Goal: Task Accomplishment & Management: Manage account settings

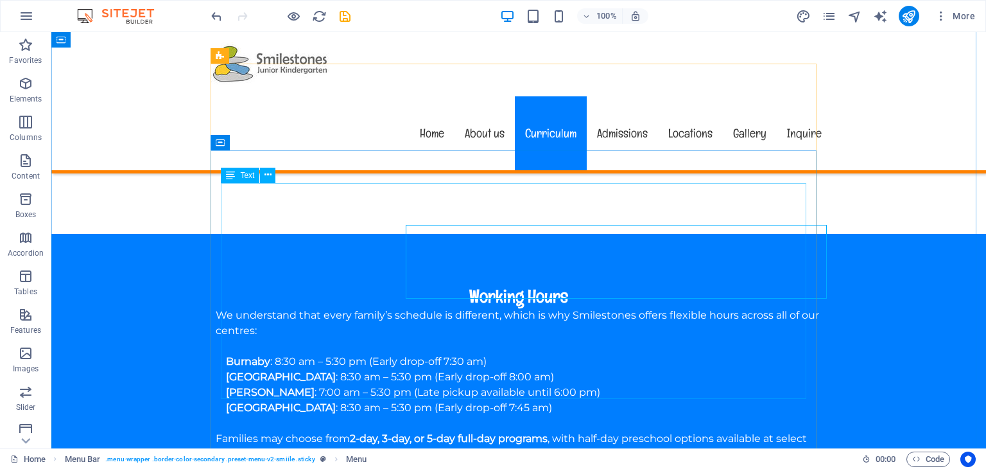
scroll to position [1348, 0]
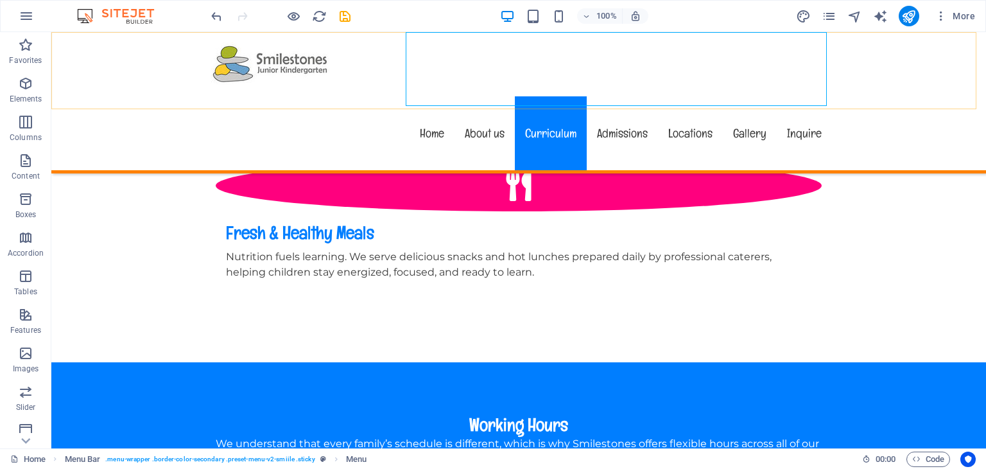
click at [649, 96] on nav "Home About us Curriculum Admissions Locations Gallery Inquire" at bounding box center [518, 133] width 626 height 74
click at [609, 96] on nav "Home About us Curriculum Admissions Locations Gallery Inquire" at bounding box center [518, 133] width 626 height 74
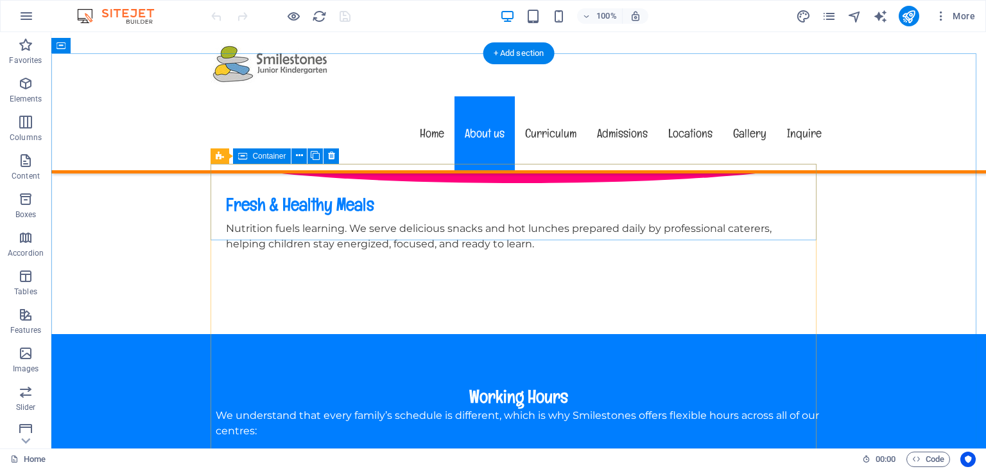
scroll to position [1412, 0]
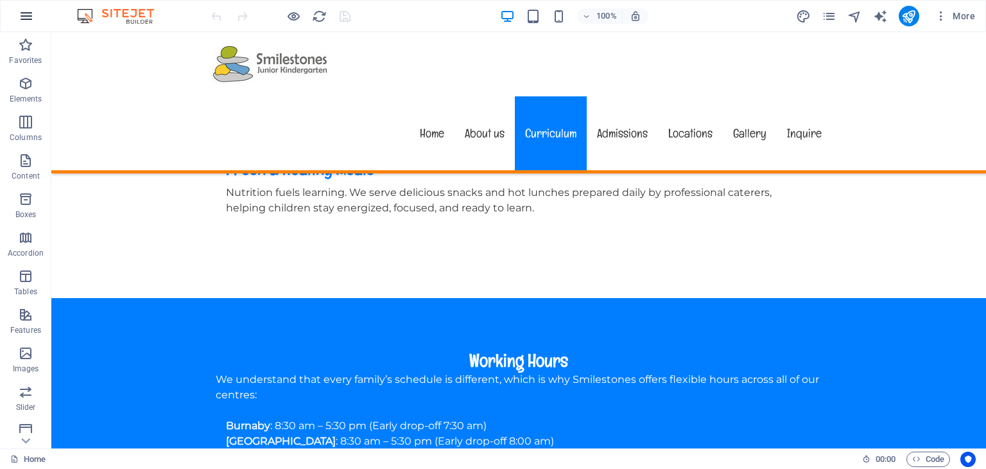
click at [35, 8] on button "button" at bounding box center [26, 16] width 31 height 31
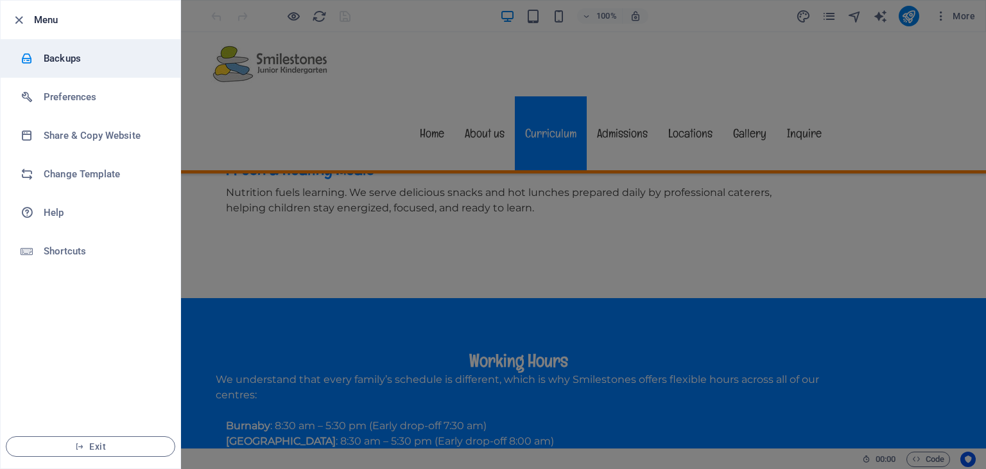
click at [71, 65] on h6 "Backups" at bounding box center [103, 58] width 119 height 15
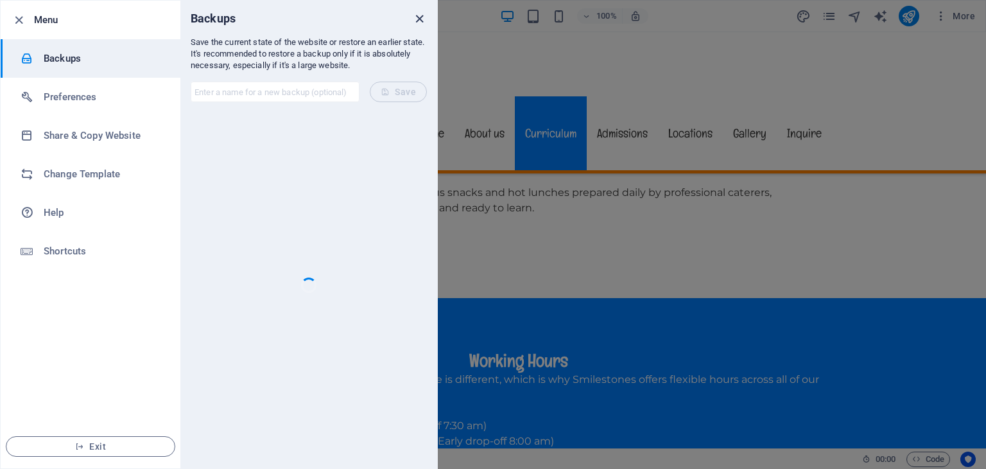
click at [420, 15] on icon "close" at bounding box center [419, 19] width 15 height 15
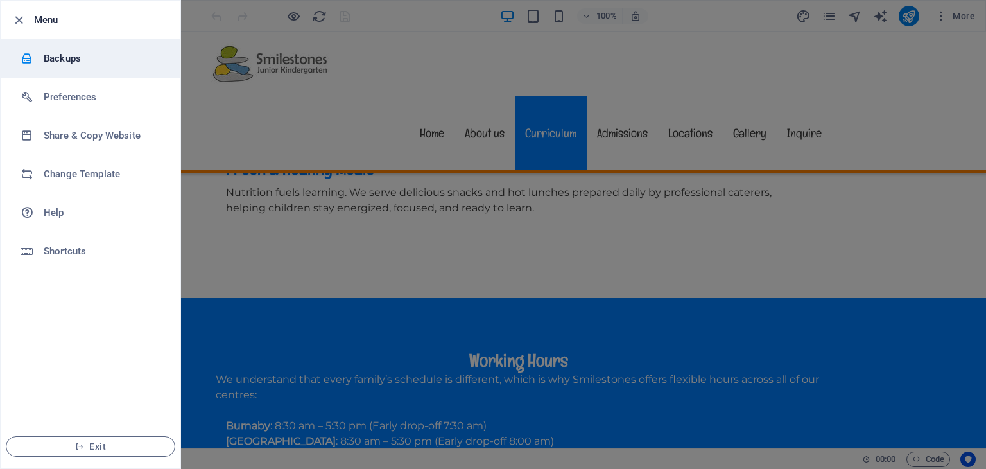
click at [66, 52] on h6 "Backups" at bounding box center [103, 58] width 119 height 15
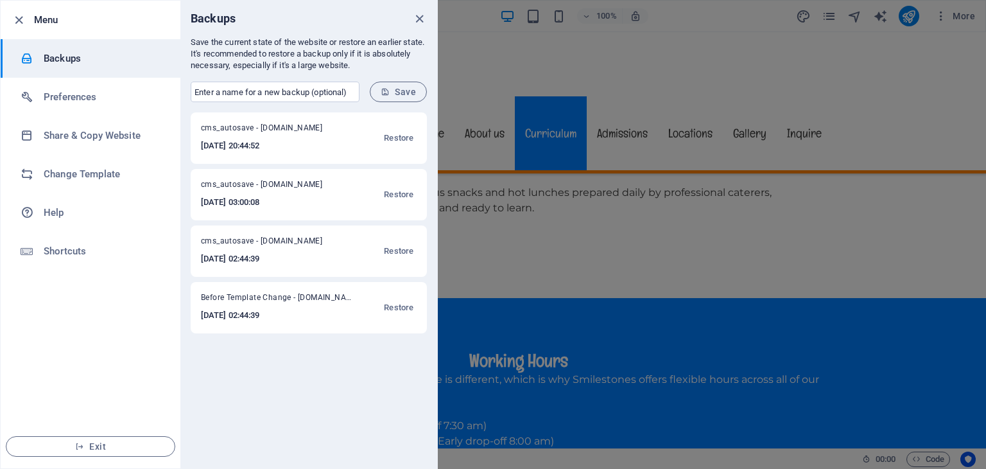
click at [365, 142] on div "cms_autosave - techypm.com 2025-09-04 20:44:52 Restore" at bounding box center [309, 137] width 236 height 51
click at [399, 141] on span "Restore" at bounding box center [399, 137] width 30 height 15
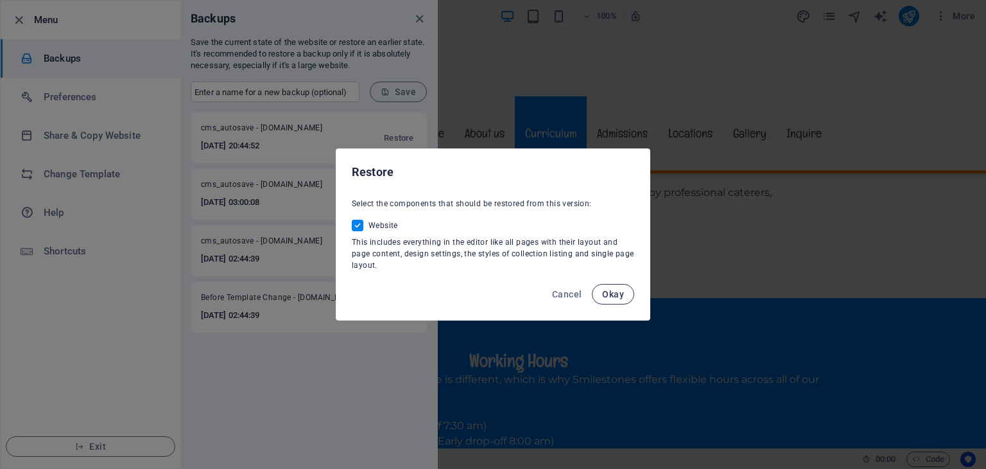
click at [615, 295] on span "Okay" at bounding box center [613, 294] width 22 height 10
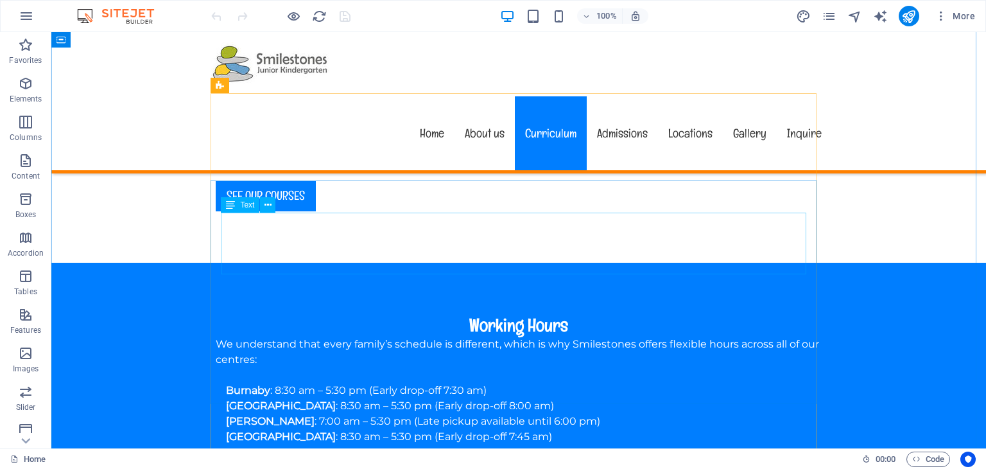
scroll to position [1476, 0]
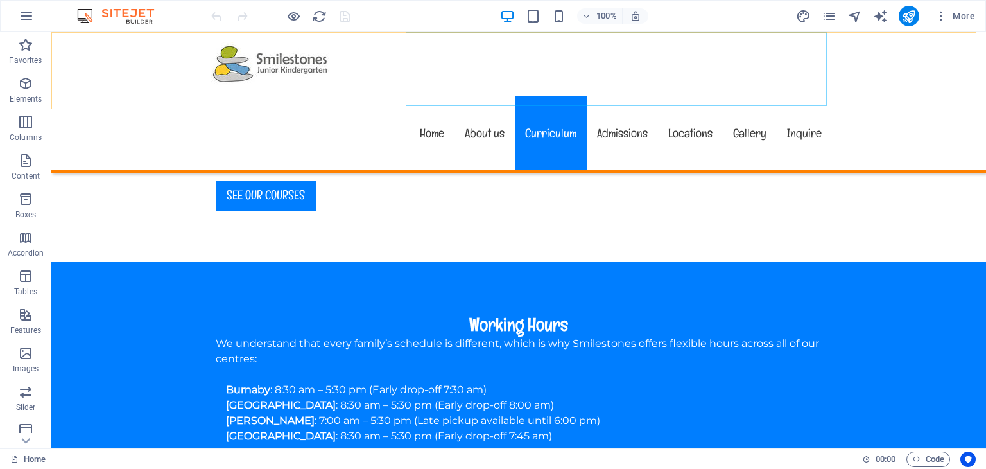
click at [545, 96] on nav "Home About us Curriculum Admissions Locations Gallery Inquire" at bounding box center [518, 133] width 626 height 74
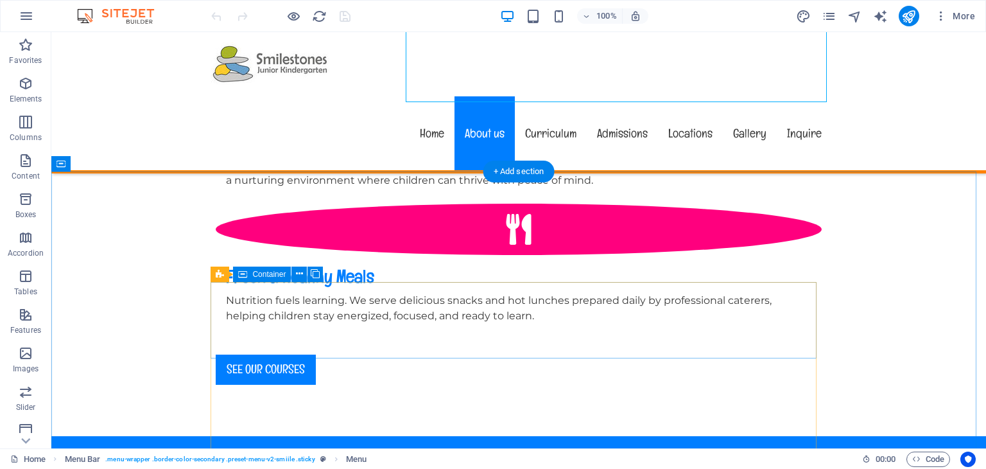
scroll to position [1348, 0]
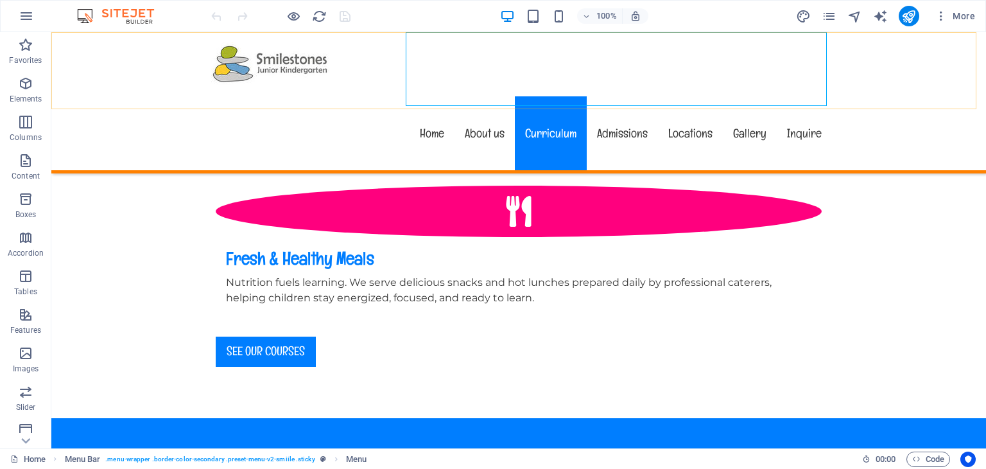
click at [546, 96] on nav "Home About us Curriculum Admissions Locations Gallery Inquire" at bounding box center [518, 133] width 626 height 74
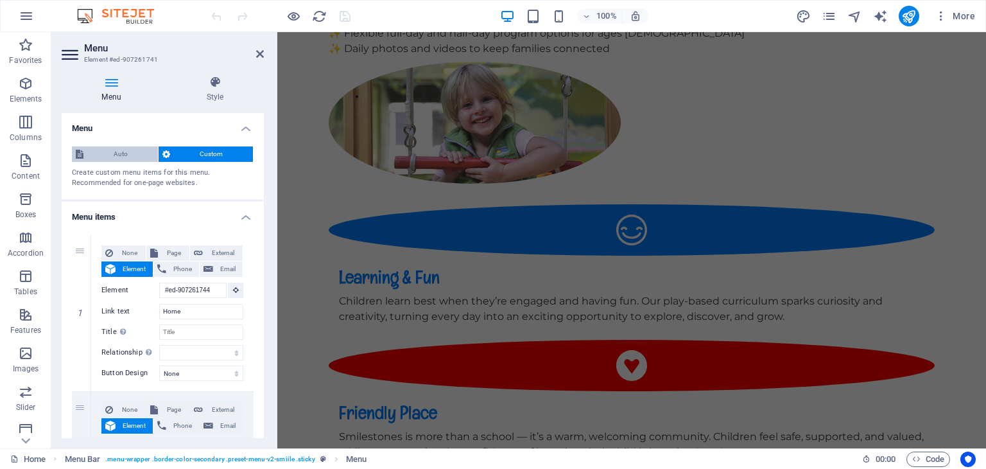
scroll to position [1271, 0]
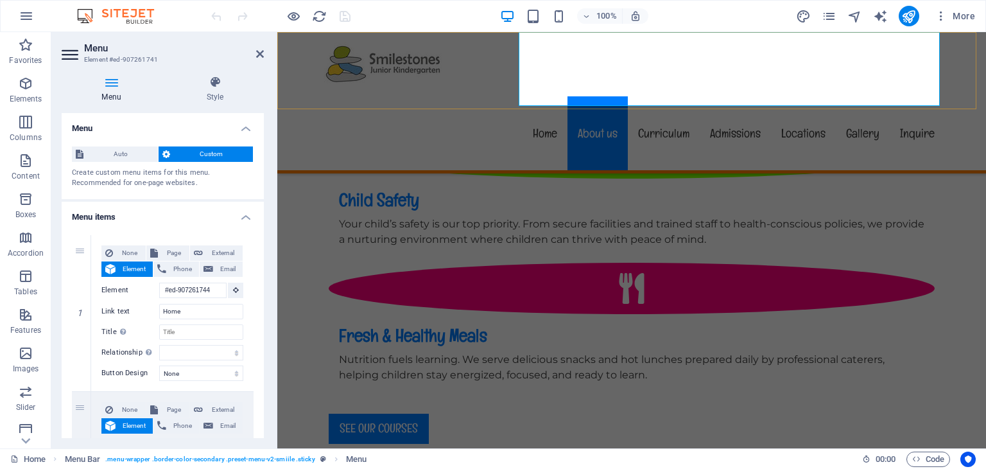
click at [657, 96] on nav "Home About us Curriculum Admissions Locations Gallery Inquire" at bounding box center [631, 133] width 626 height 74
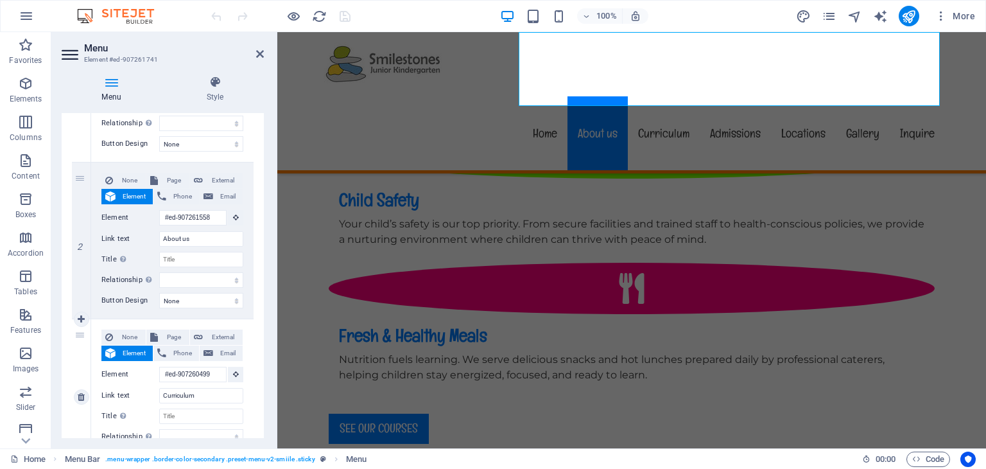
scroll to position [321, 0]
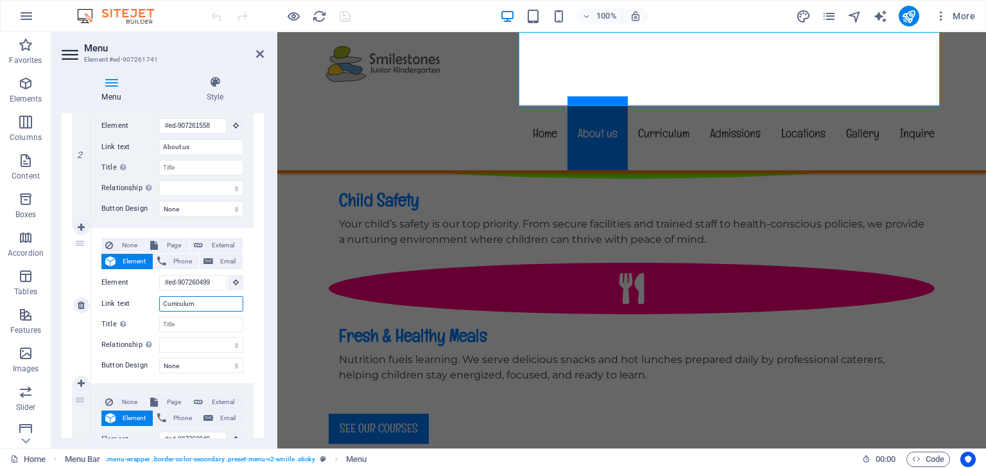
drag, startPoint x: 207, startPoint y: 299, endPoint x: 146, endPoint y: 295, distance: 61.1
click at [136, 295] on div "None Page External Element Phone Email Page Home Subpage Legal Notice Privacy E…" at bounding box center [172, 294] width 142 height 115
type input "Locations"
select select
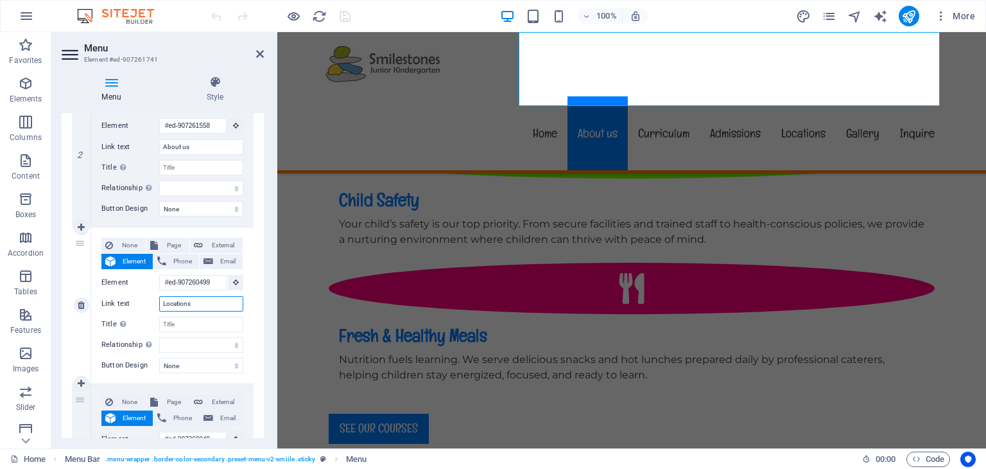
select select
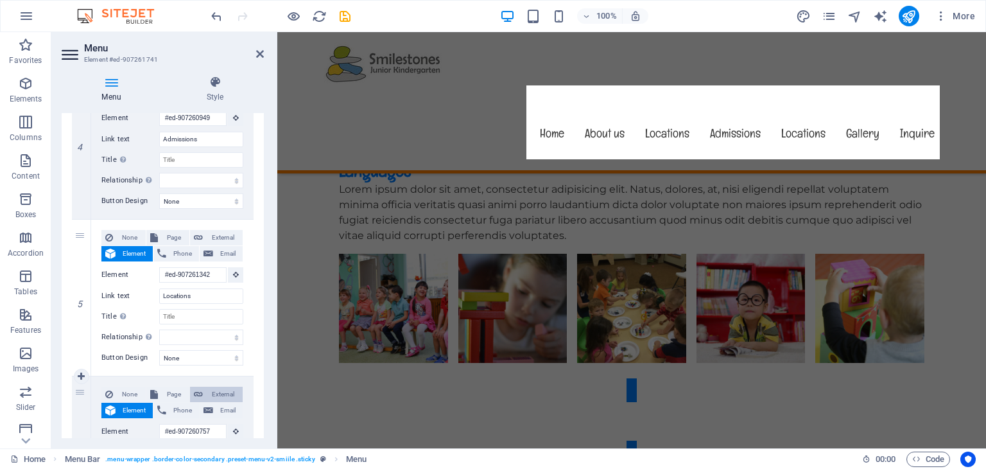
scroll to position [4451, 0]
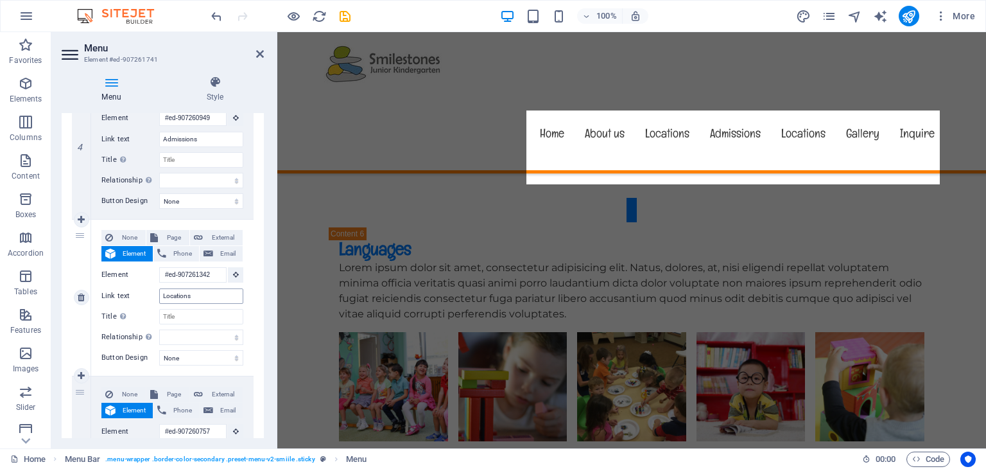
type input "Locations"
drag, startPoint x: 203, startPoint y: 290, endPoint x: 148, endPoint y: 272, distance: 57.6
click at [131, 288] on div "Link text Locations" at bounding box center [172, 295] width 142 height 15
type input "Curricul"
select select
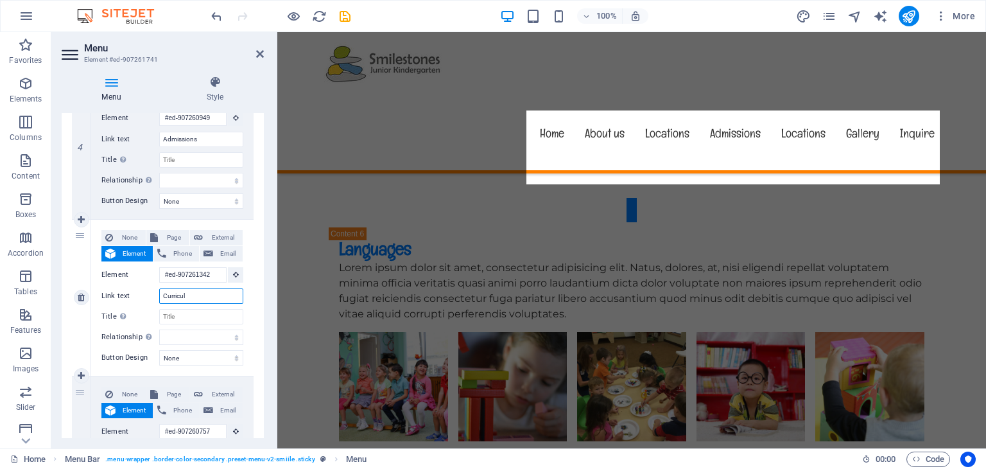
select select
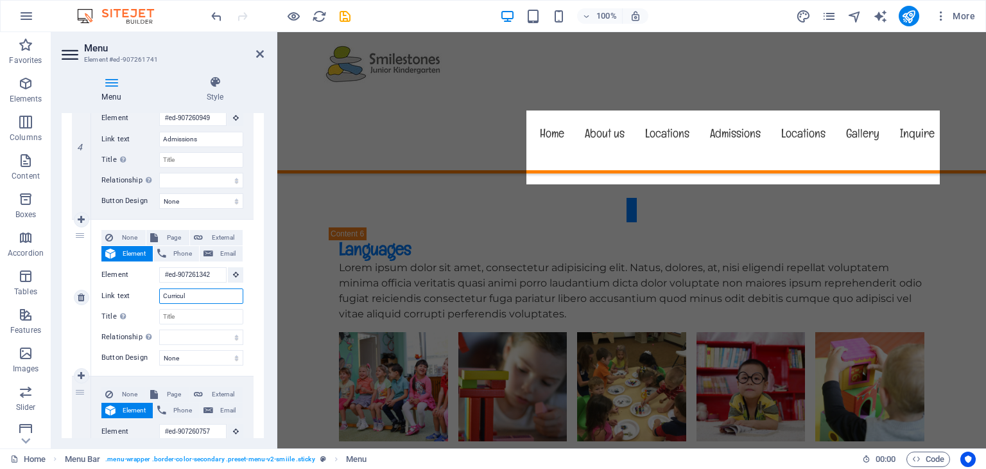
select select
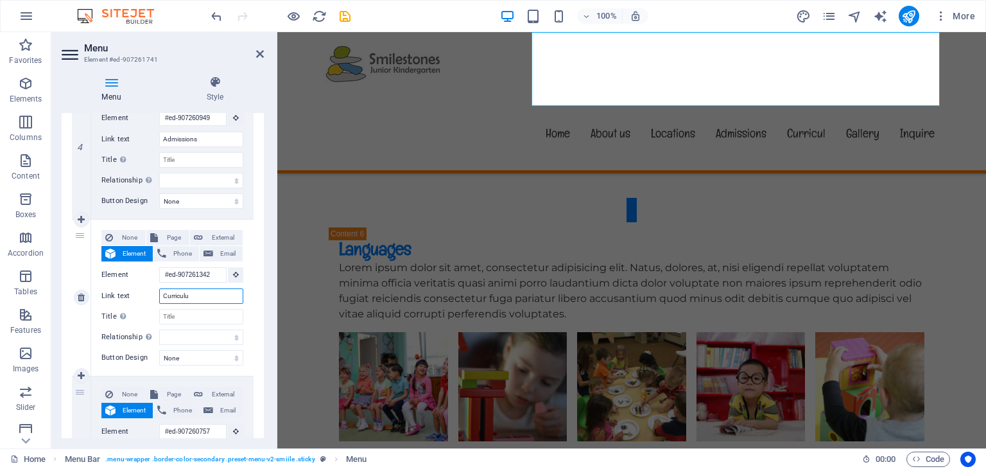
type input "Curriculum"
select select
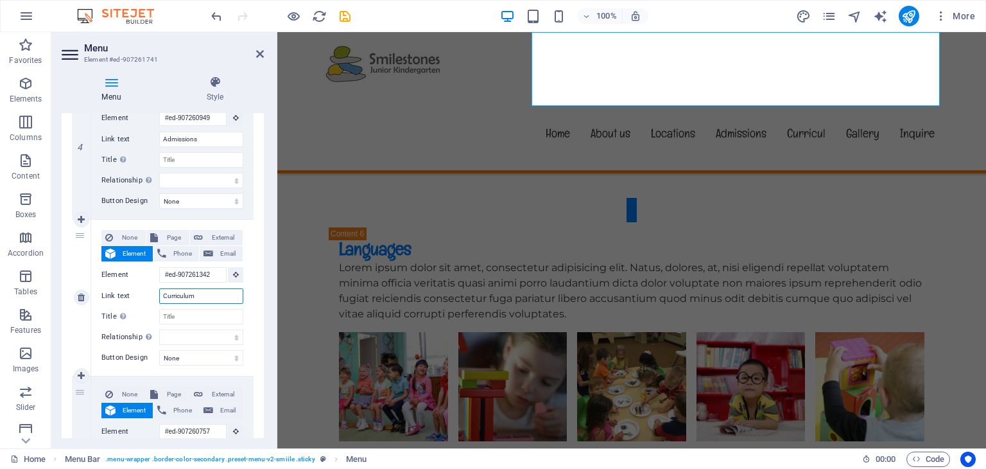
select select
type input "Curriculum"
click at [242, 253] on div "None Page External Element Phone Email Page Home Subpage Legal Notice Privacy E…" at bounding box center [172, 298] width 162 height 156
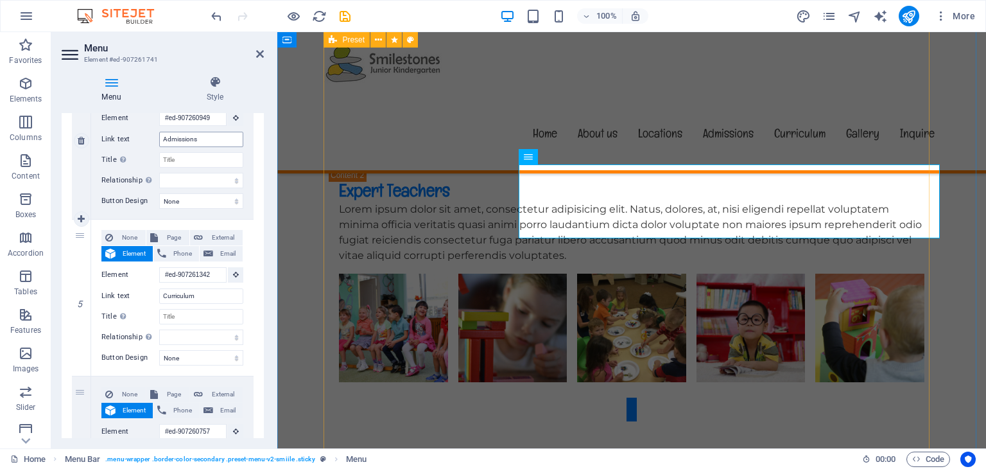
scroll to position [3103, 0]
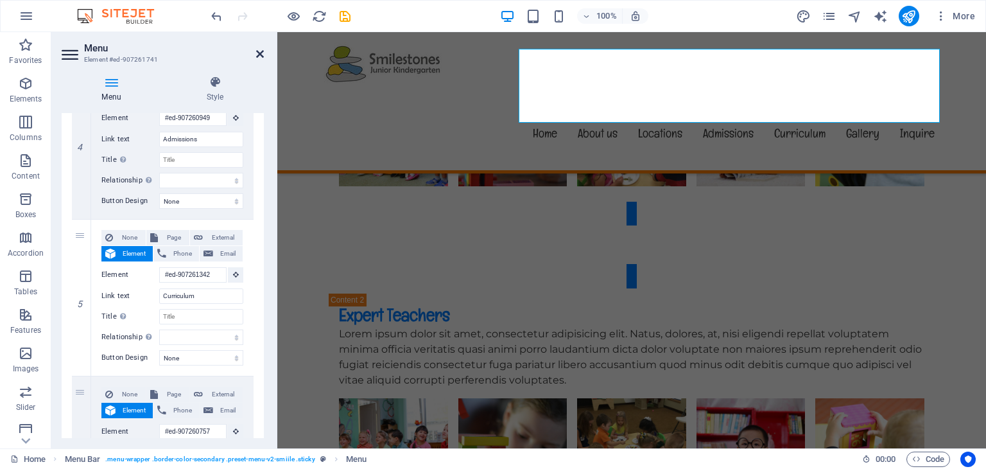
click at [265, 49] on aside "Menu Element #ed-907261741 Menu Style Menu Auto Custom Create custom menu items…" at bounding box center [164, 240] width 226 height 416
click at [259, 54] on icon at bounding box center [260, 54] width 8 height 10
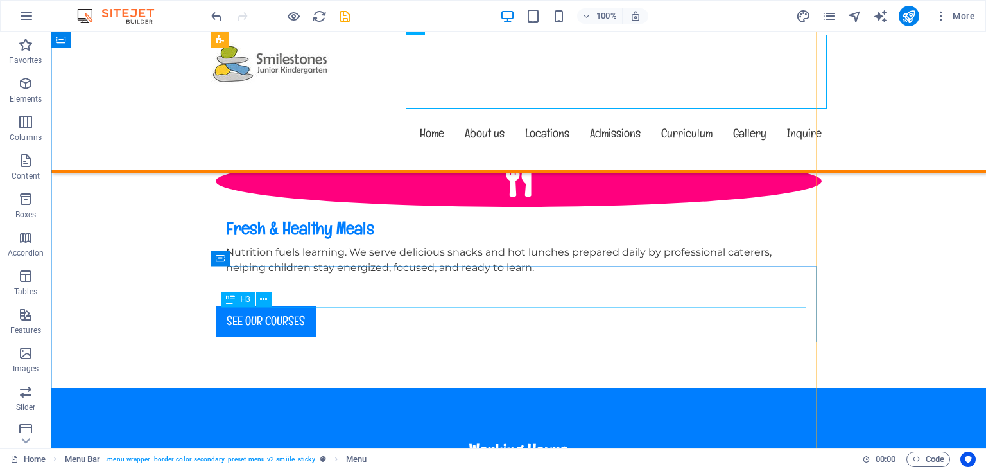
scroll to position [1306, 0]
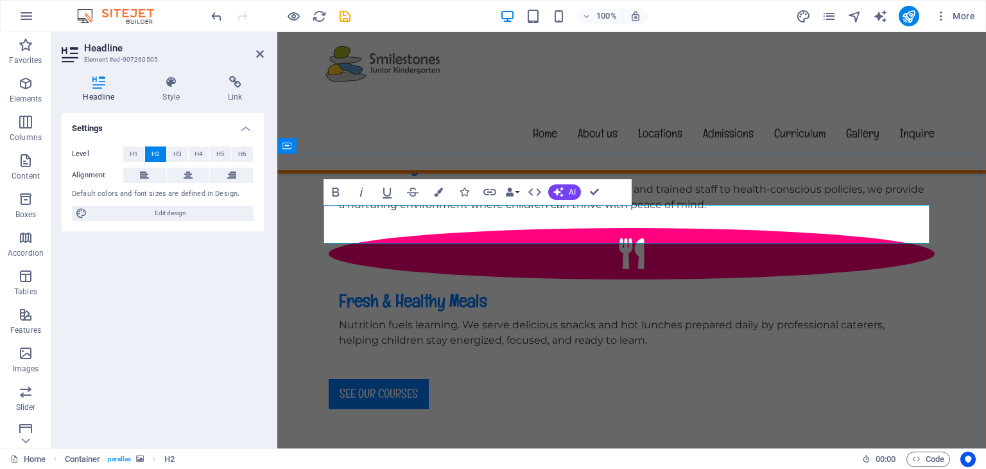
drag, startPoint x: 481, startPoint y: 232, endPoint x: 377, endPoint y: 221, distance: 104.5
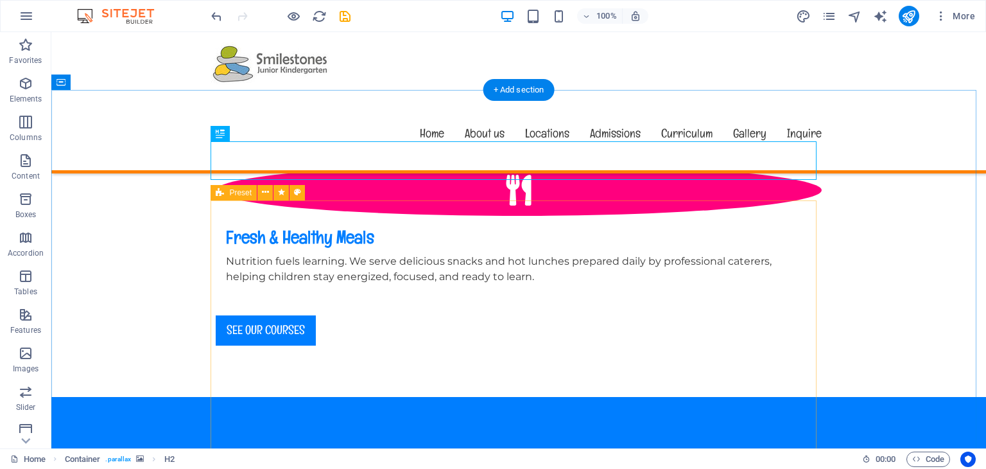
scroll to position [1370, 0]
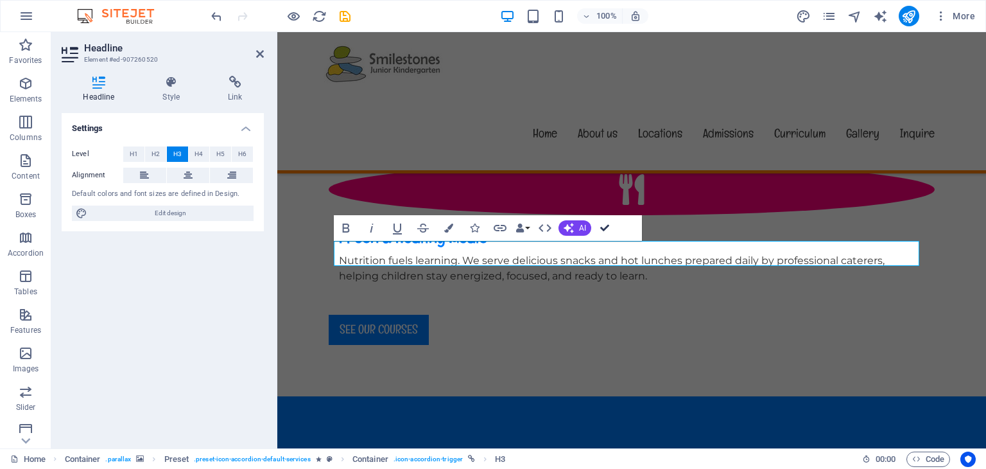
drag, startPoint x: 605, startPoint y: 228, endPoint x: 542, endPoint y: 237, distance: 64.3
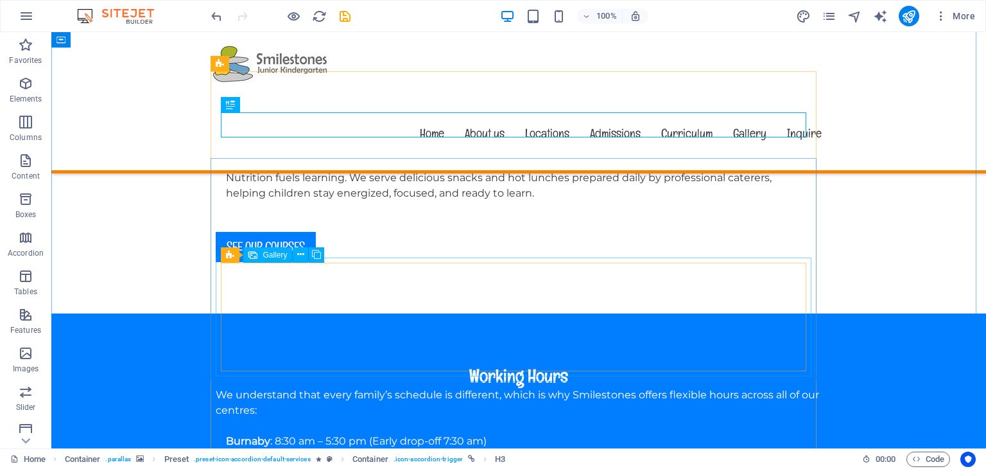
scroll to position [1434, 0]
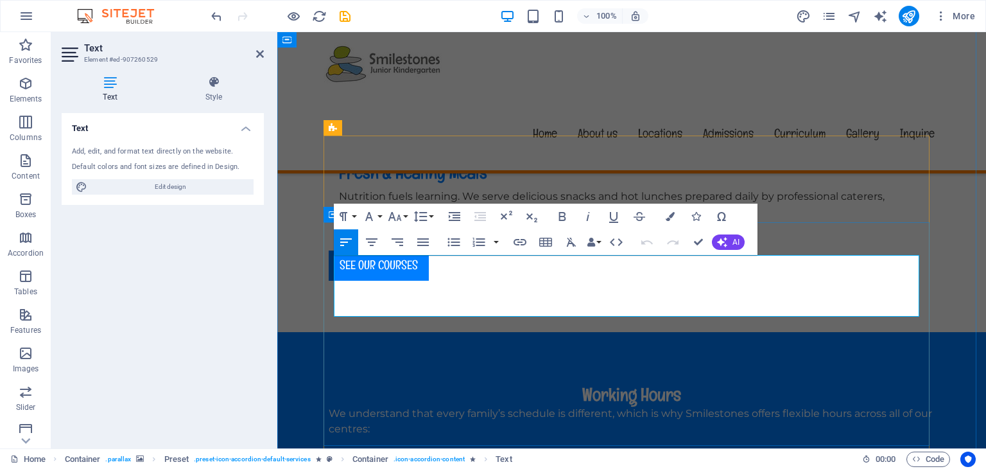
drag, startPoint x: 576, startPoint y: 309, endPoint x: 332, endPoint y: 259, distance: 248.4
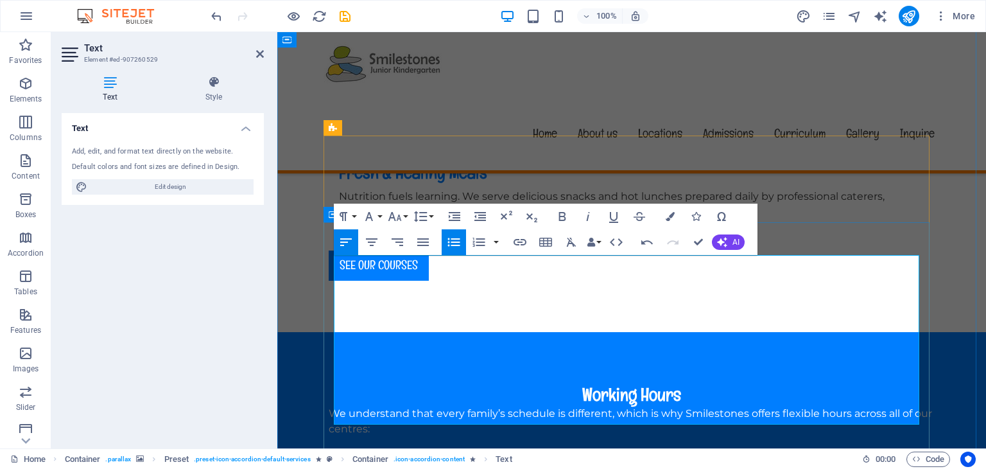
drag, startPoint x: 701, startPoint y: 417, endPoint x: 333, endPoint y: 291, distance: 388.7
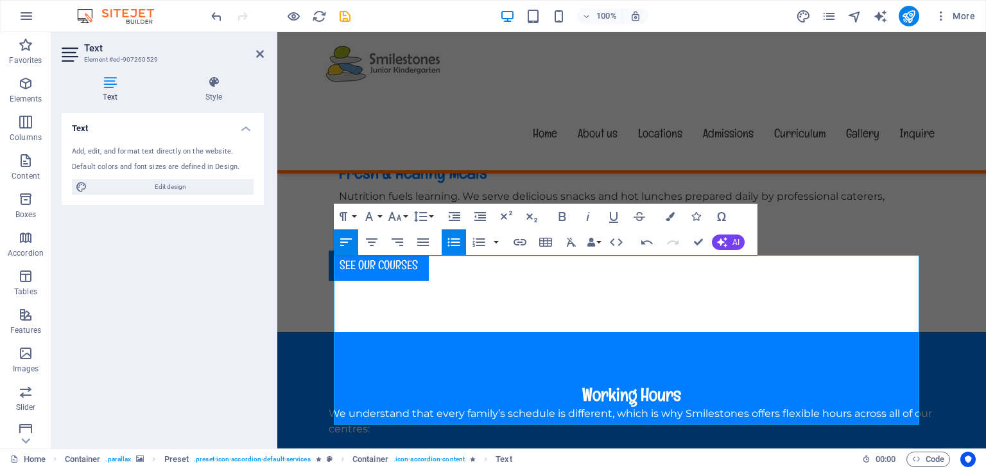
click at [460, 241] on icon "button" at bounding box center [453, 241] width 15 height 15
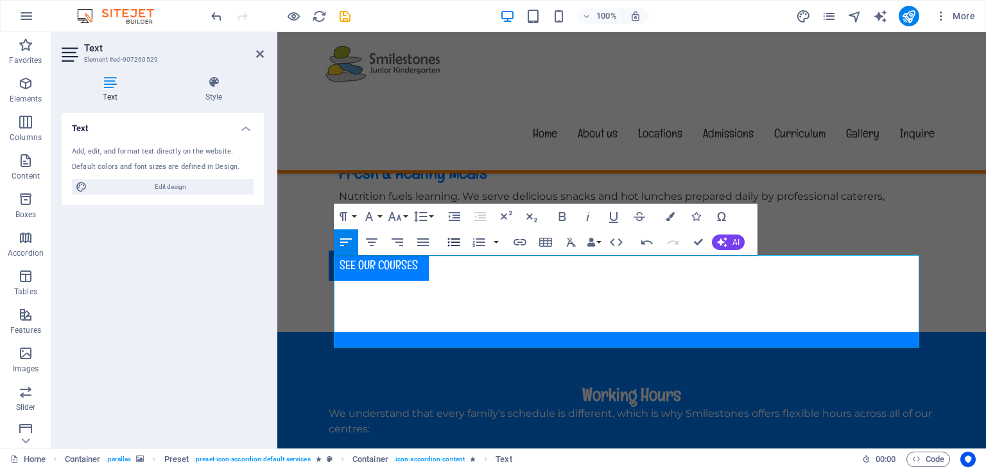
click at [457, 240] on icon "button" at bounding box center [453, 241] width 15 height 15
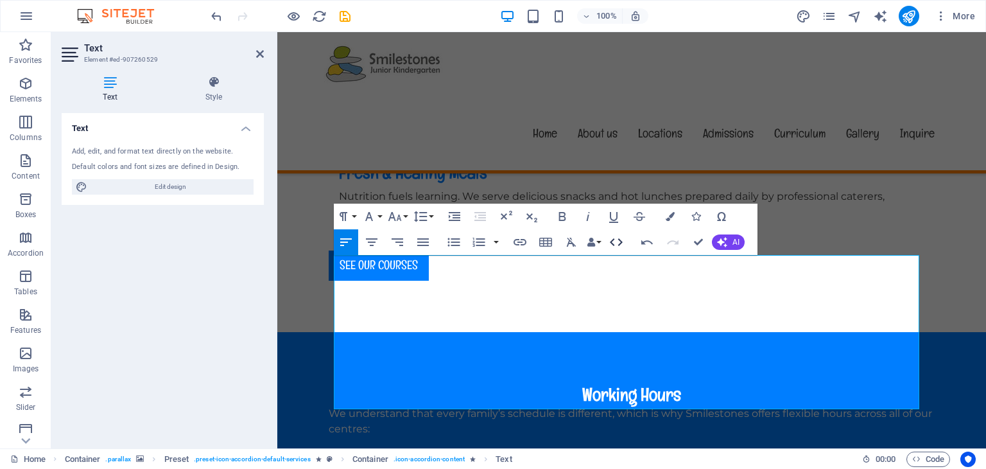
click at [615, 241] on icon "button" at bounding box center [616, 241] width 15 height 15
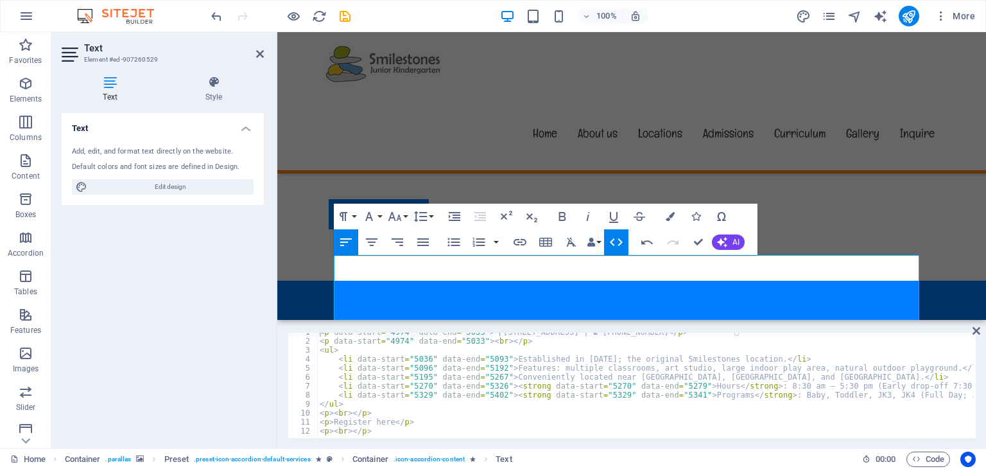
scroll to position [5, 0]
type textarea "<p>Register here</p>"
drag, startPoint x: 359, startPoint y: 424, endPoint x: 293, endPoint y: 421, distance: 66.2
click at [293, 421] on div "<p>Register here</p> 1 2 3 4 5 6 7 8 9 10 11 12 < p data-start = "4974" data-en…" at bounding box center [632, 384] width 688 height 105
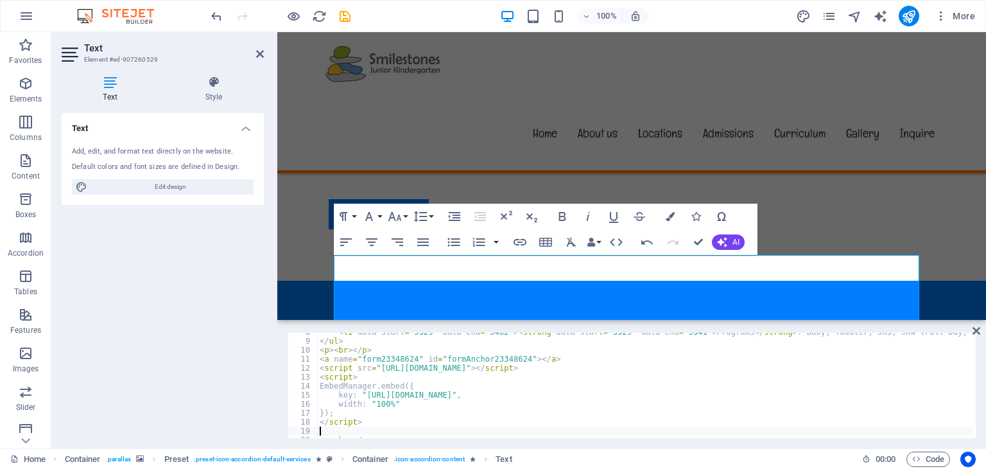
scroll to position [68, 0]
drag, startPoint x: 698, startPoint y: 297, endPoint x: 975, endPoint y: 329, distance: 279.1
click at [975, 329] on icon at bounding box center [976, 330] width 8 height 10
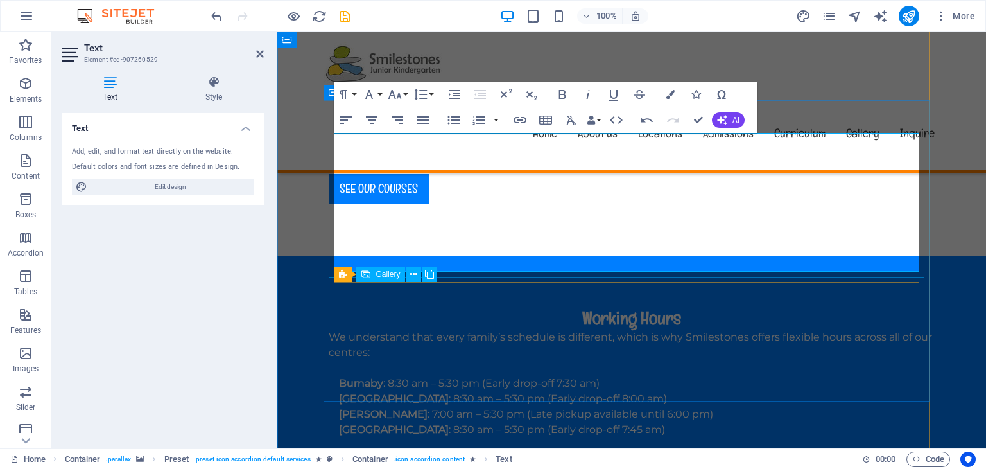
scroll to position [1562, 0]
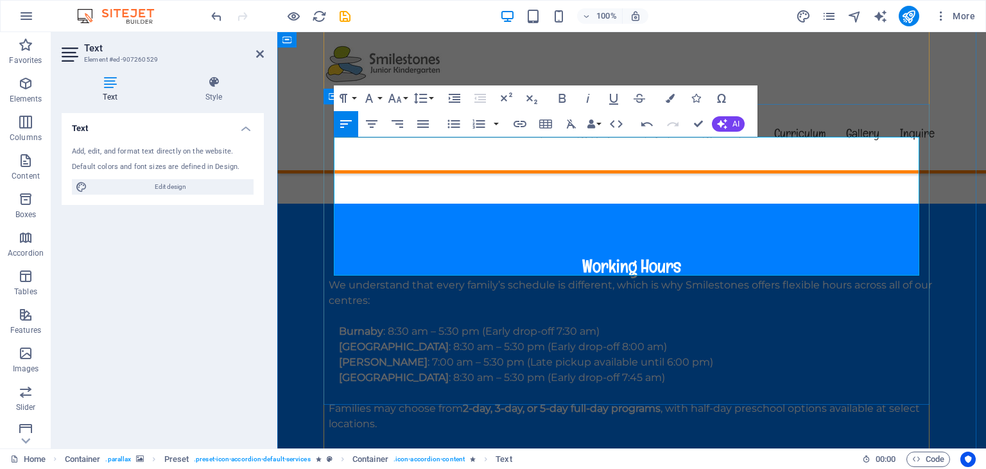
scroll to position [1498, 0]
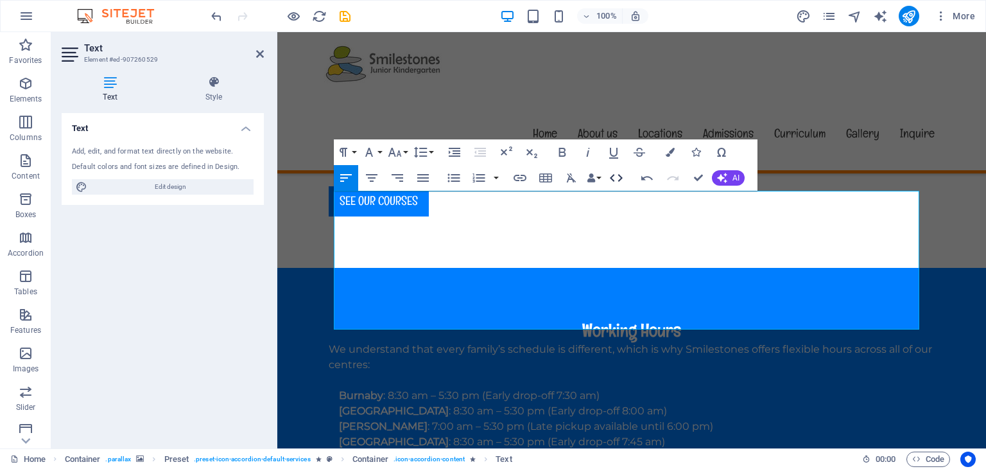
click at [614, 179] on icon "button" at bounding box center [616, 177] width 15 height 15
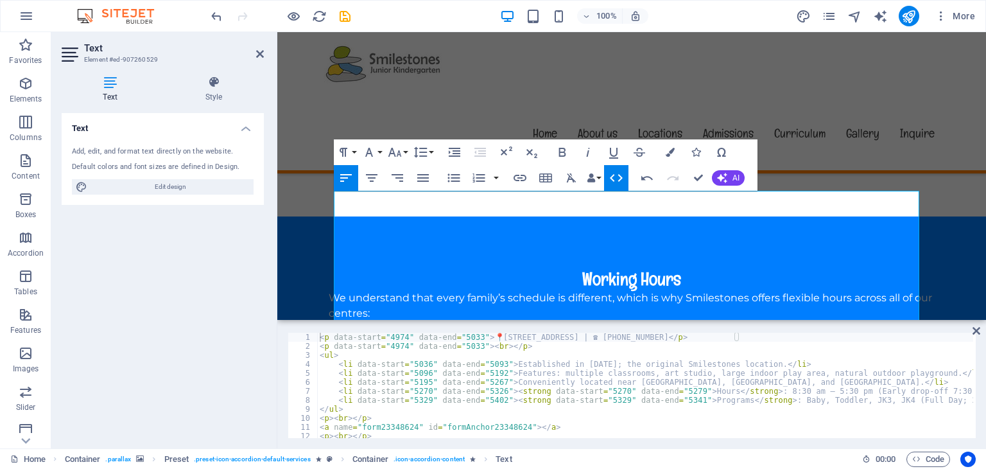
scroll to position [5, 0]
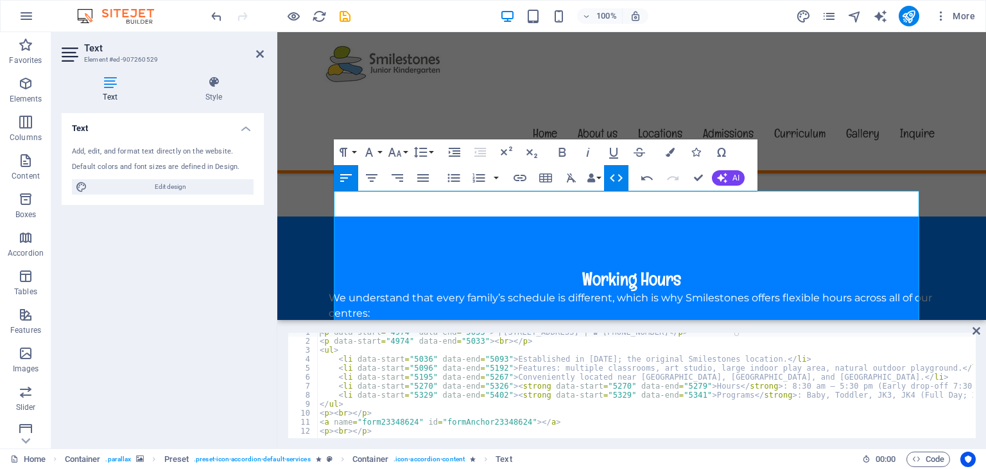
click at [587, 419] on div "< p data-start = "4974" data-end = "5033" > 📍 4162 Norland Ave, Burnaby, BC V5G…" at bounding box center [676, 387] width 719 height 121
type textarea "<p><br></p> <a name="form23348624" id="formAnchor23348624"></a>"
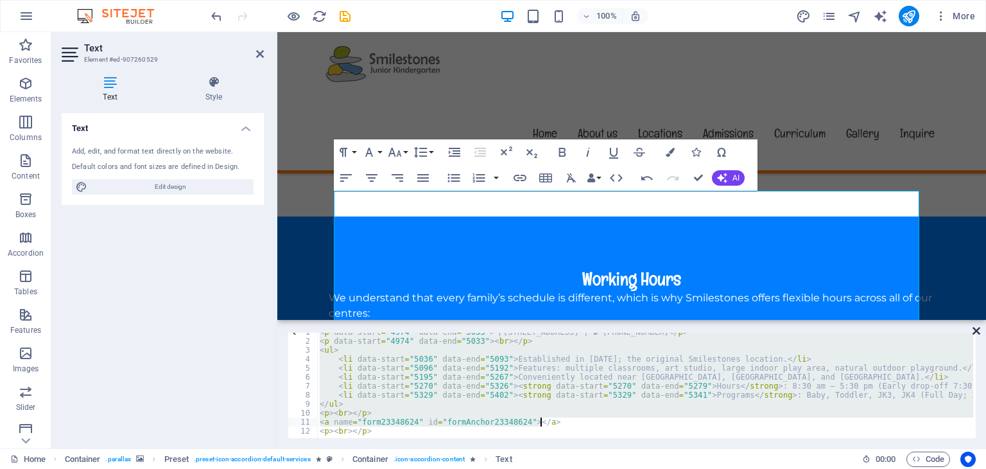
click at [976, 327] on icon at bounding box center [976, 330] width 8 height 10
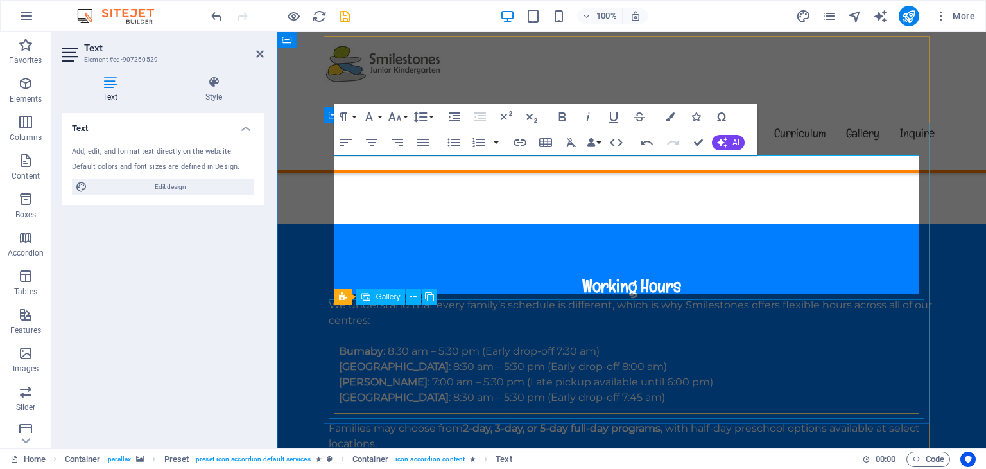
scroll to position [1562, 0]
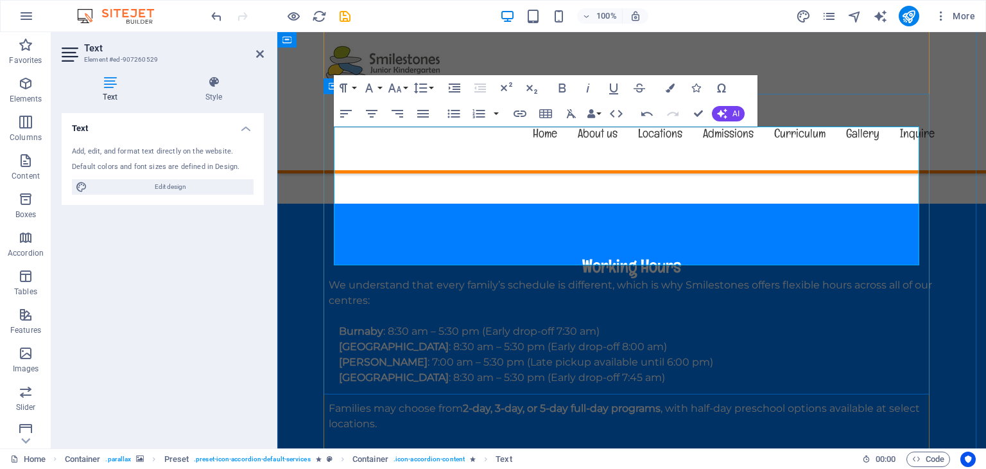
click at [614, 112] on icon "button" at bounding box center [616, 113] width 15 height 15
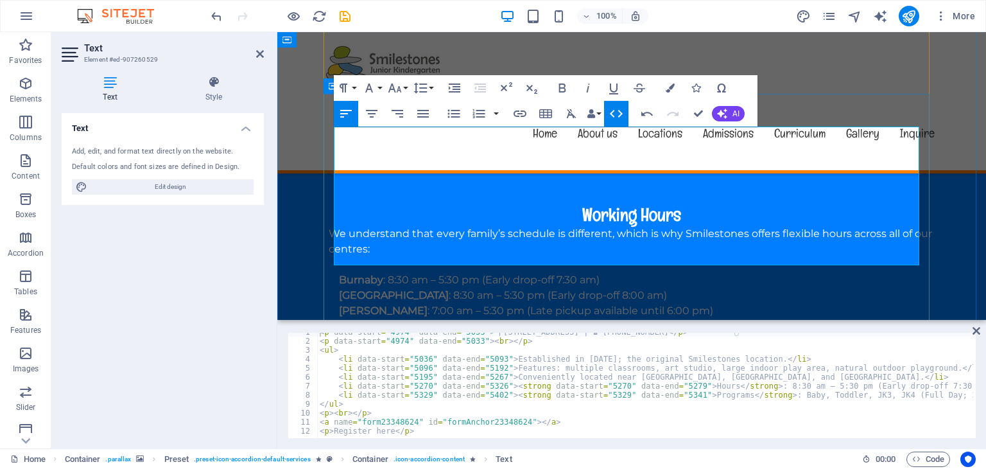
scroll to position [5, 0]
click at [520, 411] on div "< p data-start = "4974" data-end = "5033" > 📍 4162 Norland Ave, Burnaby, BC V5G…" at bounding box center [676, 387] width 719 height 121
click at [416, 430] on div "< p data-start = "4974" data-end = "5033" > 📍 4162 Norland Ave, Burnaby, BC V5G…" at bounding box center [676, 387] width 719 height 121
type textarea "<p>Register here</p>"
drag, startPoint x: 419, startPoint y: 428, endPoint x: 267, endPoint y: 429, distance: 151.5
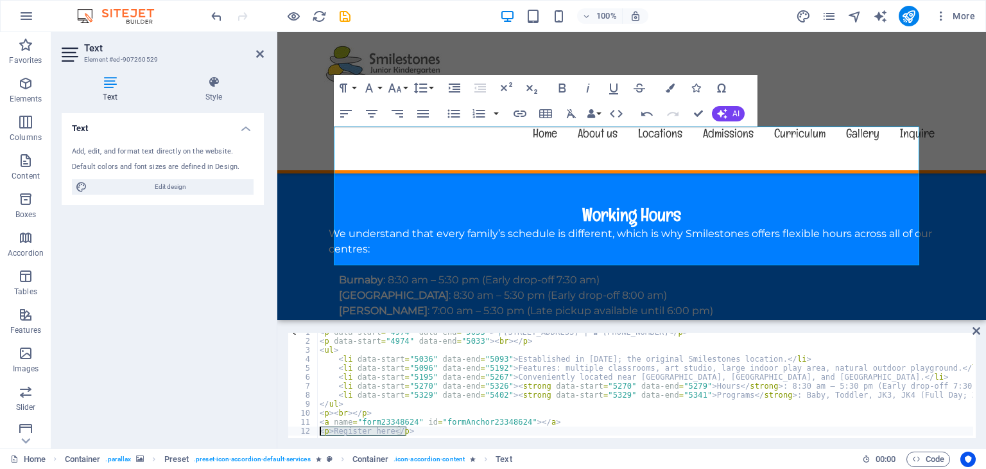
click at [267, 429] on div "Text Element #ed-907260529 Text Style Text Add, edit, and format text directly …" at bounding box center [518, 240] width 935 height 416
paste textarea
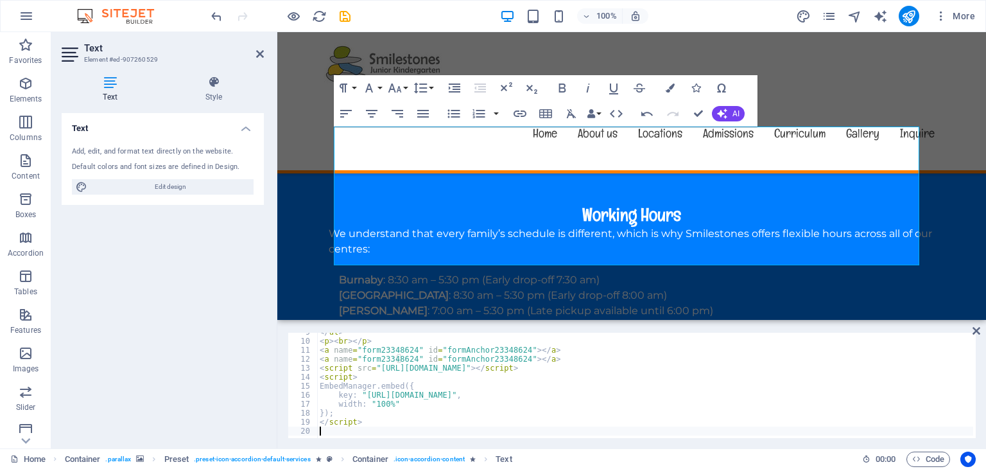
scroll to position [77, 0]
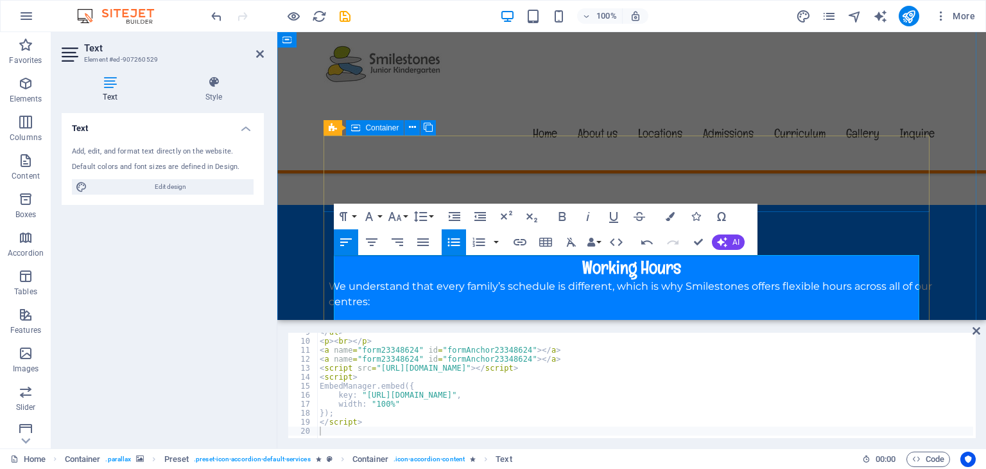
scroll to position [1434, 0]
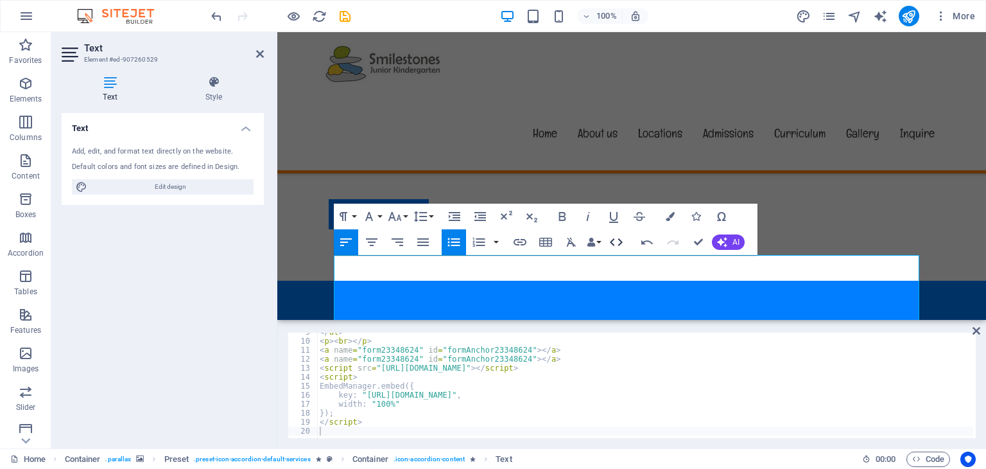
click at [613, 239] on icon "button" at bounding box center [616, 242] width 13 height 8
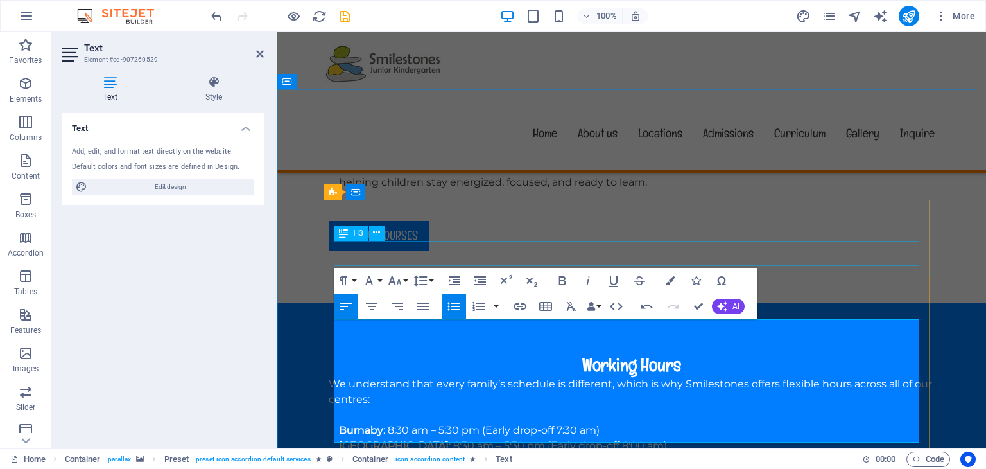
scroll to position [1370, 0]
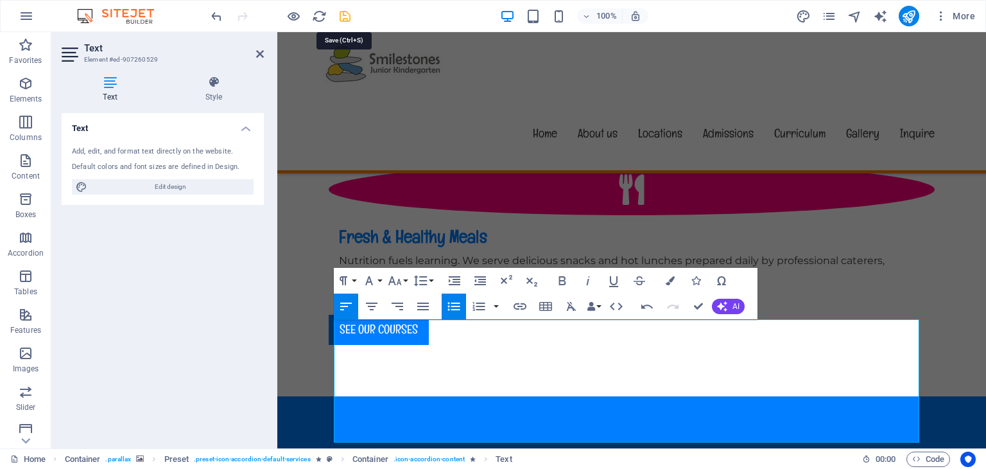
drag, startPoint x: 344, startPoint y: 14, endPoint x: 349, endPoint y: 57, distance: 43.2
click at [344, 14] on icon "save" at bounding box center [345, 16] width 15 height 15
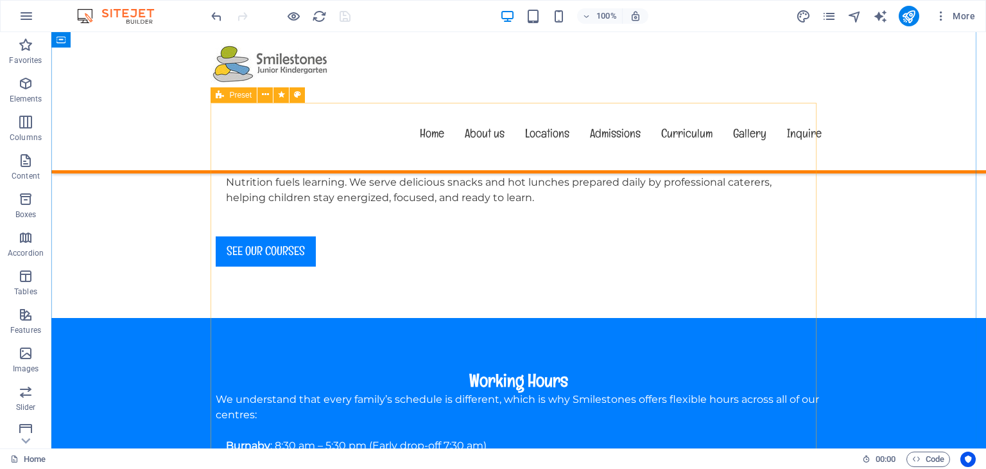
scroll to position [1498, 0]
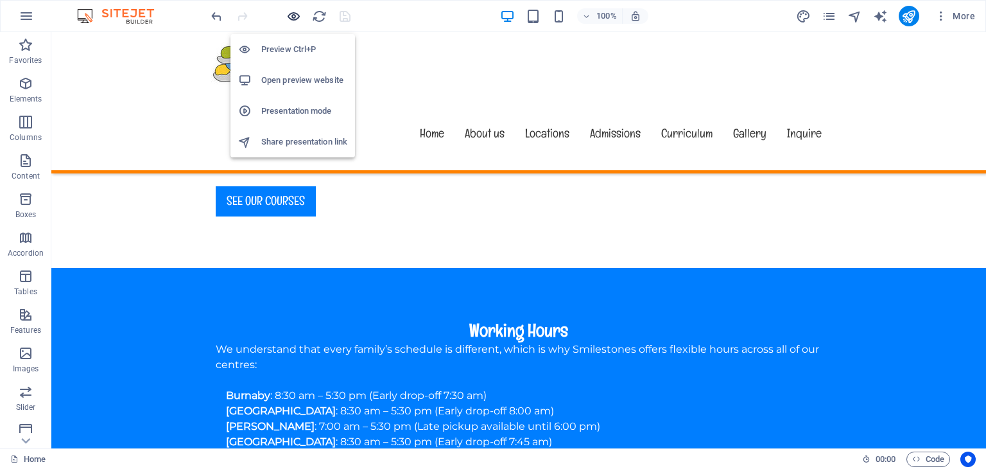
drag, startPoint x: 291, startPoint y: 14, endPoint x: 386, endPoint y: 4, distance: 94.9
click at [291, 14] on icon "button" at bounding box center [293, 16] width 15 height 15
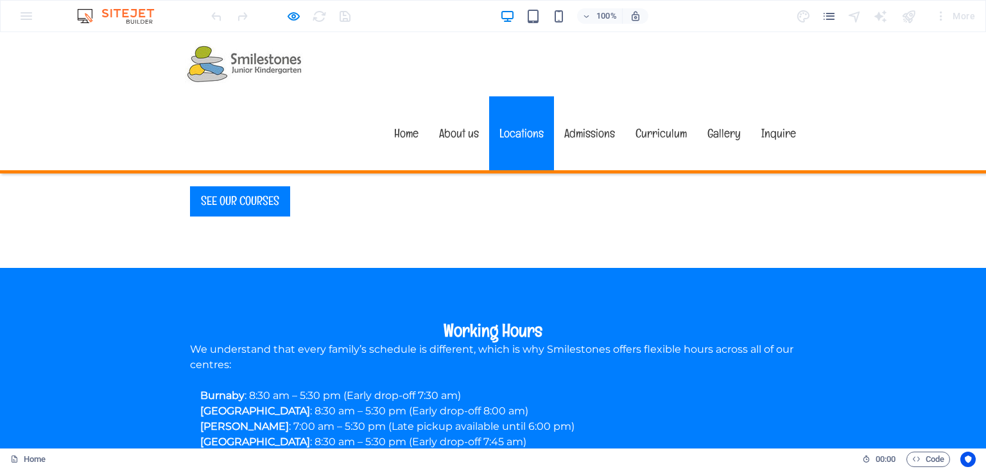
click at [522, 96] on link "Locations" at bounding box center [521, 133] width 65 height 74
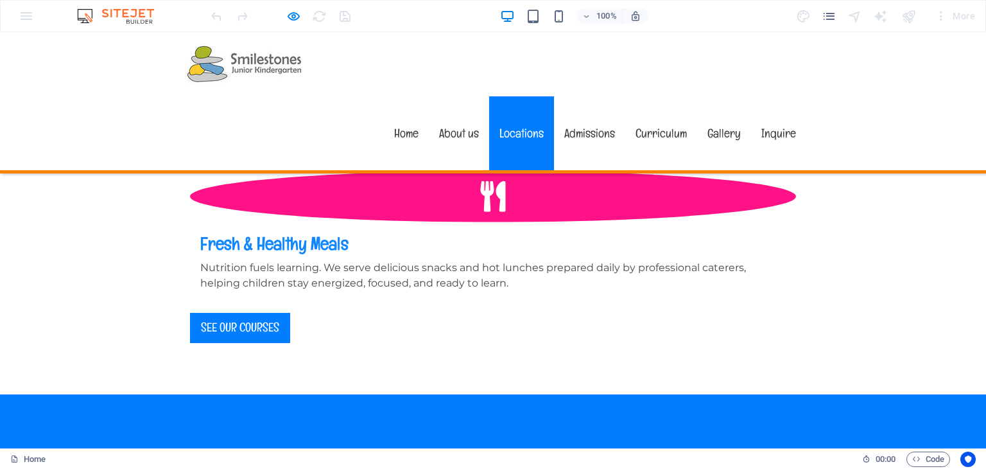
scroll to position [1350, 0]
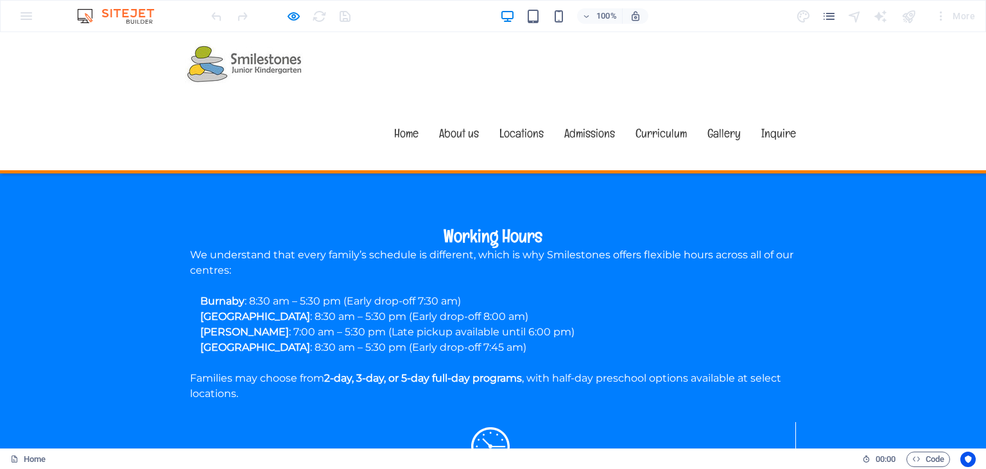
scroll to position [1735, 0]
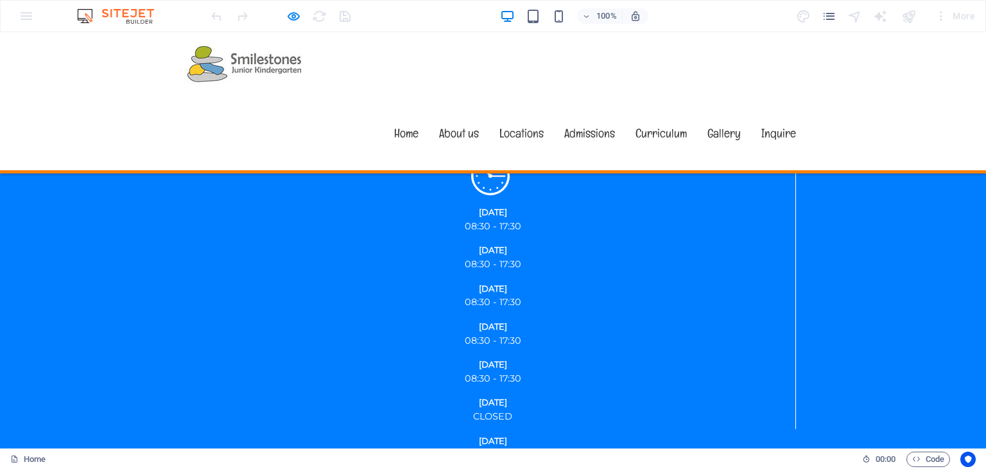
scroll to position [1799, 0]
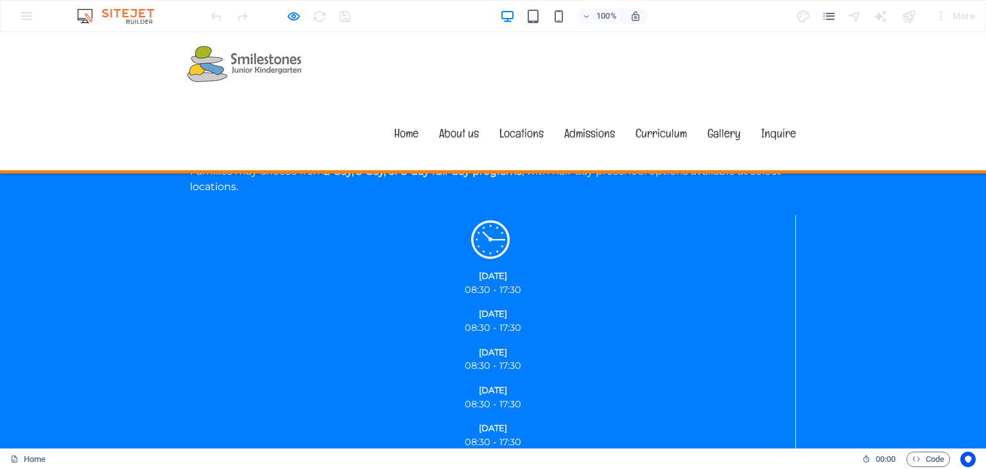
drag, startPoint x: 325, startPoint y: 273, endPoint x: 333, endPoint y: 266, distance: 10.4
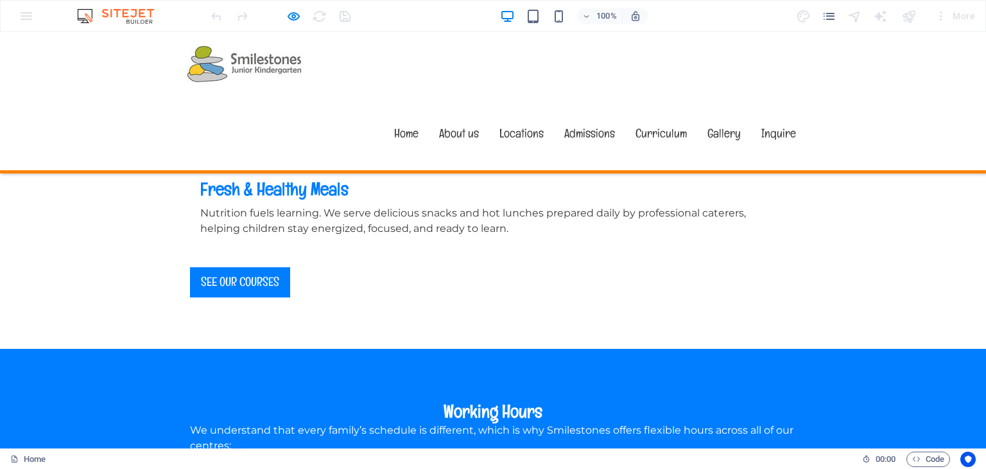
scroll to position [1335, 0]
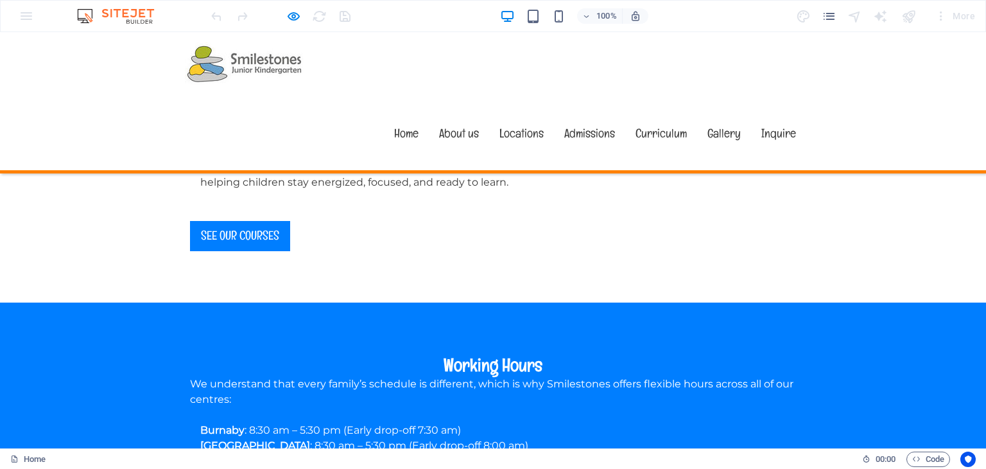
scroll to position [1592, 0]
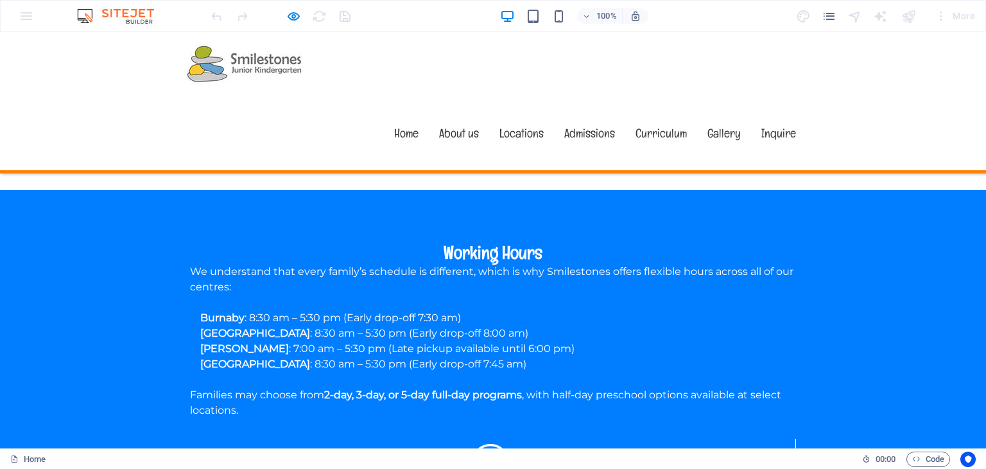
scroll to position [1399, 0]
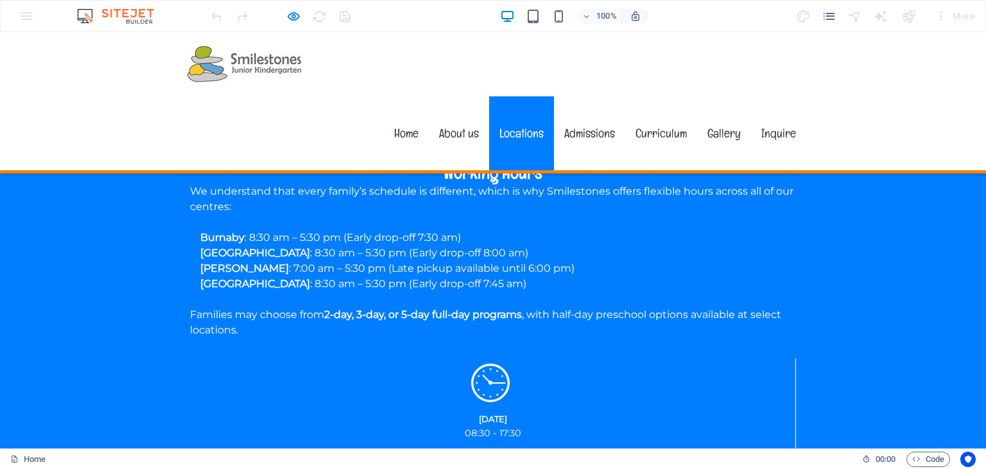
click at [530, 96] on link "Locations" at bounding box center [521, 133] width 65 height 74
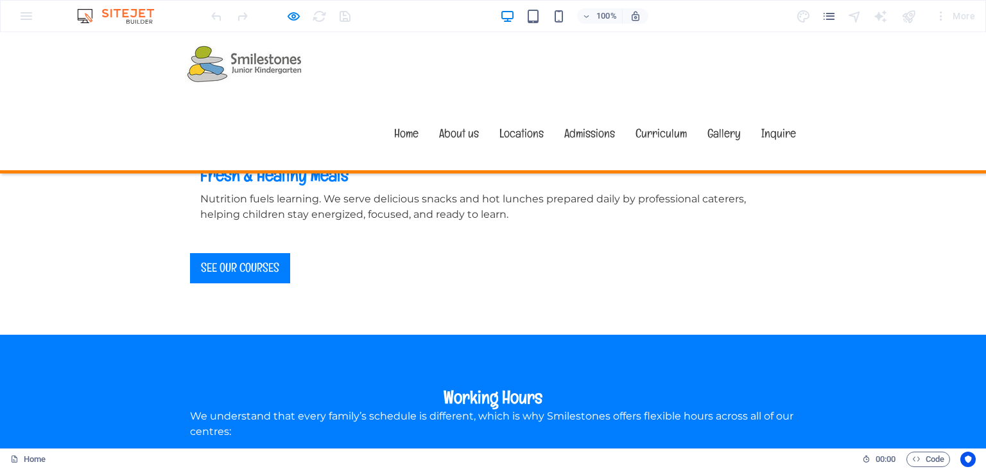
scroll to position [1350, 0]
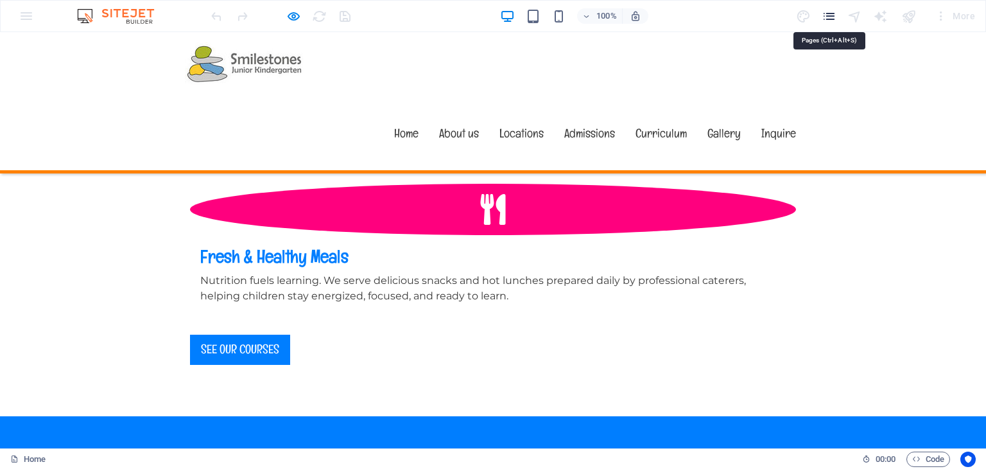
click at [825, 16] on icon "pages" at bounding box center [829, 16] width 15 height 15
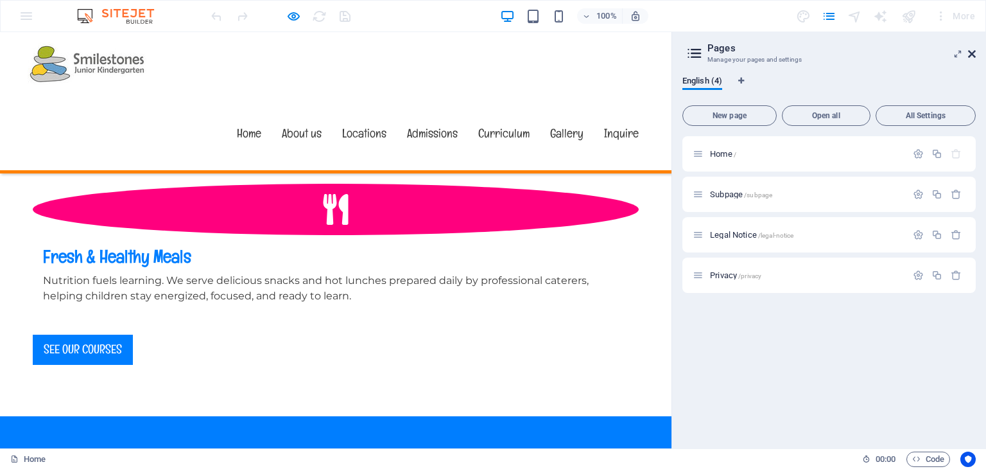
click at [971, 53] on icon at bounding box center [972, 54] width 8 height 10
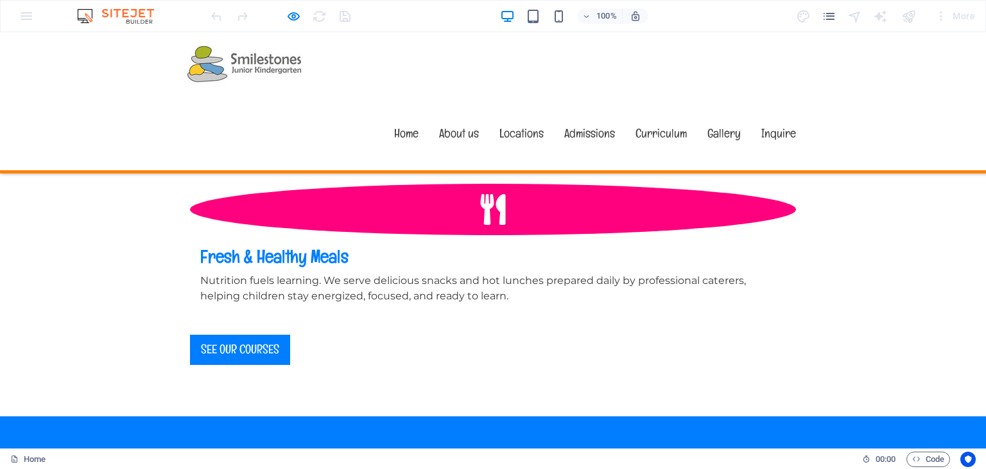
click at [34, 15] on div "100% More" at bounding box center [493, 16] width 985 height 31
drag, startPoint x: 92, startPoint y: 15, endPoint x: 121, endPoint y: 12, distance: 29.1
click at [92, 15] on img at bounding box center [122, 15] width 96 height 15
click at [138, 12] on img at bounding box center [122, 15] width 96 height 15
drag, startPoint x: 159, startPoint y: 24, endPoint x: 226, endPoint y: 16, distance: 67.3
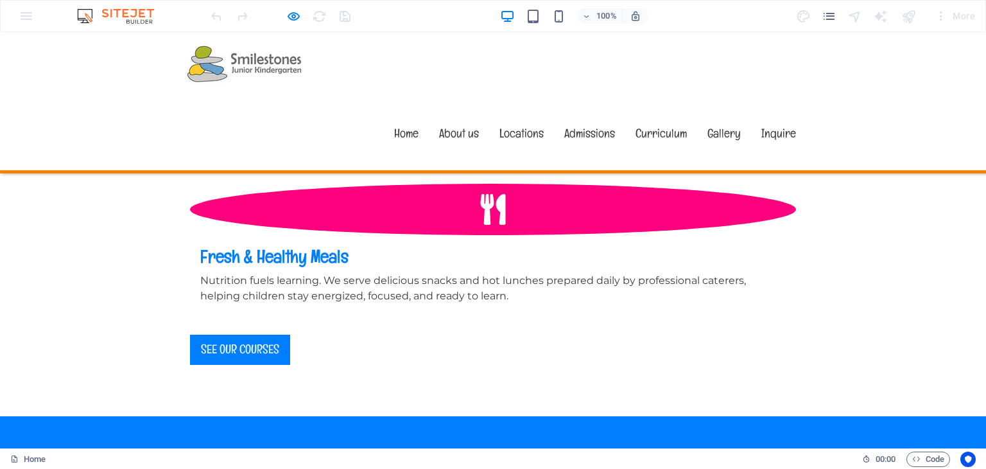
click at [162, 26] on div "100% More" at bounding box center [493, 16] width 985 height 31
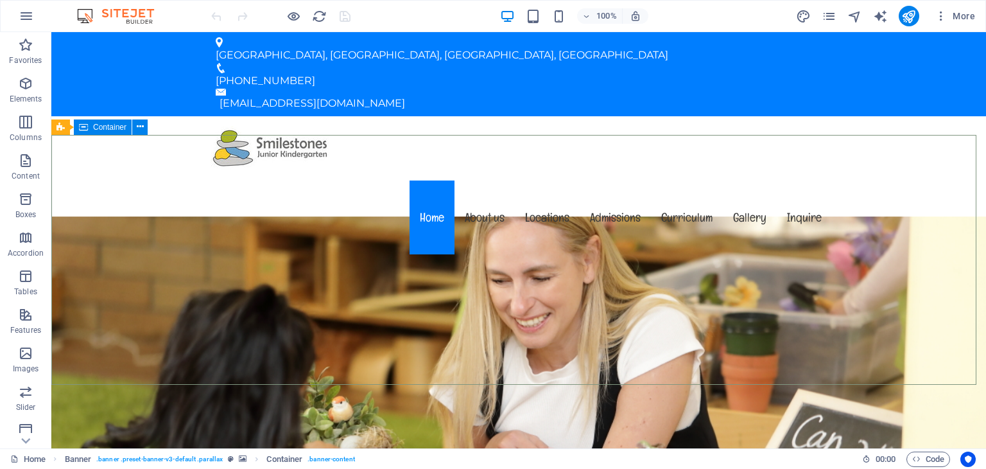
click at [113, 132] on div "Container" at bounding box center [103, 126] width 58 height 15
click at [146, 127] on button at bounding box center [139, 126] width 15 height 15
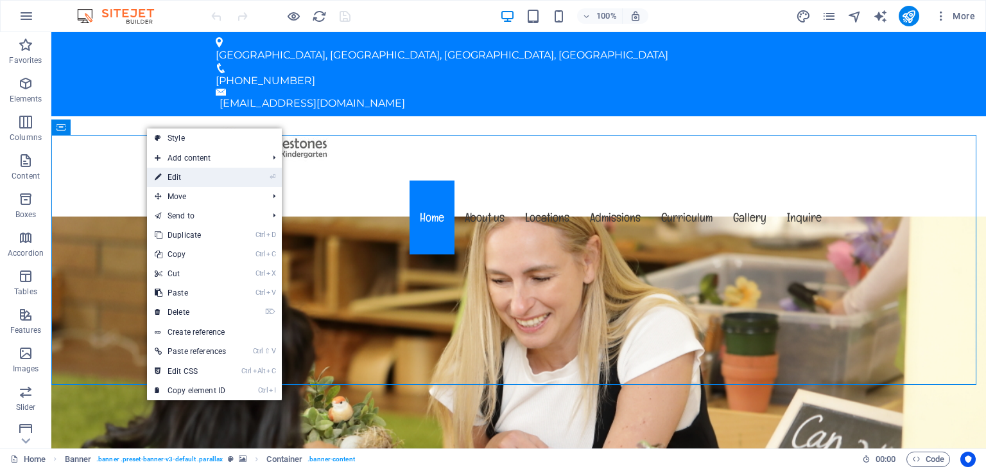
click at [197, 171] on link "⏎ Edit" at bounding box center [190, 177] width 87 height 19
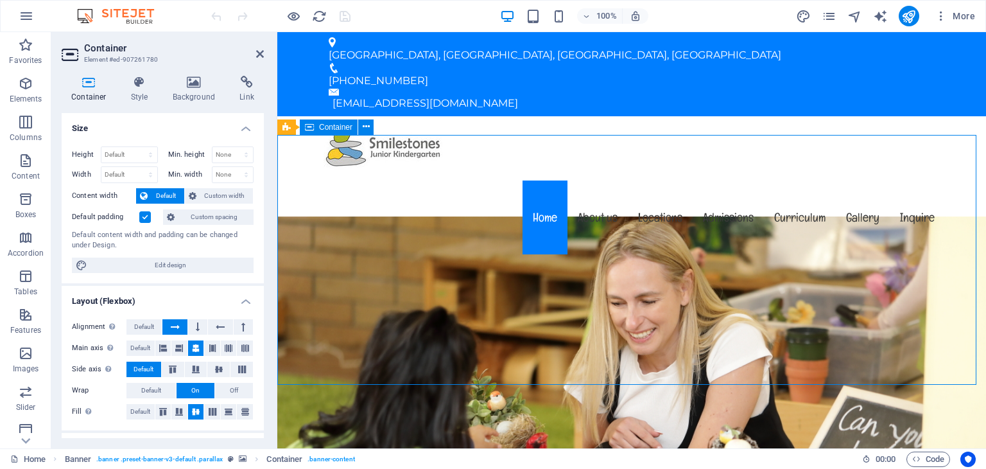
click at [191, 84] on icon at bounding box center [194, 82] width 62 height 13
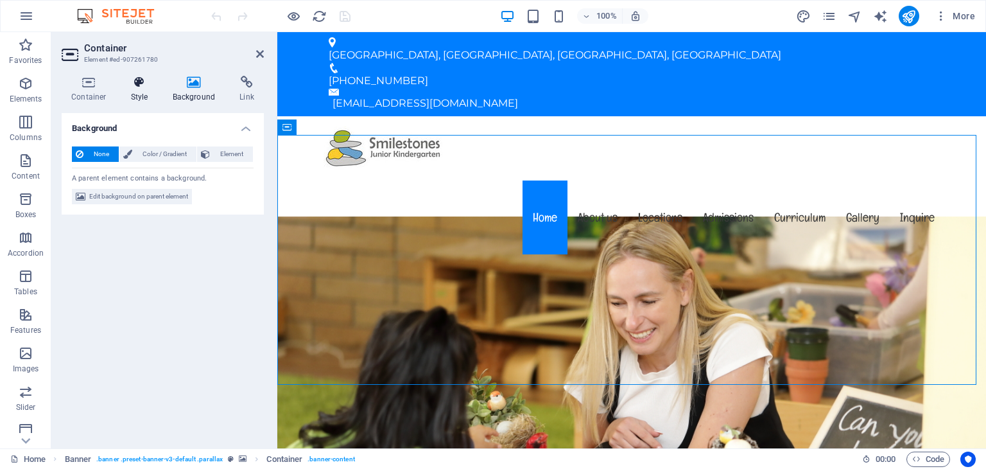
click at [143, 87] on icon at bounding box center [139, 82] width 37 height 13
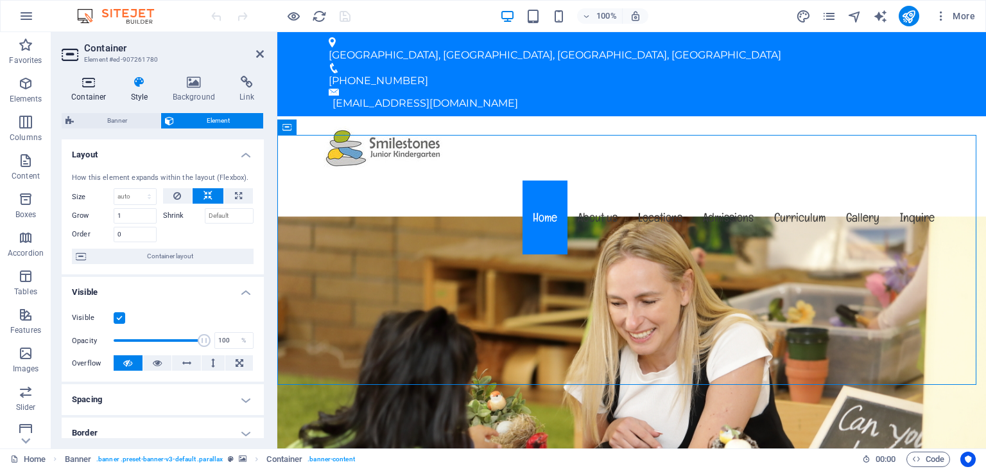
click at [93, 91] on h4 "Container" at bounding box center [92, 89] width 60 height 27
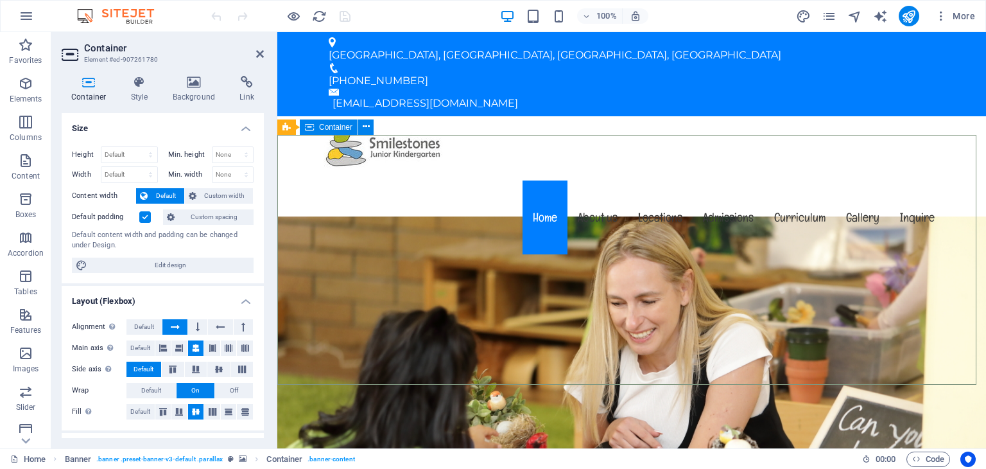
click at [321, 129] on span "Container" at bounding box center [335, 127] width 33 height 8
click at [300, 127] on span "Banner" at bounding box center [308, 127] width 25 height 8
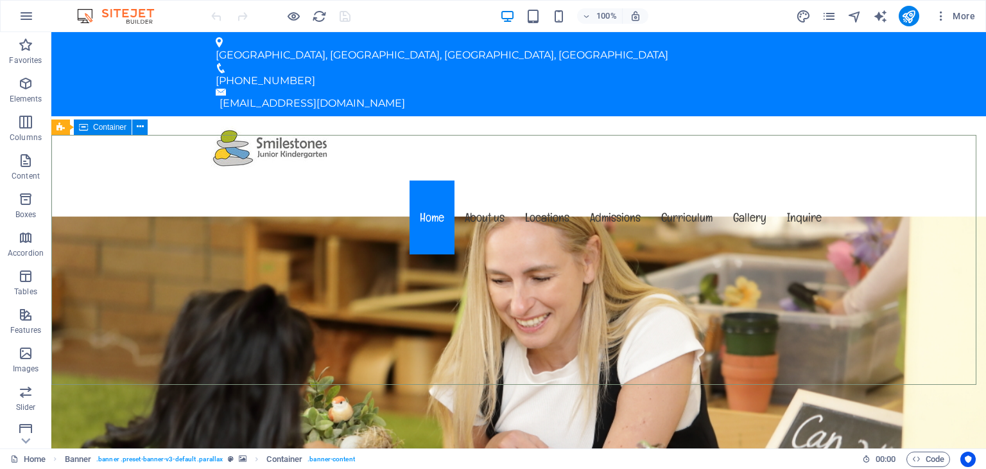
click at [111, 122] on div "Container" at bounding box center [103, 126] width 58 height 15
click at [140, 129] on icon at bounding box center [140, 126] width 7 height 13
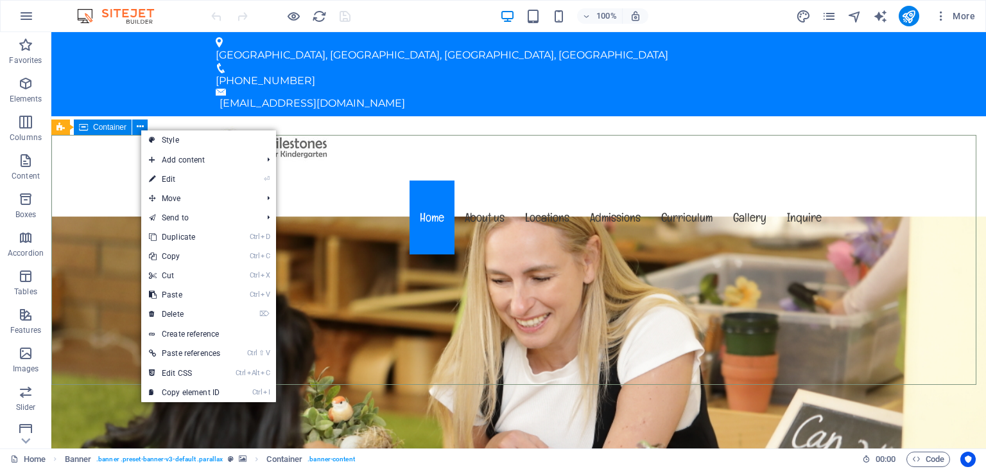
click at [93, 131] on span "Container" at bounding box center [109, 127] width 33 height 8
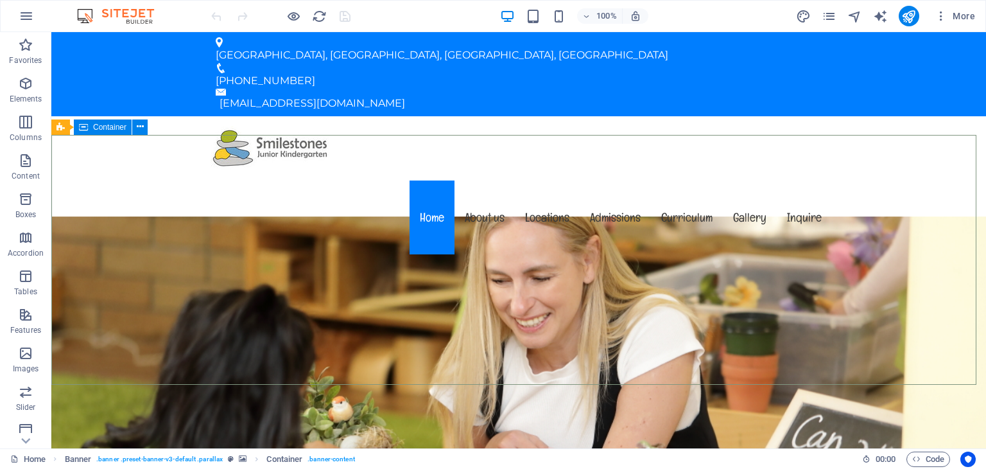
drag, startPoint x: 94, startPoint y: 125, endPoint x: 85, endPoint y: 125, distance: 9.6
click at [95, 125] on span "Container" at bounding box center [109, 127] width 33 height 8
click at [60, 126] on icon at bounding box center [60, 126] width 8 height 15
click at [126, 123] on icon at bounding box center [124, 126] width 7 height 13
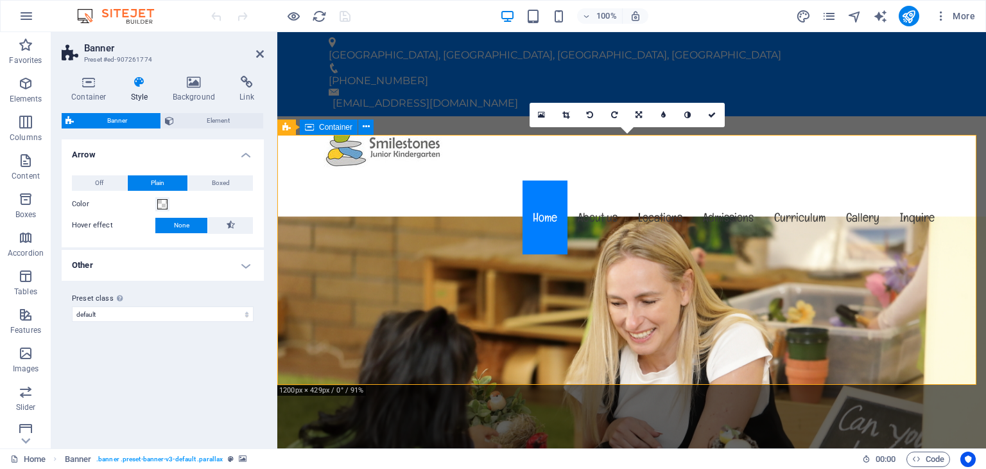
click at [367, 124] on icon at bounding box center [367, 126] width 10 height 13
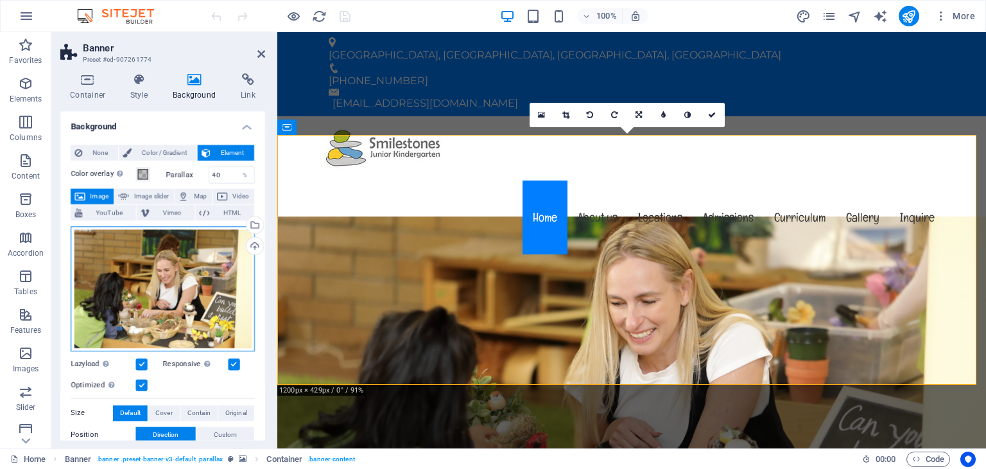
click at [183, 282] on div "Drag files here, click to choose files or select files from Files or our free s…" at bounding box center [163, 288] width 182 height 123
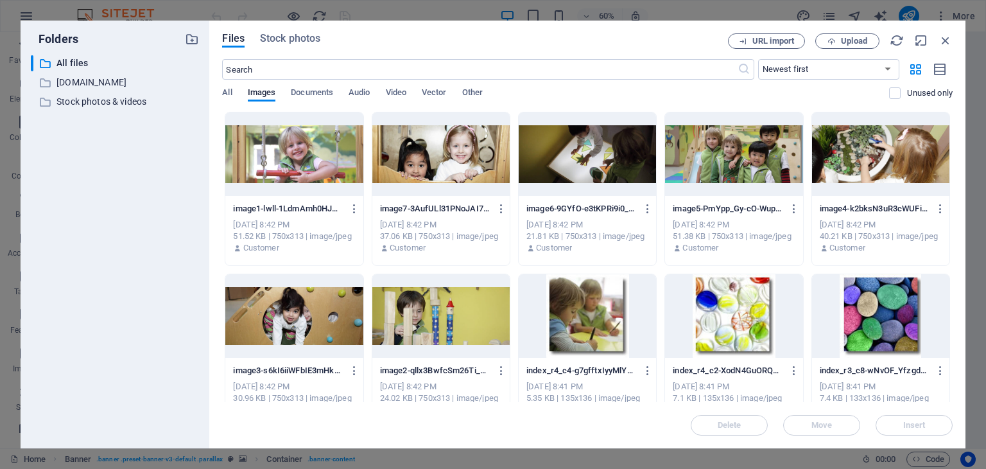
click at [295, 155] on div at bounding box center [293, 153] width 137 height 83
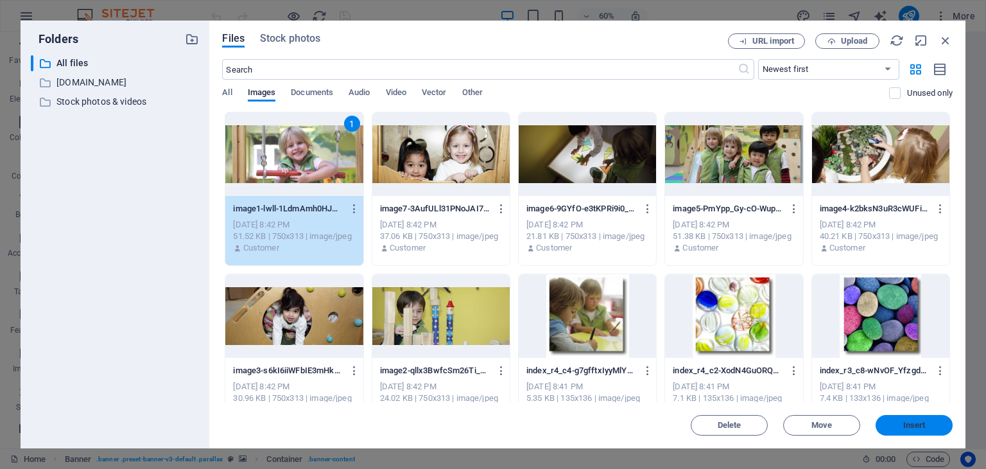
click at [909, 422] on span "Insert" at bounding box center [914, 425] width 22 height 8
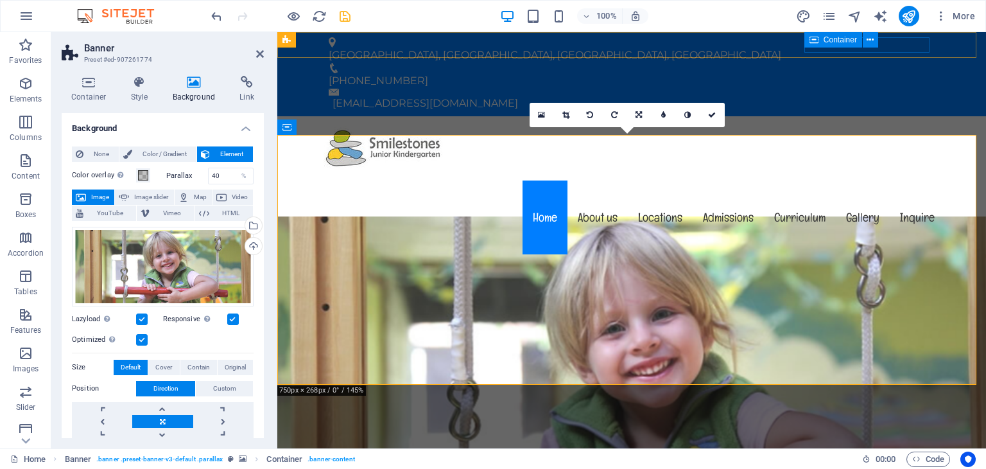
drag, startPoint x: 345, startPoint y: 14, endPoint x: 377, endPoint y: 102, distance: 93.8
click at [345, 14] on icon "save" at bounding box center [345, 16] width 15 height 15
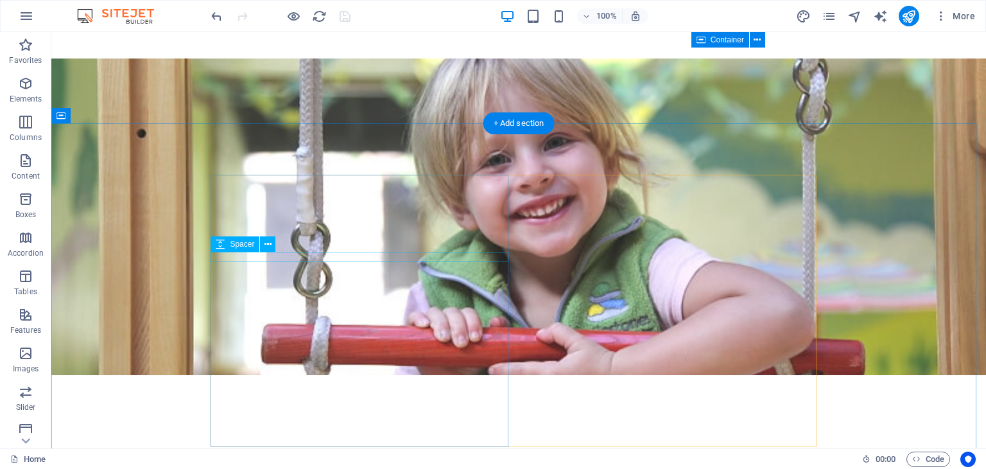
scroll to position [321, 0]
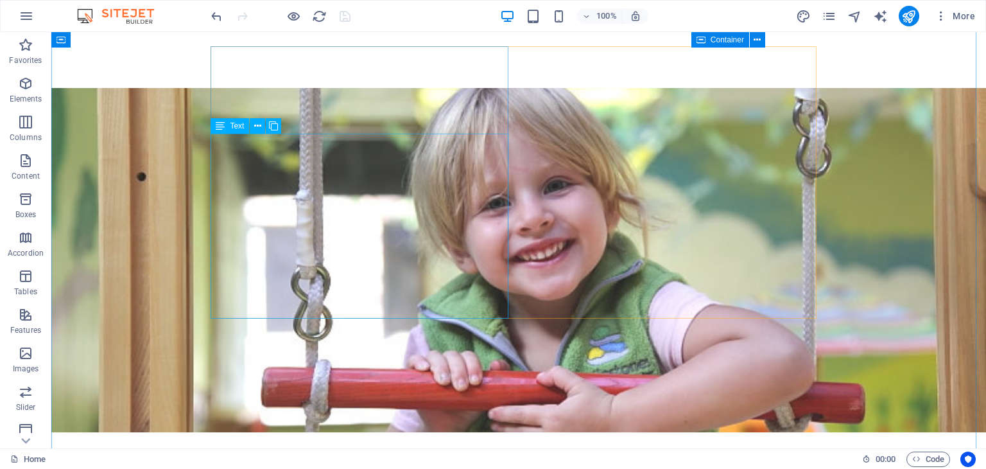
scroll to position [257, 0]
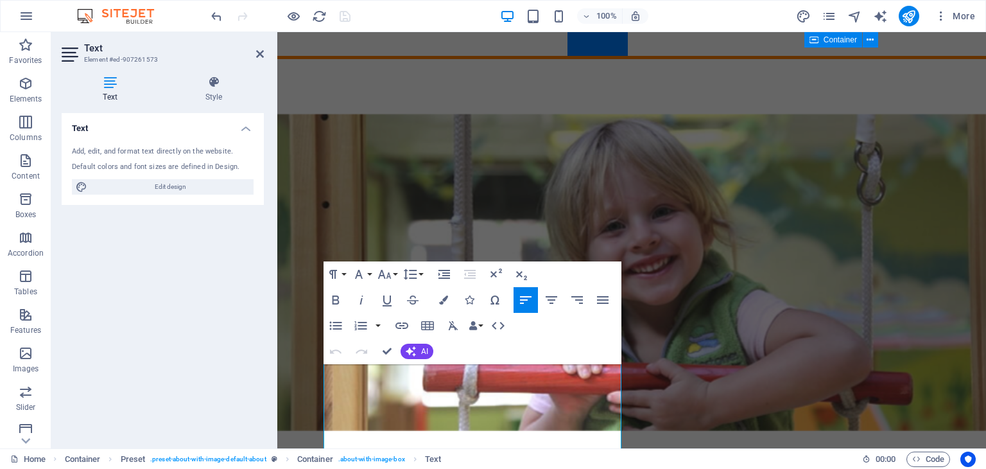
scroll to position [0, 0]
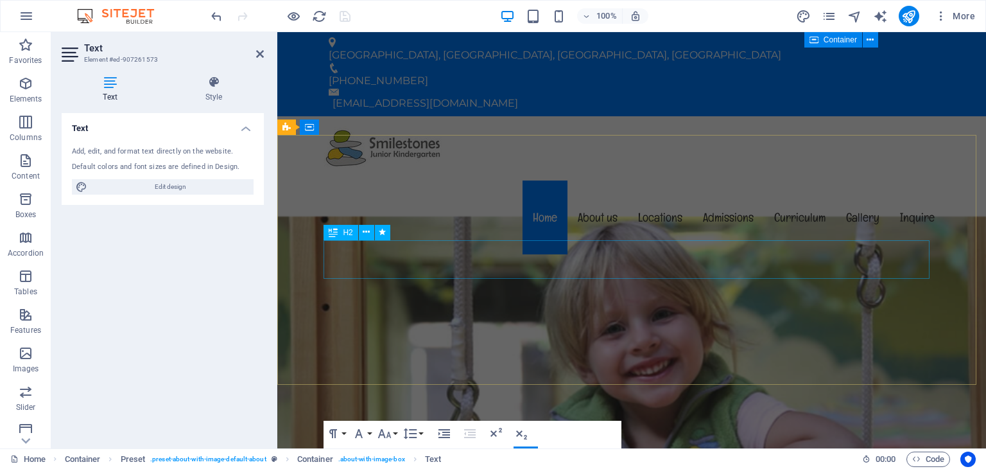
drag, startPoint x: 324, startPoint y: 274, endPoint x: 510, endPoint y: 282, distance: 186.9
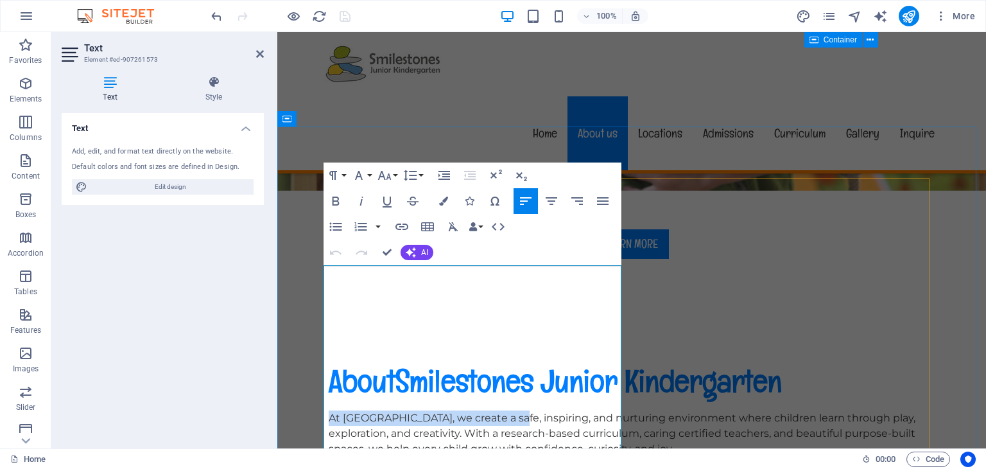
scroll to position [449, 0]
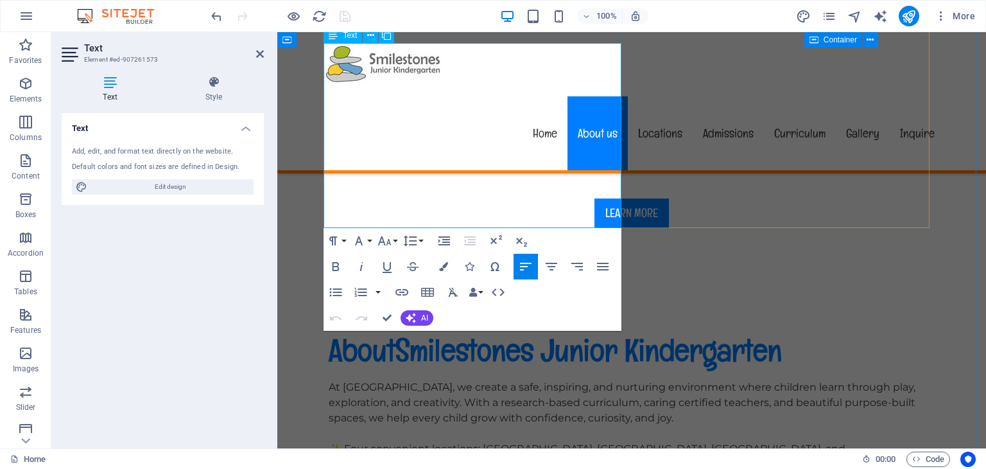
click at [458, 441] on p "✨ Four convenient locations: Burnaby, South Surrey, Langley, and North Surrey ✨…" at bounding box center [632, 472] width 606 height 62
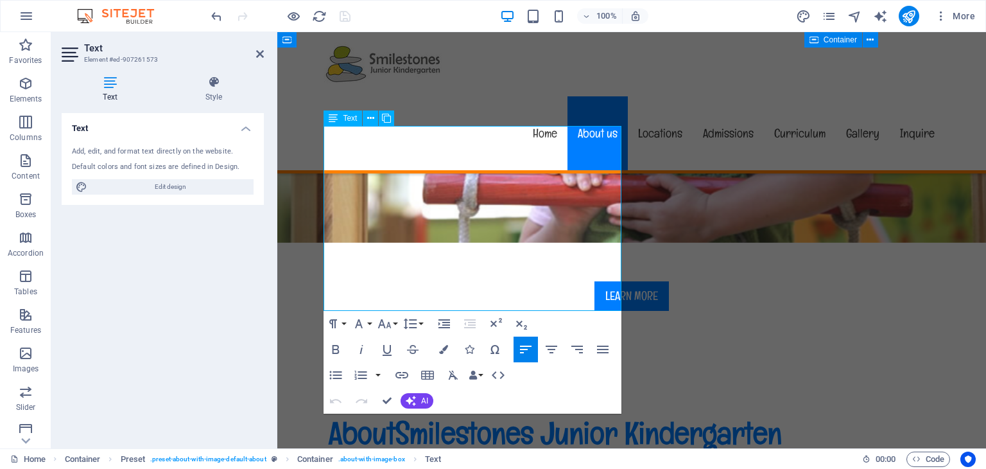
scroll to position [321, 0]
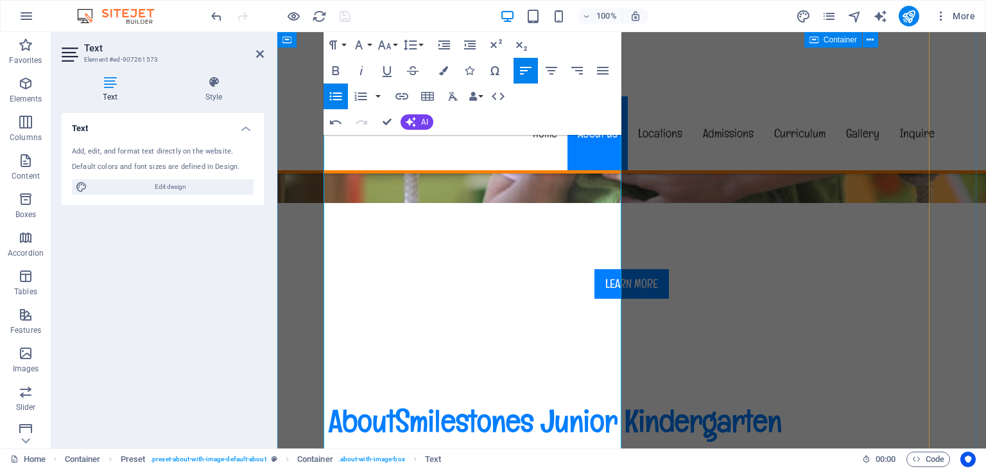
scroll to position [385, 0]
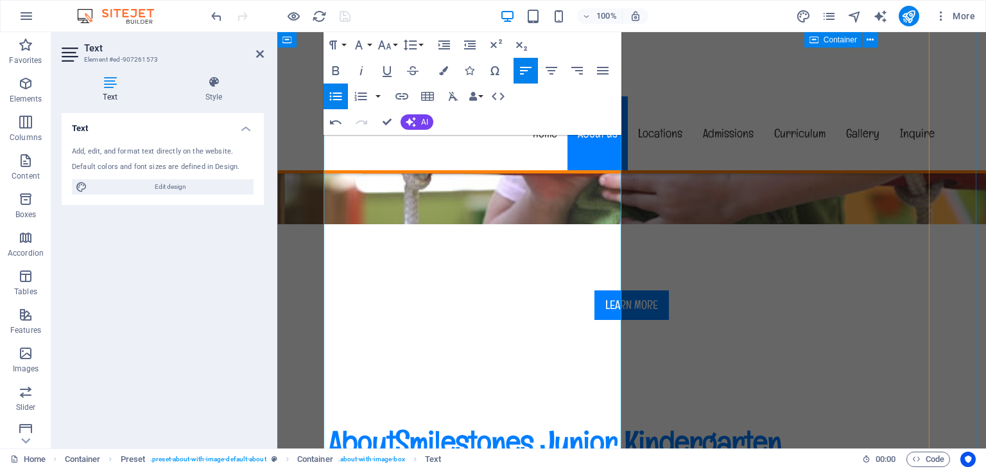
drag, startPoint x: 520, startPoint y: 316, endPoint x: 324, endPoint y: 239, distance: 211.0
click at [337, 96] on icon "button" at bounding box center [336, 96] width 12 height 8
click at [337, 94] on icon "button" at bounding box center [335, 96] width 15 height 15
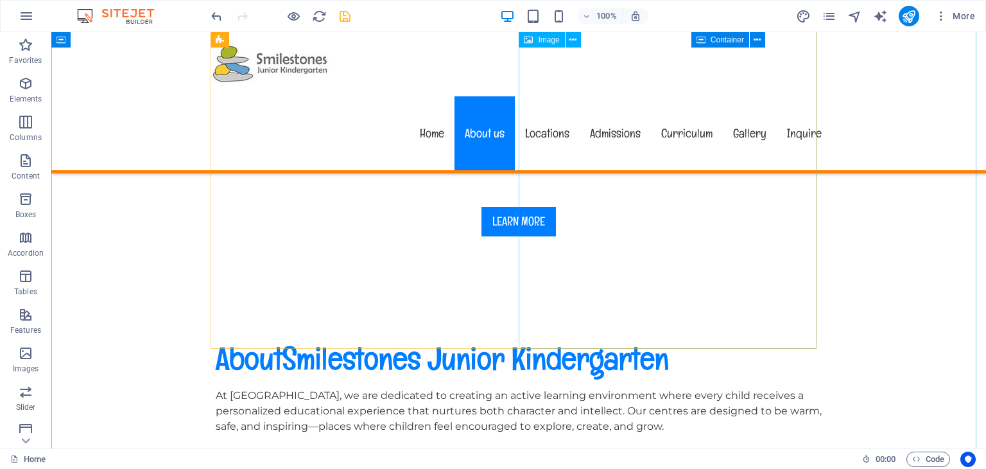
scroll to position [336, 0]
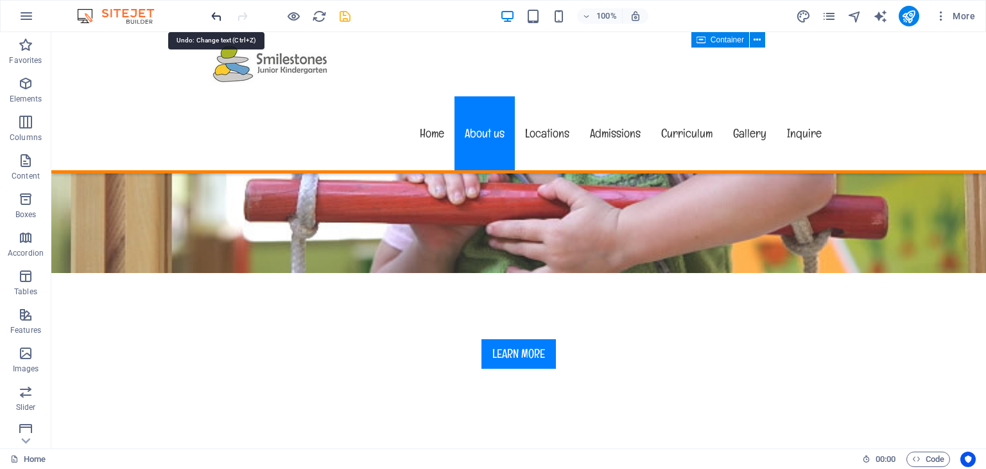
click at [214, 11] on icon "undo" at bounding box center [216, 16] width 15 height 15
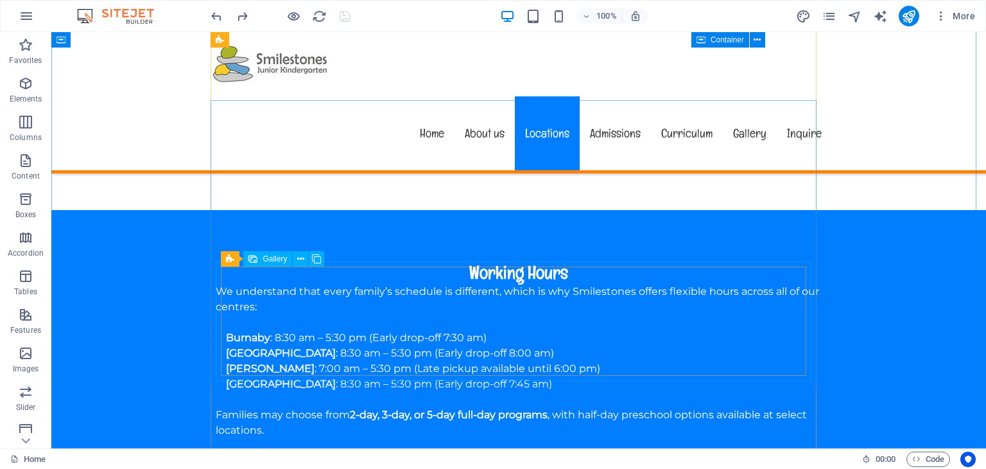
scroll to position [1428, 0]
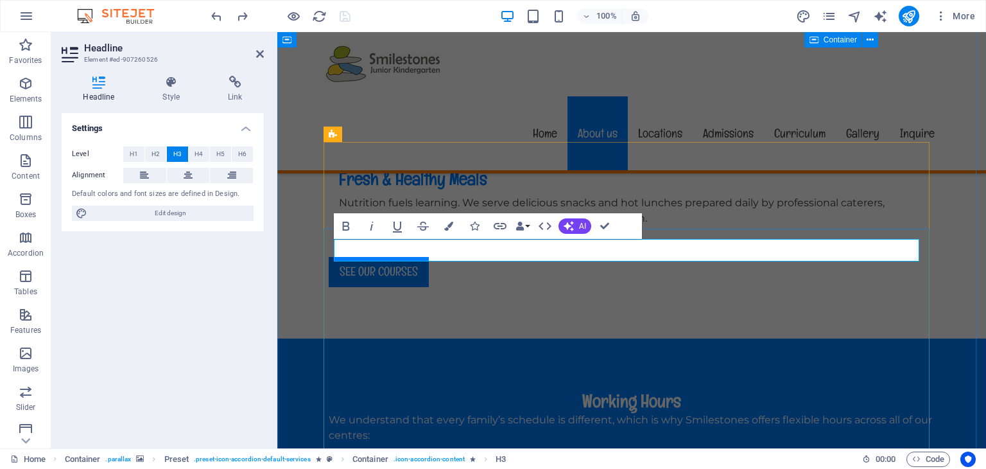
drag, startPoint x: 390, startPoint y: 253, endPoint x: 515, endPoint y: 243, distance: 124.9
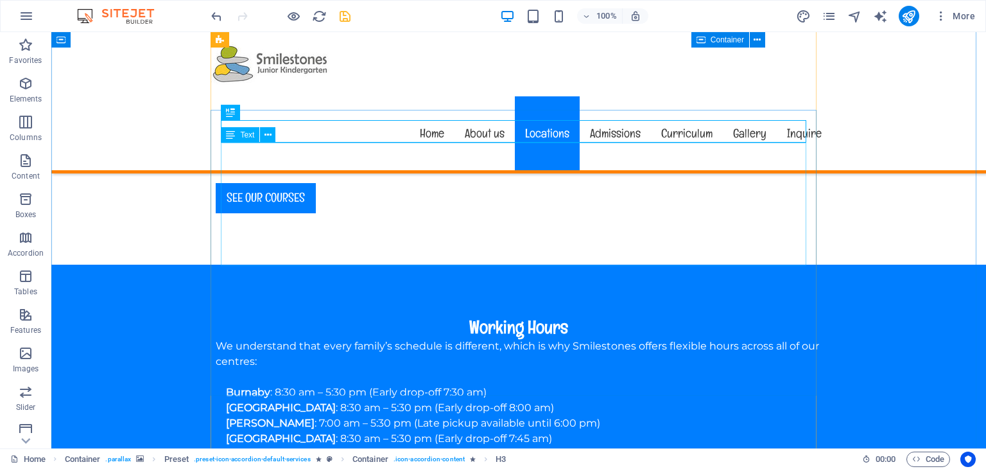
scroll to position [1492, 0]
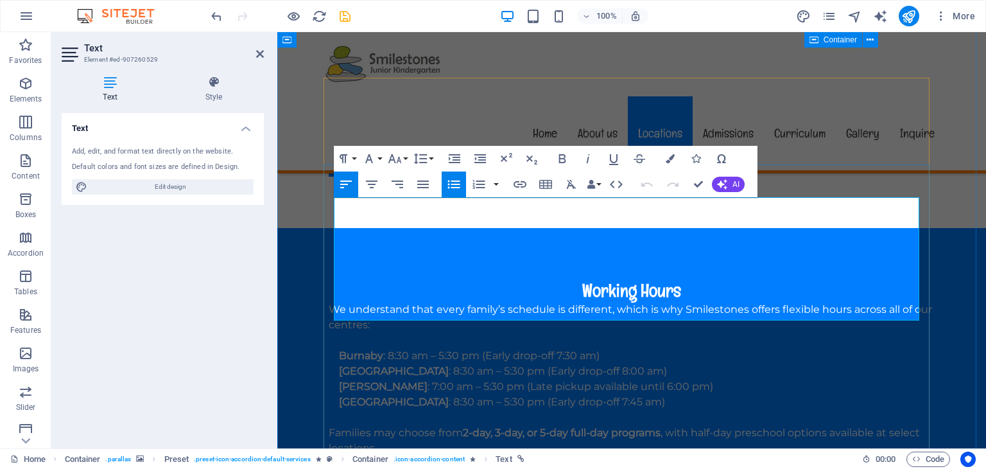
scroll to position [1556, 0]
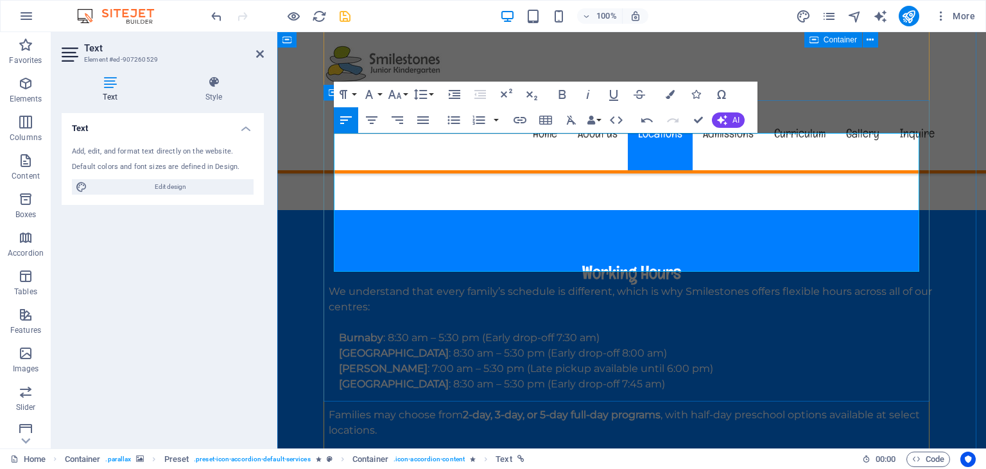
drag, startPoint x: 436, startPoint y: 263, endPoint x: 327, endPoint y: 260, distance: 109.2
click at [516, 119] on icon "button" at bounding box center [519, 119] width 15 height 15
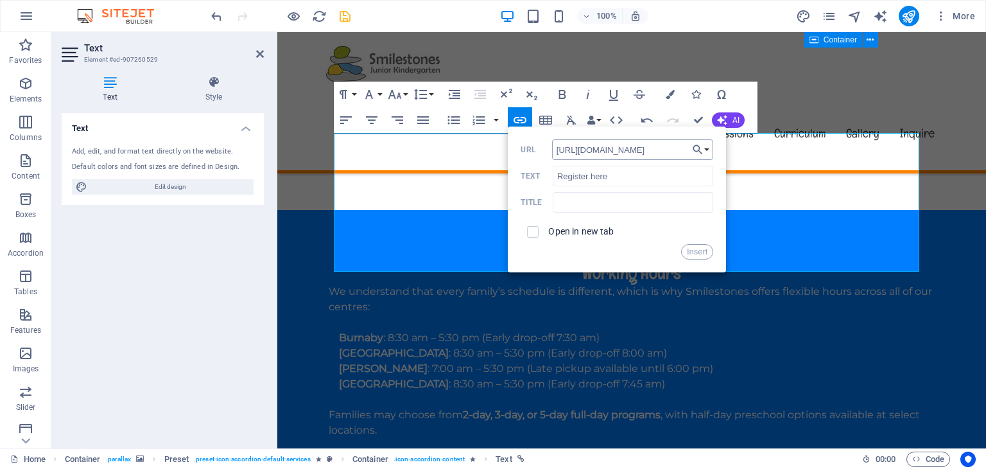
scroll to position [0, 65]
type input "https://fs16.formsite.com/DgaEWq/smilestones/index"
drag, startPoint x: 626, startPoint y: 175, endPoint x: 531, endPoint y: 173, distance: 95.0
click at [531, 173] on div "​Register here Text" at bounding box center [617, 176] width 193 height 21
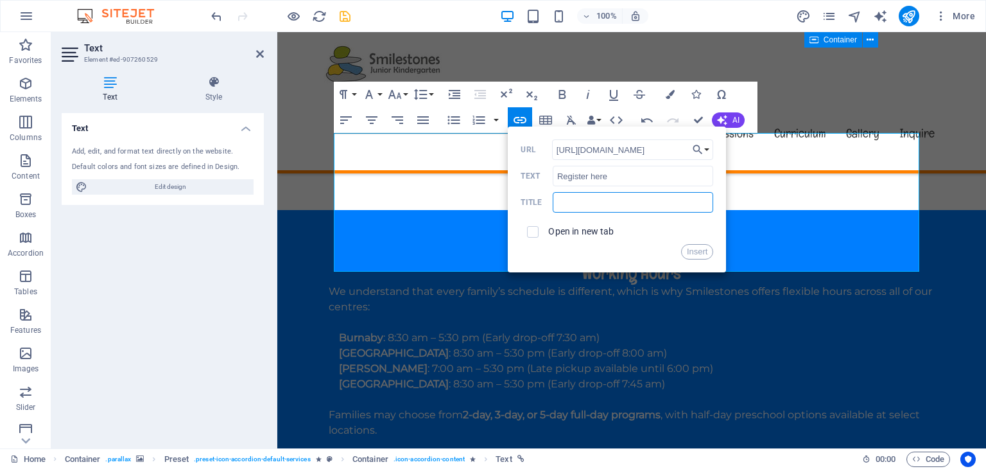
click at [593, 209] on input "text" at bounding box center [633, 202] width 160 height 21
paste input "​Register here"
click at [616, 209] on input "​Register here" at bounding box center [633, 202] width 160 height 21
type input "​Register here"
drag, startPoint x: 624, startPoint y: 175, endPoint x: 531, endPoint y: 176, distance: 92.4
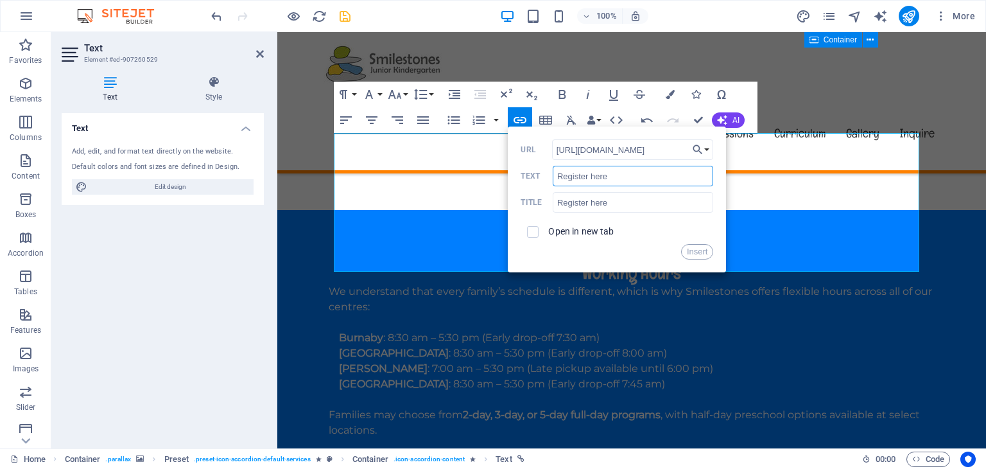
click at [531, 176] on div "​Register here Text" at bounding box center [617, 176] width 193 height 21
drag, startPoint x: 632, startPoint y: 180, endPoint x: 539, endPoint y: 178, distance: 93.1
click at [539, 178] on div "​Register here Text" at bounding box center [617, 176] width 193 height 21
click at [594, 173] on input "​Register here" at bounding box center [633, 176] width 160 height 21
drag, startPoint x: 591, startPoint y: 175, endPoint x: 662, endPoint y: 175, distance: 71.2
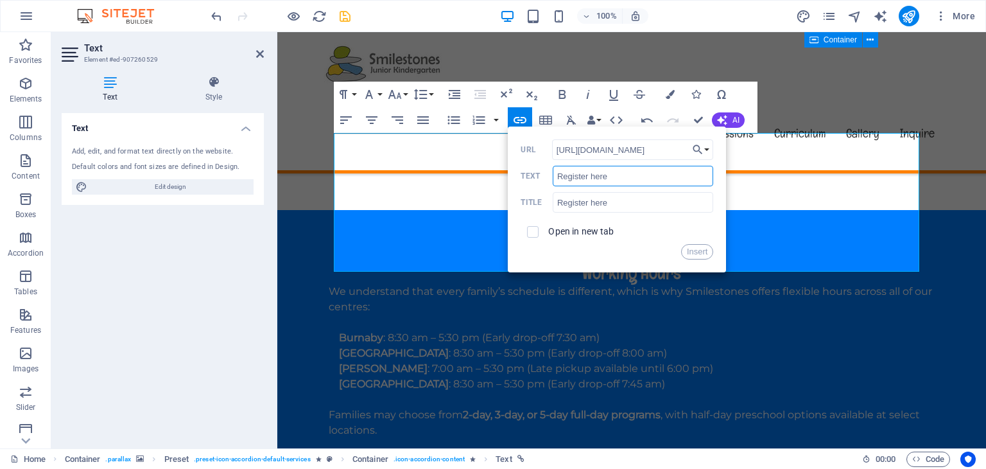
click at [662, 180] on input "​Register here" at bounding box center [633, 176] width 160 height 21
drag, startPoint x: 621, startPoint y: 173, endPoint x: 537, endPoint y: 169, distance: 84.8
click at [537, 169] on div "​Register Inquiry Text" at bounding box center [617, 176] width 193 height 21
type input "​Register Inquiry"
drag, startPoint x: 621, startPoint y: 203, endPoint x: 544, endPoint y: 200, distance: 77.1
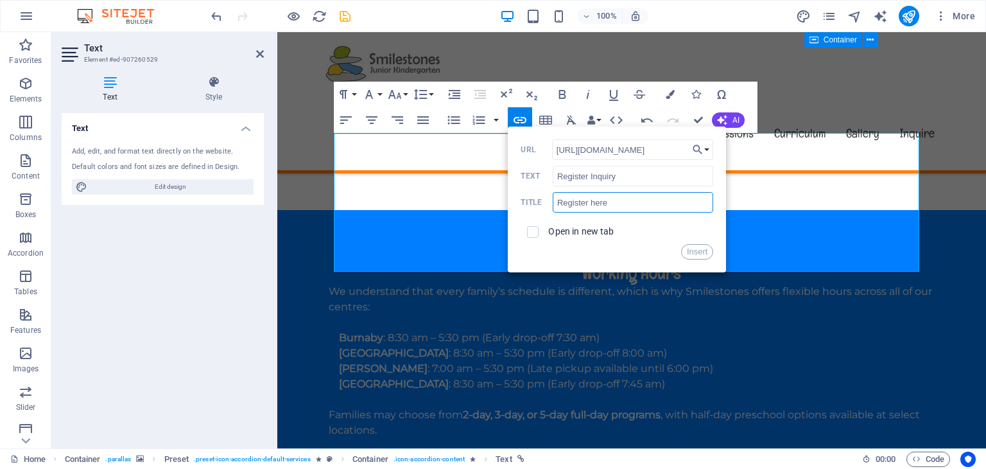
click at [544, 200] on div "​Register here Title" at bounding box center [617, 202] width 193 height 21
paste input "Inquiry"
type input "​Register Inquiry"
click at [532, 232] on input "checkbox" at bounding box center [531, 230] width 12 height 12
checkbox input "true"
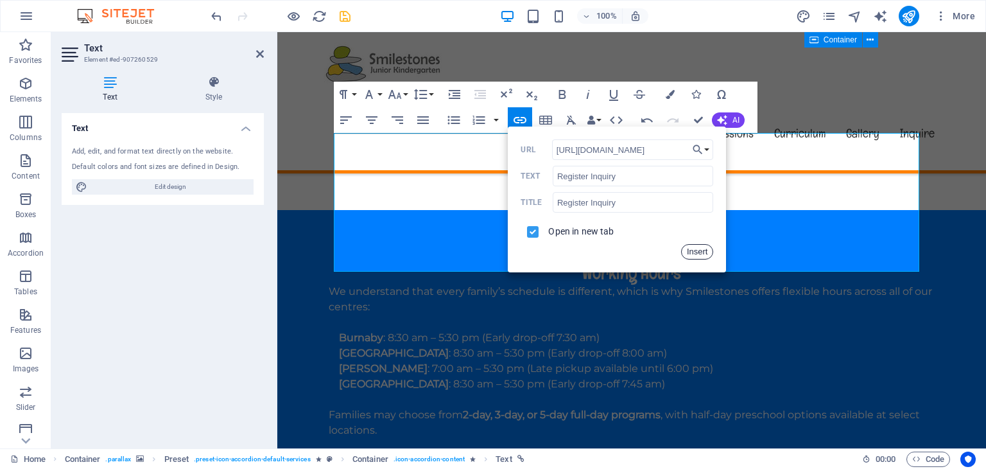
drag, startPoint x: 705, startPoint y: 250, endPoint x: 427, endPoint y: 218, distance: 279.8
click at [705, 250] on button "Insert" at bounding box center [697, 251] width 33 height 15
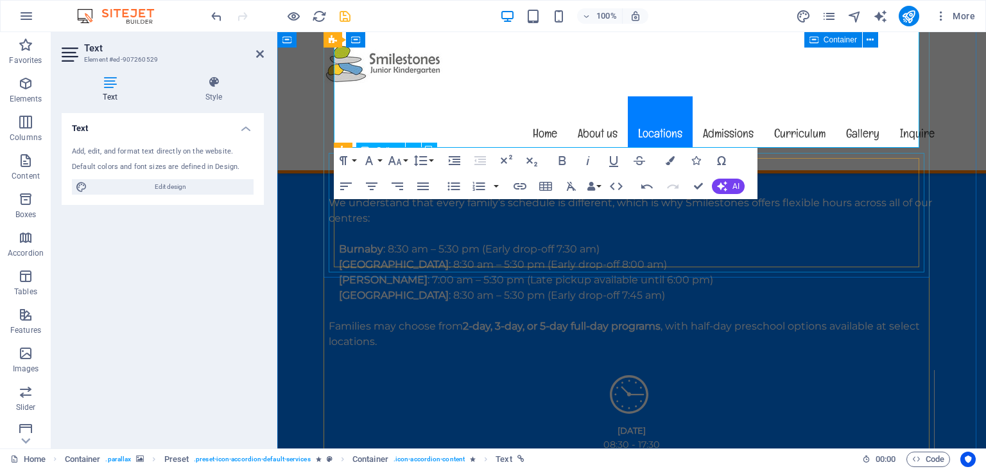
scroll to position [1620, 0]
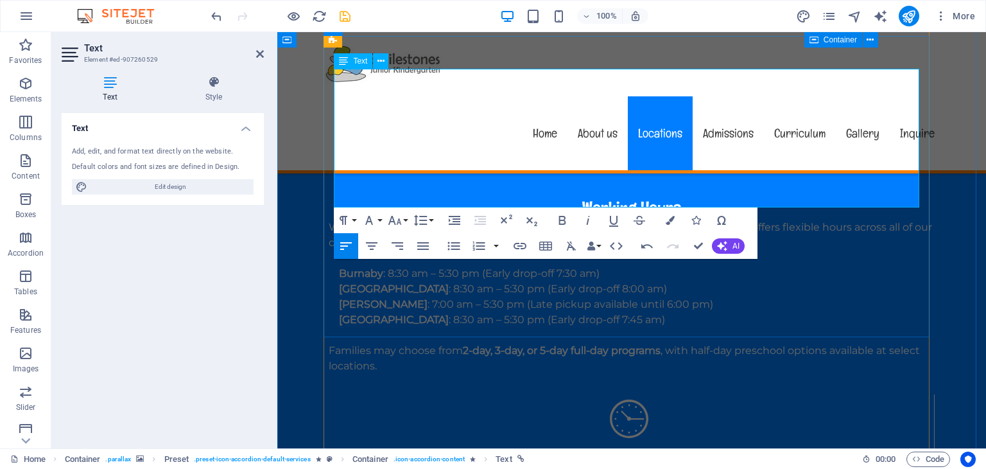
drag, startPoint x: 395, startPoint y: 199, endPoint x: 334, endPoint y: 200, distance: 61.0
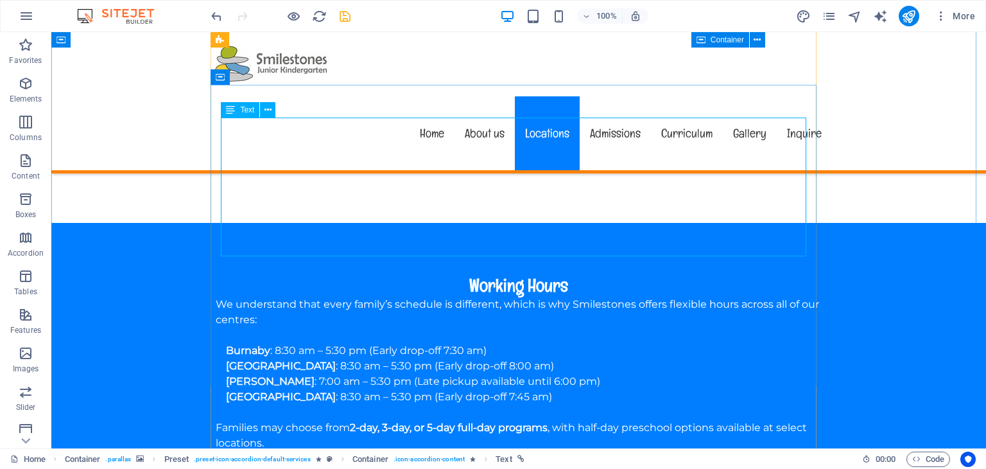
scroll to position [1492, 0]
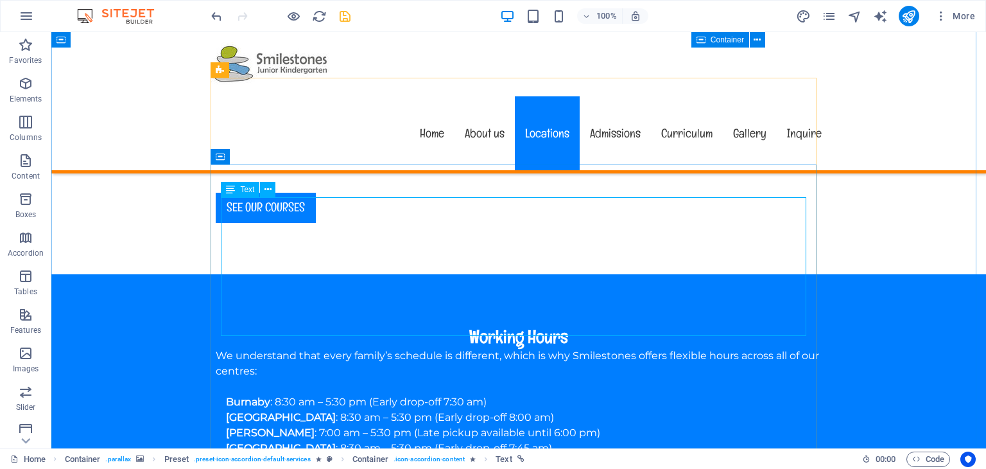
click at [347, 13] on icon "save" at bounding box center [345, 16] width 15 height 15
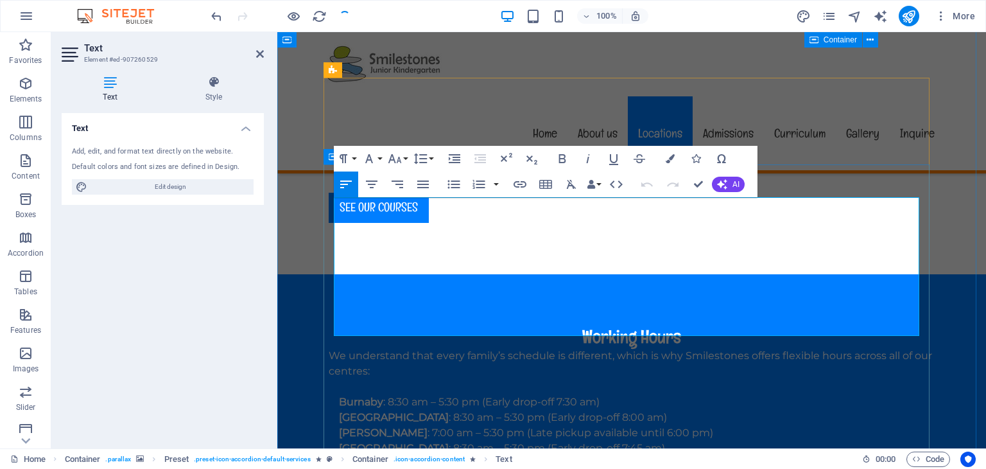
drag, startPoint x: 415, startPoint y: 327, endPoint x: 336, endPoint y: 327, distance: 79.0
drag, startPoint x: 435, startPoint y: 322, endPoint x: 332, endPoint y: 332, distance: 102.6
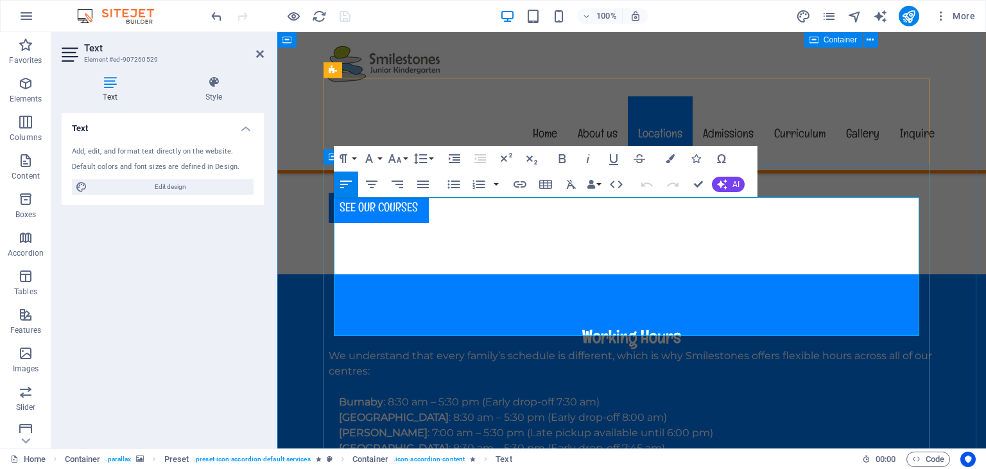
click at [518, 184] on icon "button" at bounding box center [520, 184] width 13 height 6
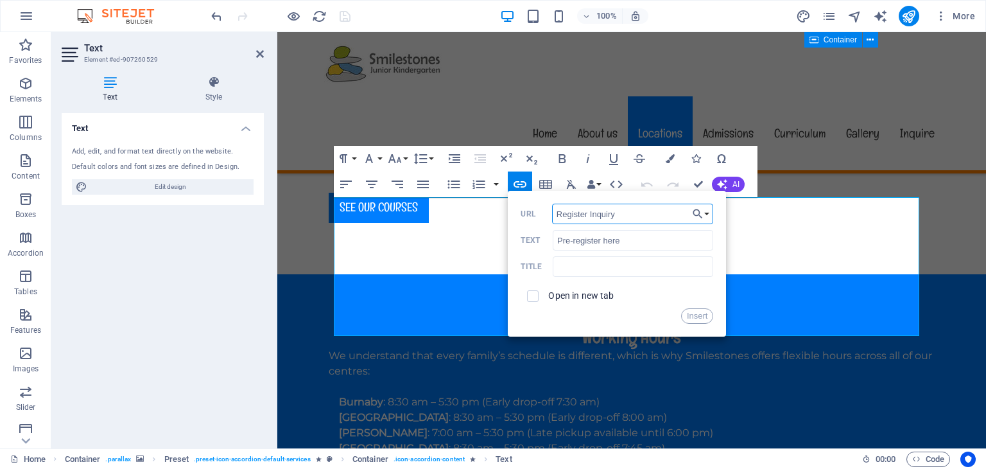
drag, startPoint x: 639, startPoint y: 214, endPoint x: 621, endPoint y: 214, distance: 18.0
click at [621, 214] on input "​Register Inquiry" at bounding box center [633, 213] width 162 height 21
click at [655, 239] on input "Pre-register here" at bounding box center [633, 240] width 160 height 21
click at [592, 265] on input "text" at bounding box center [633, 266] width 160 height 21
drag, startPoint x: 634, startPoint y: 220, endPoint x: 544, endPoint y: 215, distance: 90.6
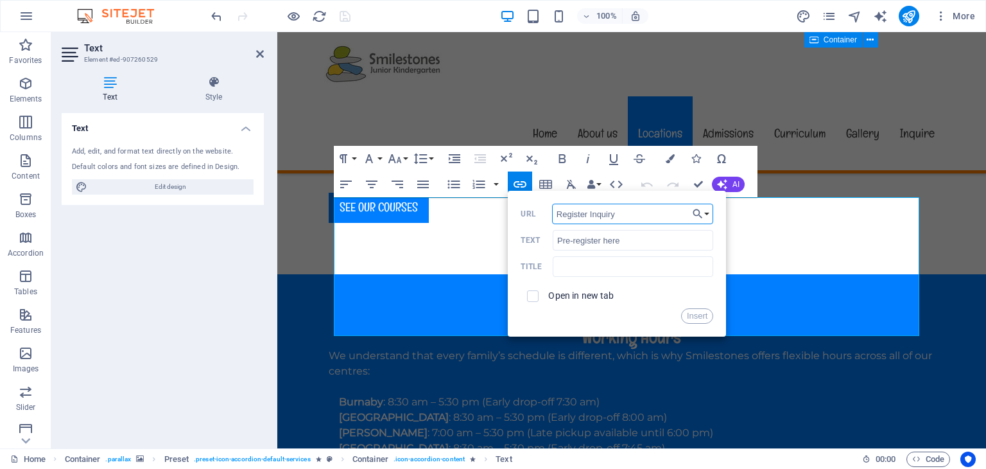
click at [544, 215] on div "​Register Inquiry URL" at bounding box center [617, 213] width 193 height 21
paste input "https://fs16.formsite.com/DgaEWq/smilestones/index"
type input "https://fs16.formsite.com/DgaEWq/smilestones/index"
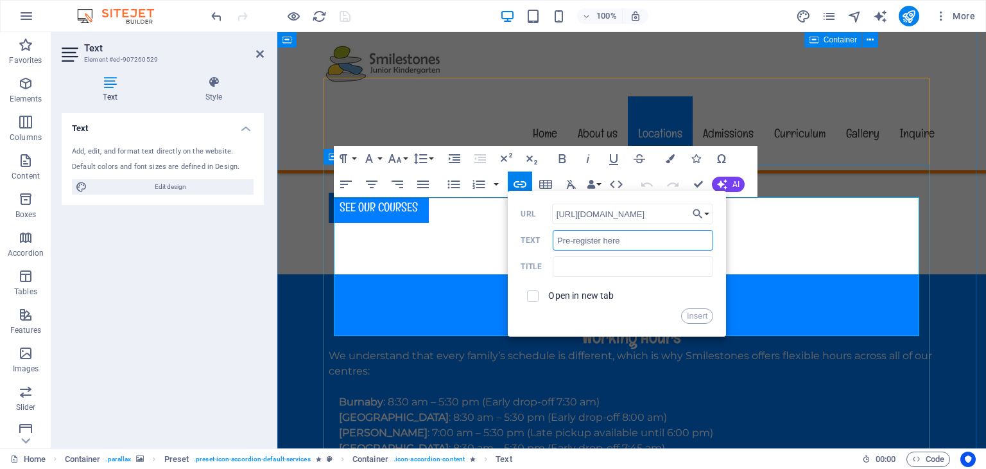
drag, startPoint x: 919, startPoint y: 270, endPoint x: 502, endPoint y: 232, distance: 418.3
click at [613, 241] on input "Pre-register here" at bounding box center [633, 240] width 160 height 21
click at [576, 238] on input "Pre-register here" at bounding box center [633, 240] width 160 height 21
click at [607, 239] on input "Pre-Register here" at bounding box center [633, 240] width 160 height 21
drag, startPoint x: 632, startPoint y: 241, endPoint x: 528, endPoint y: 230, distance: 103.9
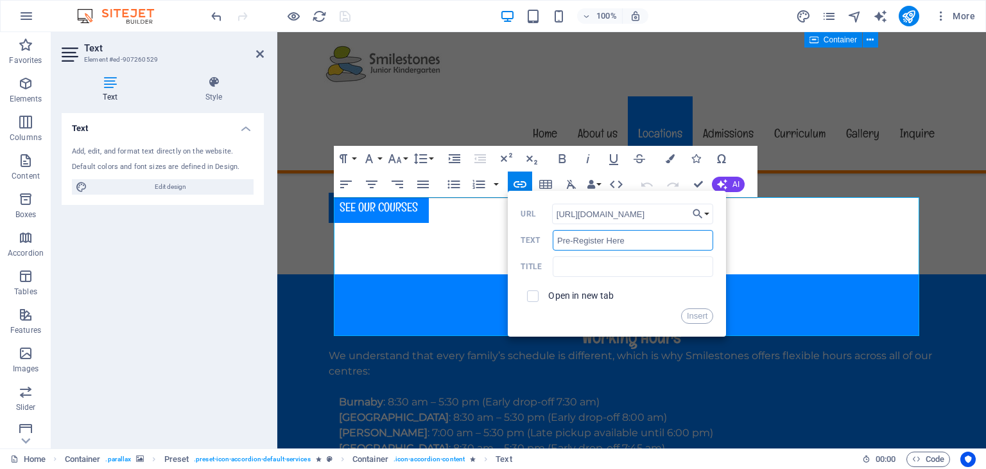
click at [528, 230] on div "Pre-Register Here Text" at bounding box center [617, 240] width 193 height 21
type input "Pre-Register Here"
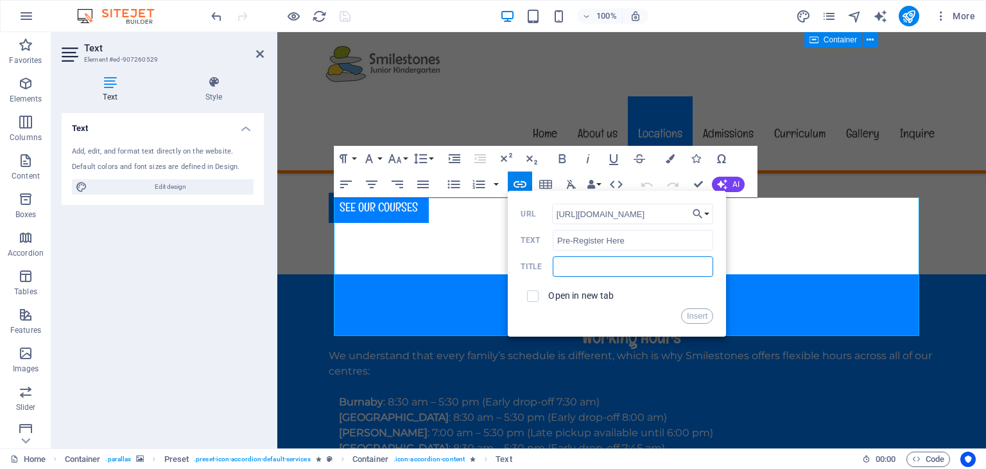
click at [583, 268] on input "text" at bounding box center [633, 266] width 160 height 21
paste input "Pre-Register Here"
type input "Pre-Register Here"
click at [537, 293] on input "checkbox" at bounding box center [531, 294] width 12 height 12
checkbox input "true"
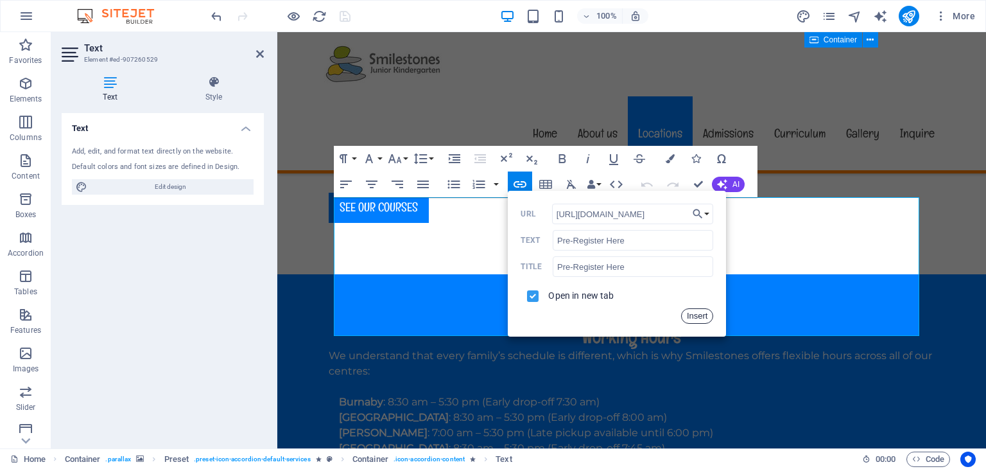
drag, startPoint x: 696, startPoint y: 313, endPoint x: 398, endPoint y: 279, distance: 299.8
click at [696, 313] on button "Insert" at bounding box center [697, 315] width 33 height 15
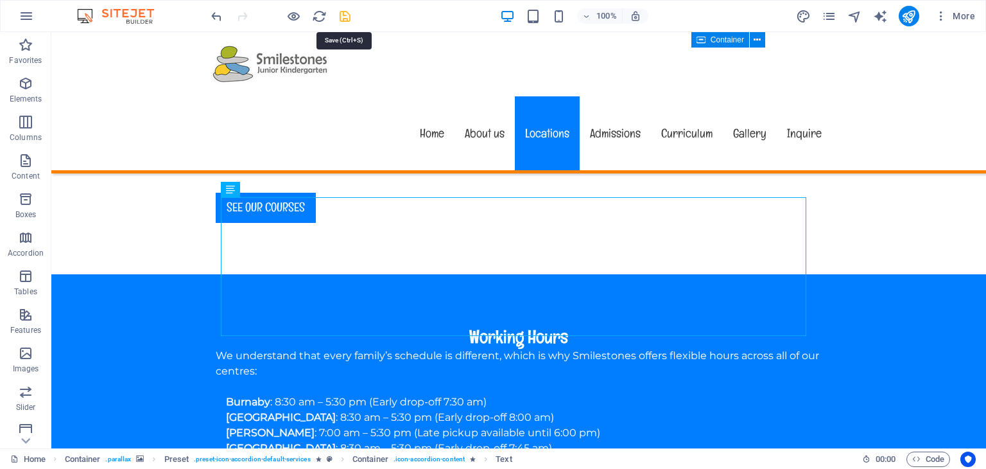
click at [347, 14] on icon "save" at bounding box center [345, 16] width 15 height 15
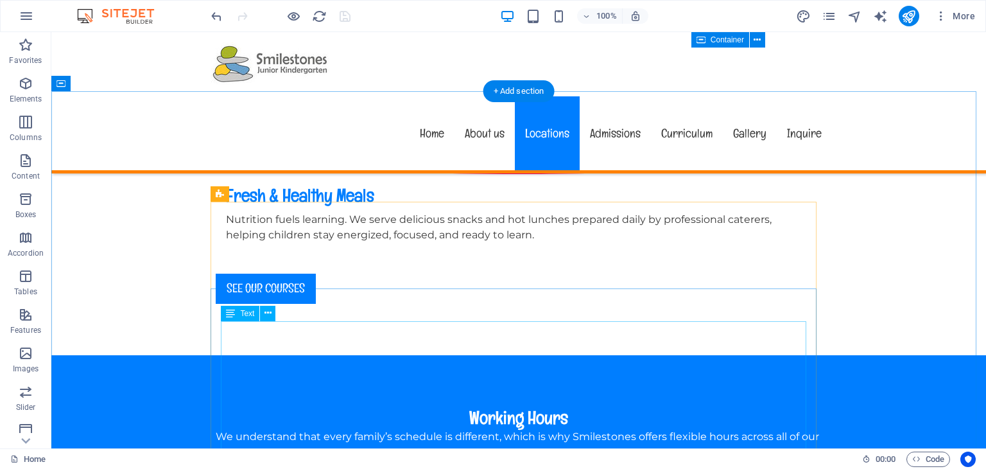
scroll to position [1428, 0]
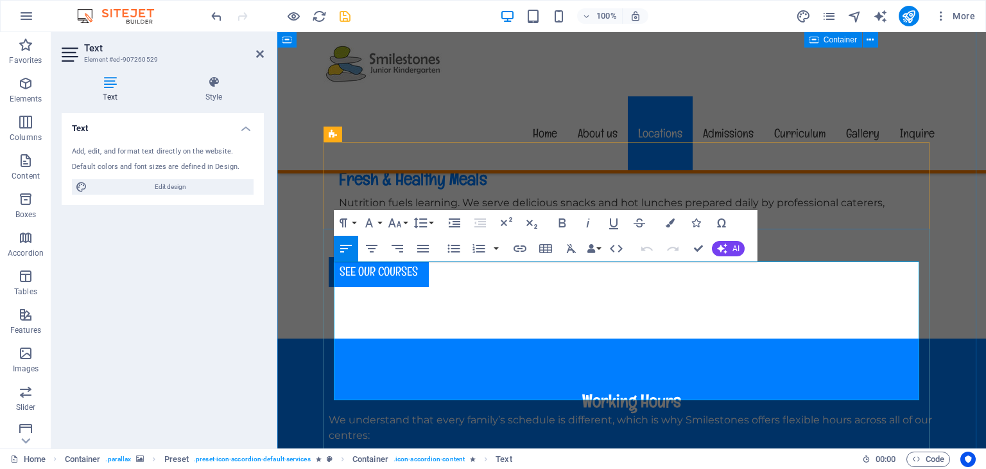
drag, startPoint x: 435, startPoint y: 393, endPoint x: 336, endPoint y: 393, distance: 98.9
click at [379, 226] on button "Font Family" at bounding box center [371, 223] width 24 height 26
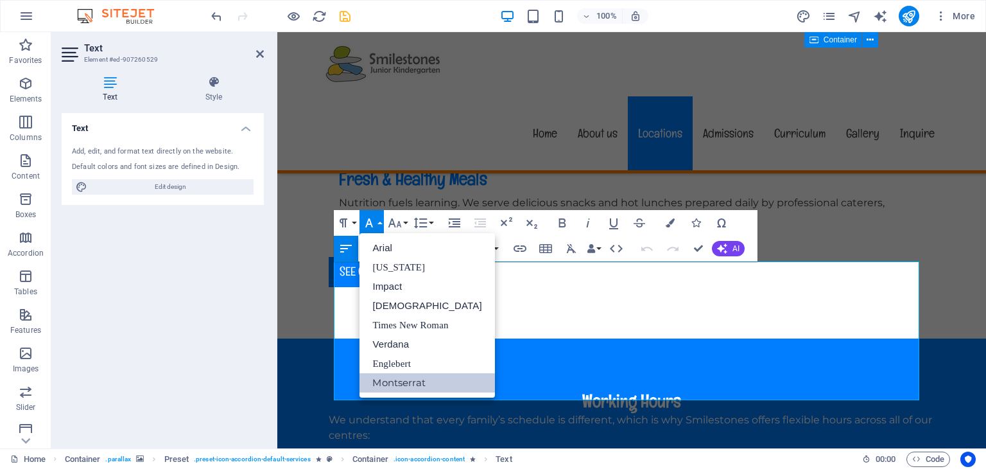
scroll to position [0, 0]
drag, startPoint x: 506, startPoint y: 220, endPoint x: 416, endPoint y: 220, distance: 89.9
click at [436, 220] on div "Paragraph Format Normal Heading 1 Heading 2 Heading 3 Heading 4 Heading 5 Headi…" at bounding box center [546, 235] width 424 height 51
click at [406, 221] on button "Font Size" at bounding box center [397, 223] width 24 height 26
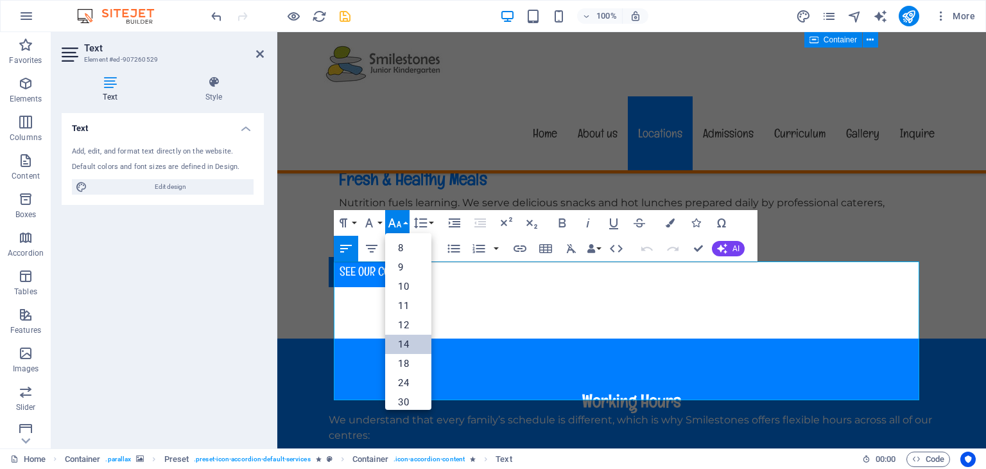
drag, startPoint x: 404, startPoint y: 337, endPoint x: 182, endPoint y: 302, distance: 224.8
click at [404, 337] on link "14" at bounding box center [408, 343] width 46 height 19
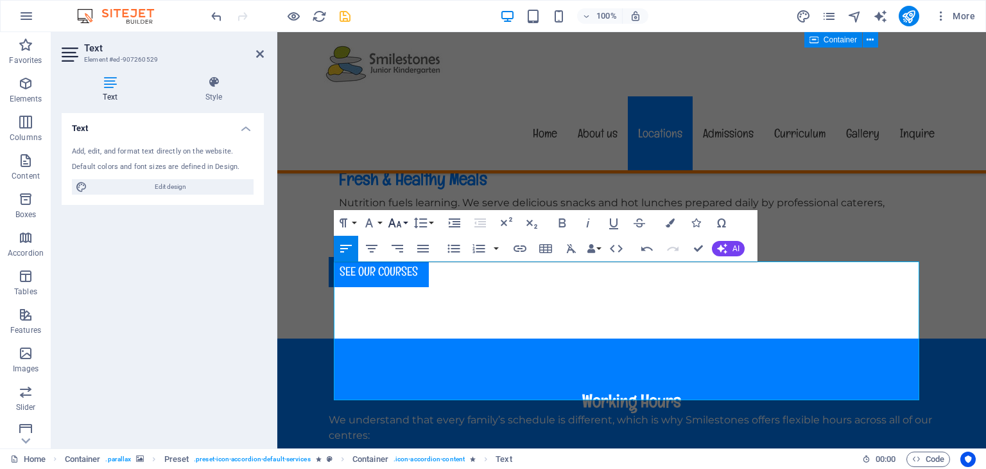
click at [400, 223] on icon "button" at bounding box center [394, 222] width 13 height 9
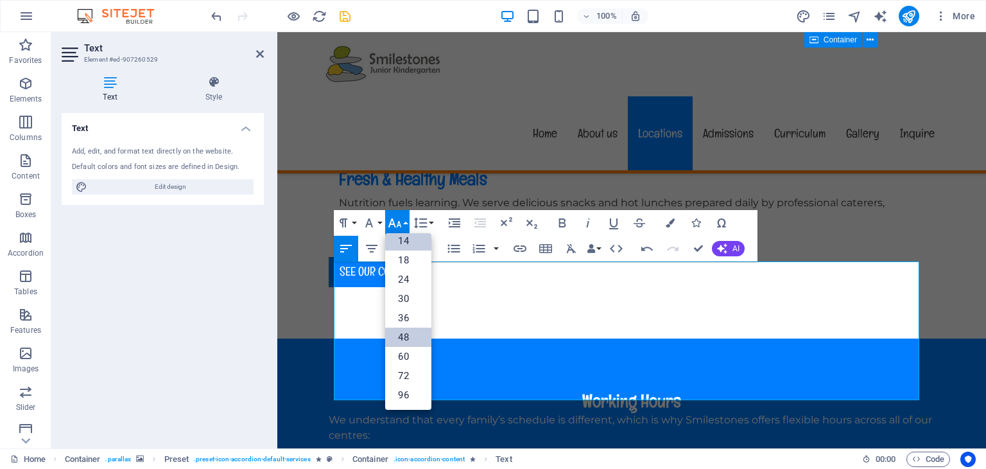
scroll to position [103, 0]
click at [408, 355] on link "60" at bounding box center [408, 356] width 46 height 19
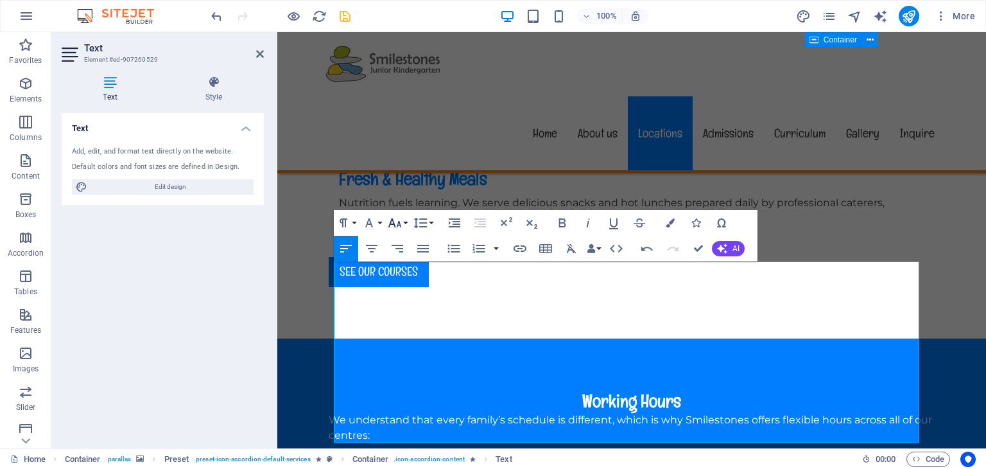
click at [402, 221] on icon "button" at bounding box center [394, 222] width 15 height 15
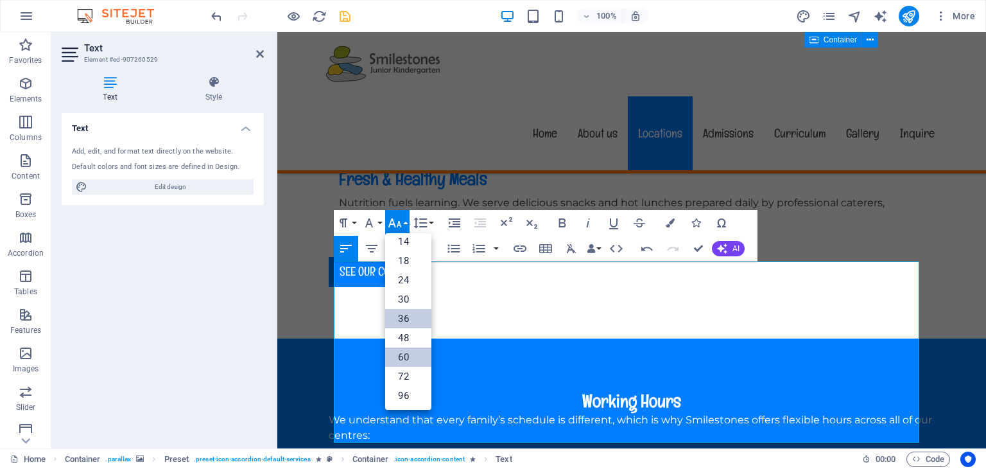
click at [408, 317] on link "36" at bounding box center [408, 318] width 46 height 19
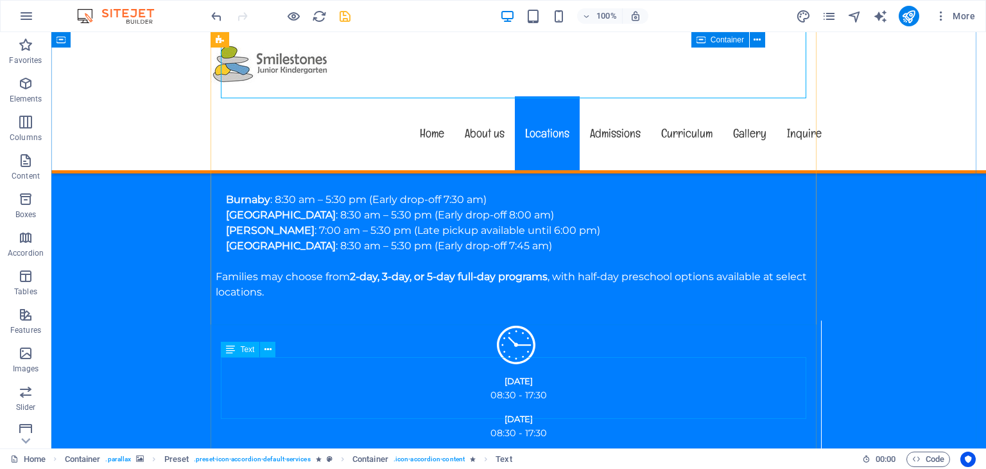
scroll to position [1748, 0]
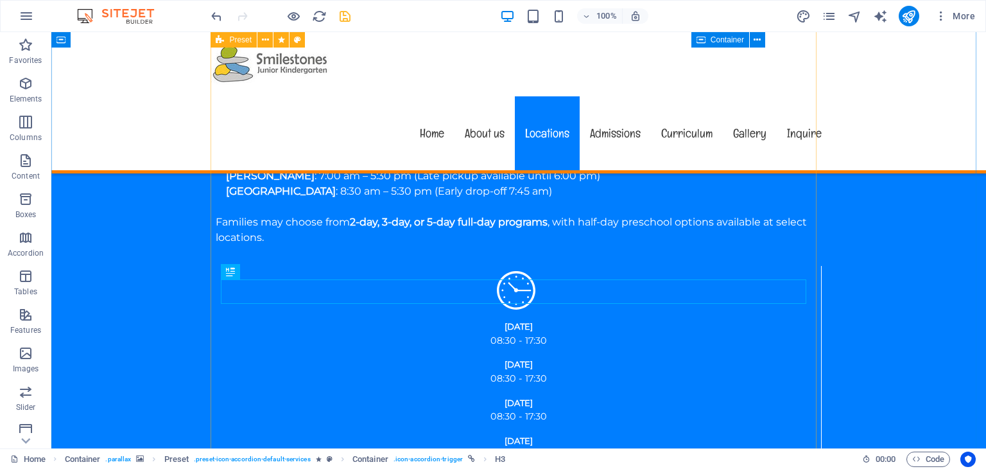
scroll to position [1941, 0]
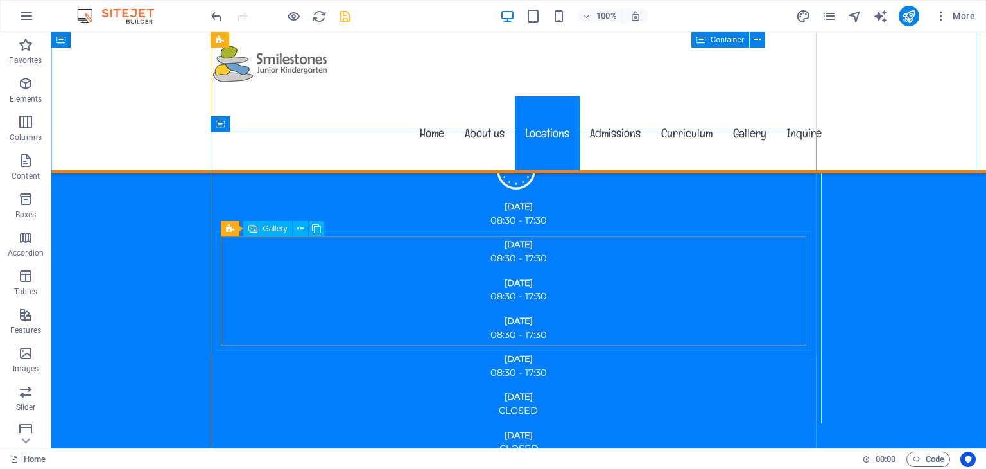
scroll to position [1813, 0]
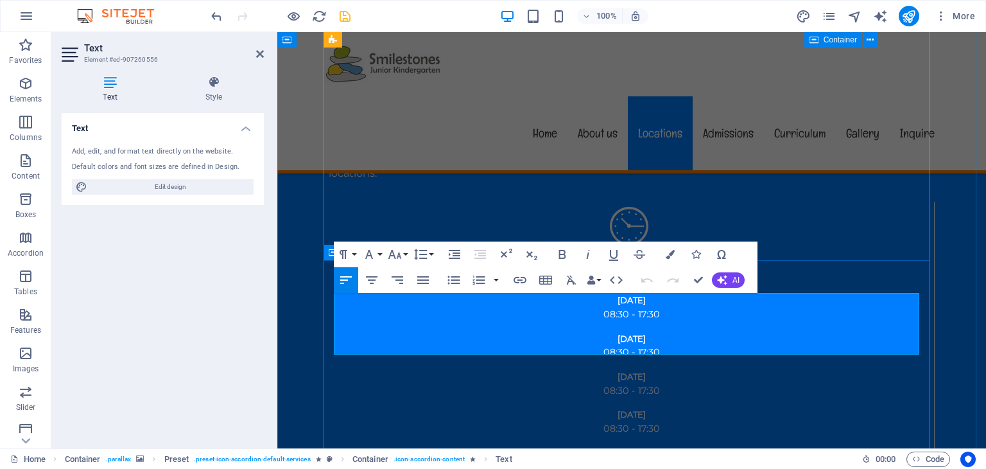
drag, startPoint x: 506, startPoint y: 336, endPoint x: 320, endPoint y: 289, distance: 192.4
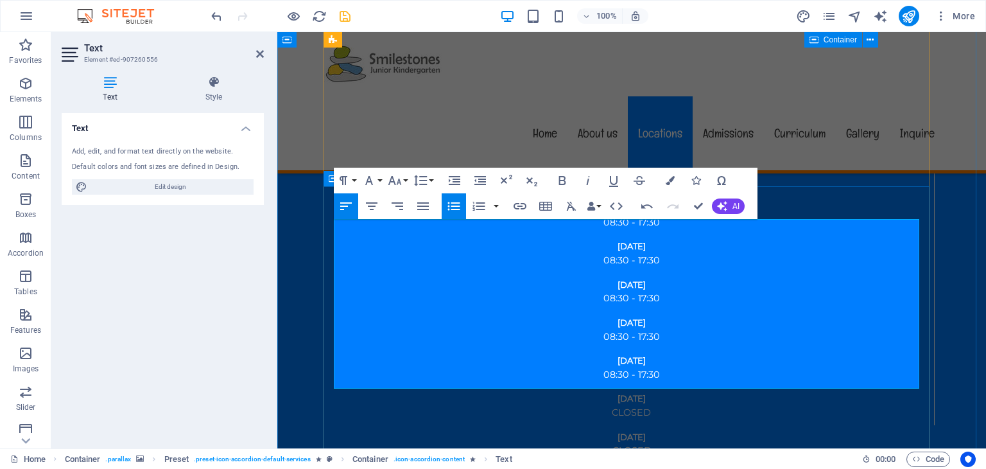
scroll to position [1941, 0]
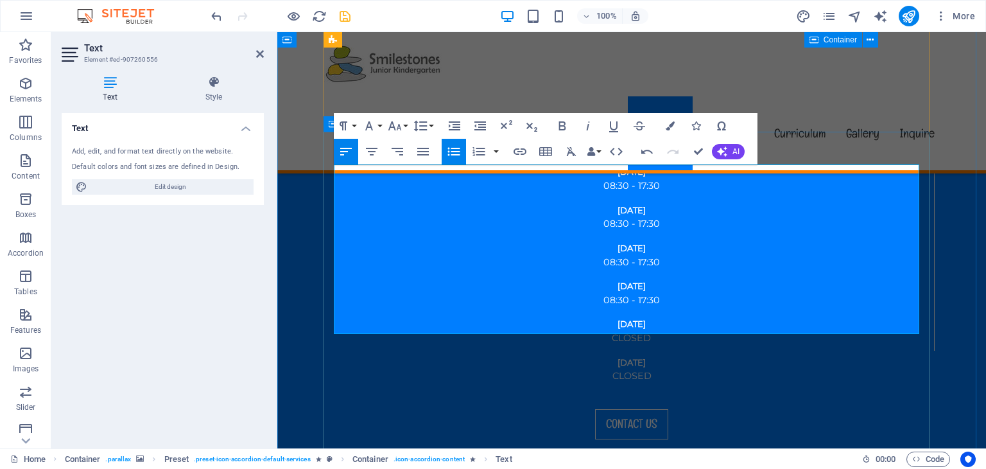
drag, startPoint x: 681, startPoint y: 325, endPoint x: 332, endPoint y: 184, distance: 376.1
click at [449, 147] on icon "button" at bounding box center [453, 151] width 15 height 15
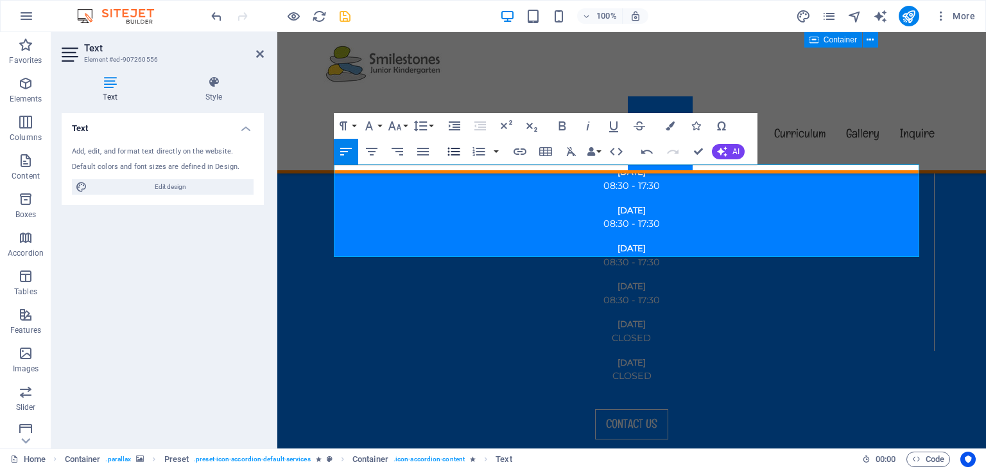
click at [449, 147] on icon "button" at bounding box center [453, 151] width 15 height 15
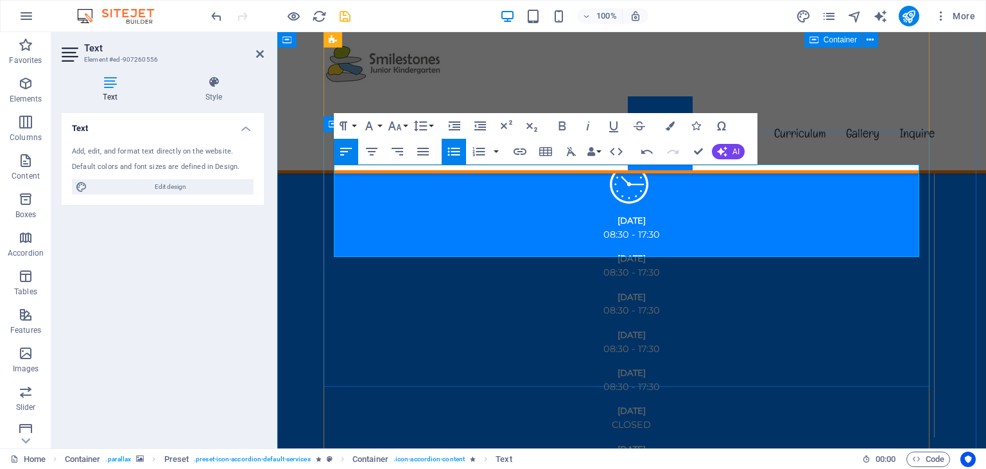
scroll to position [1813, 0]
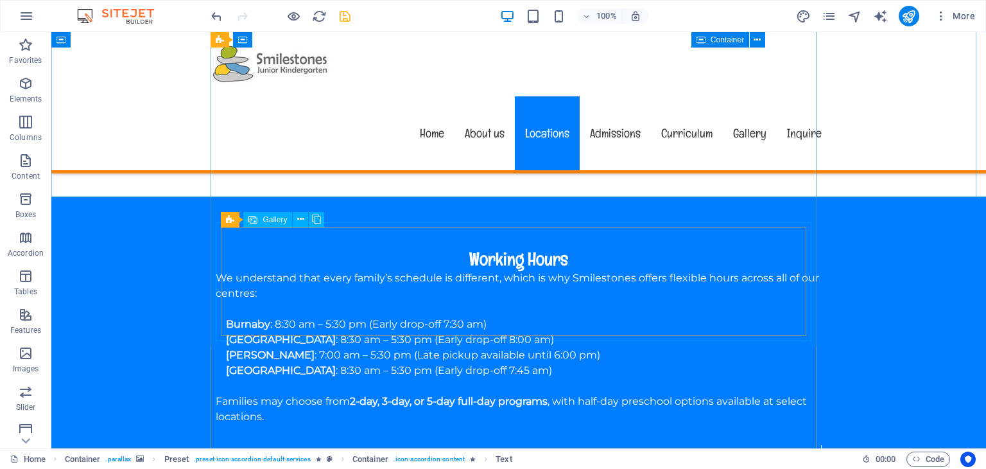
scroll to position [1556, 0]
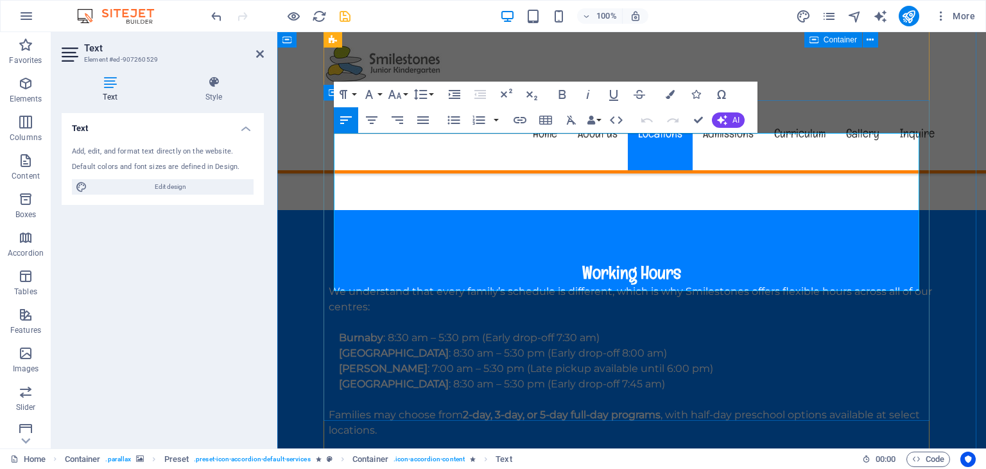
drag, startPoint x: 568, startPoint y: 281, endPoint x: 346, endPoint y: 277, distance: 222.1
drag, startPoint x: 383, startPoint y: 272, endPoint x: 334, endPoint y: 272, distance: 49.4
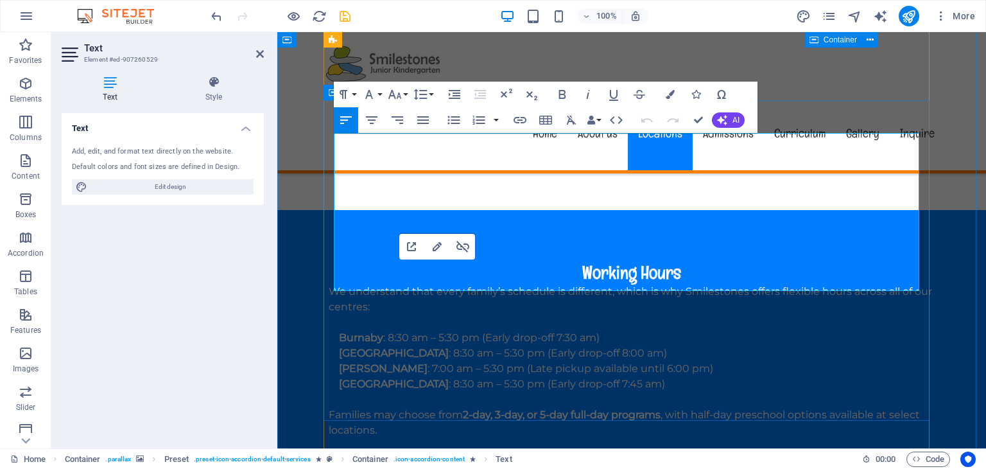
drag, startPoint x: 524, startPoint y: 269, endPoint x: 313, endPoint y: 264, distance: 210.6
drag, startPoint x: 503, startPoint y: 275, endPoint x: 338, endPoint y: 275, distance: 164.3
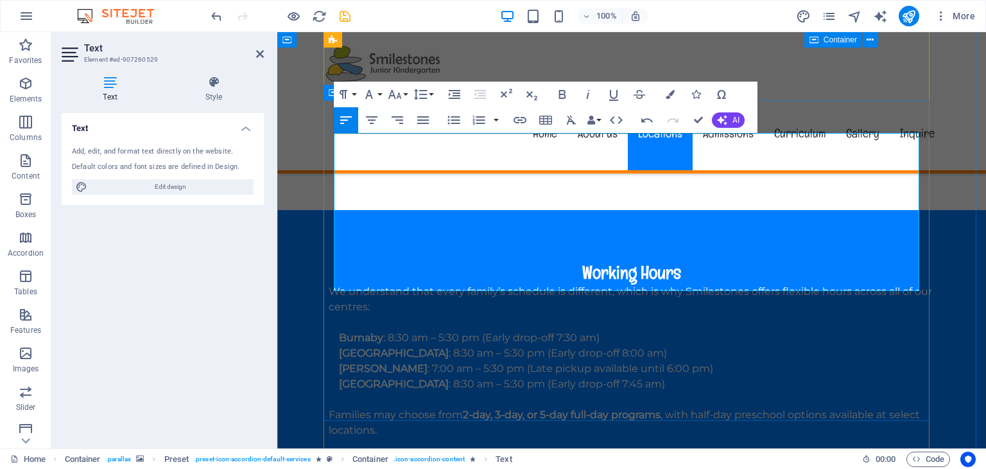
click at [404, 96] on button "Font Size" at bounding box center [397, 95] width 24 height 26
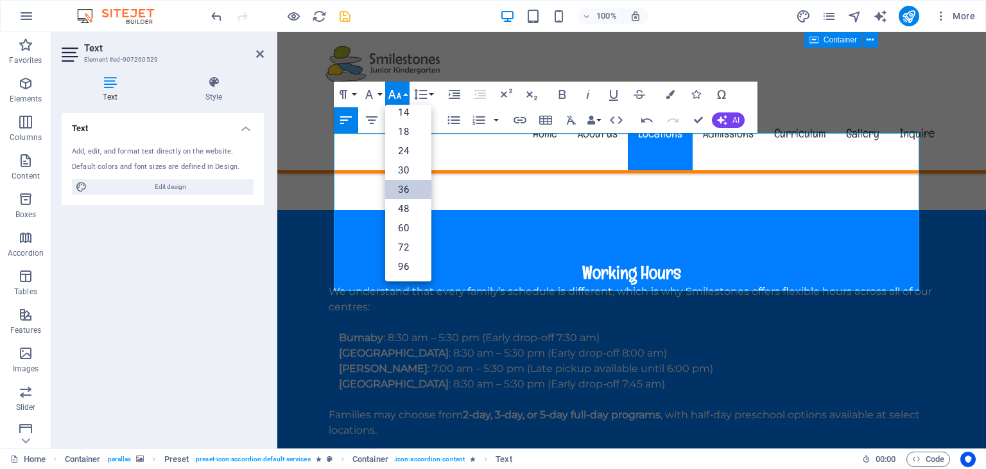
scroll to position [103, 0]
click at [404, 166] on link "30" at bounding box center [408, 170] width 46 height 19
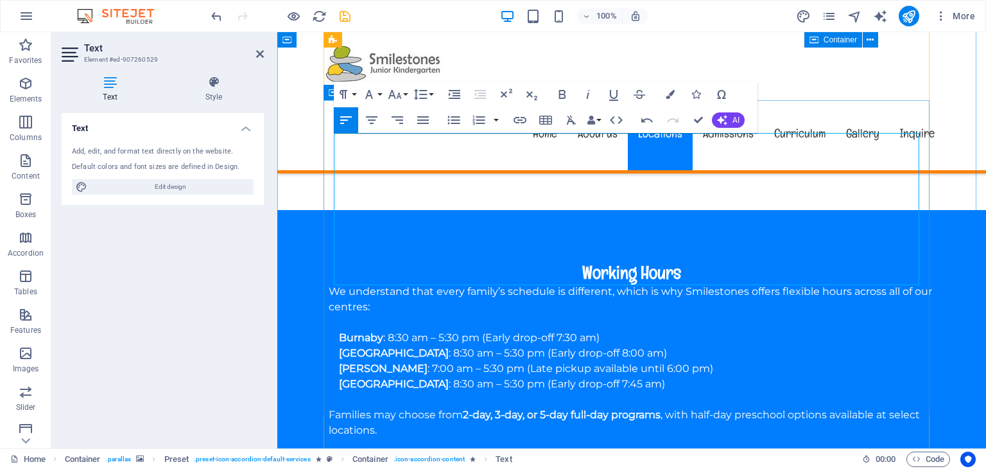
drag, startPoint x: 501, startPoint y: 272, endPoint x: 339, endPoint y: 274, distance: 161.8
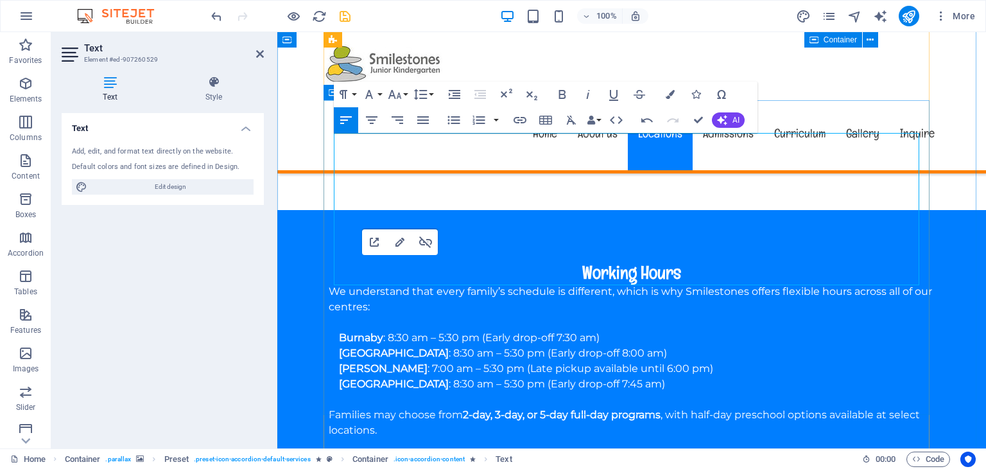
copy span "Register Here"
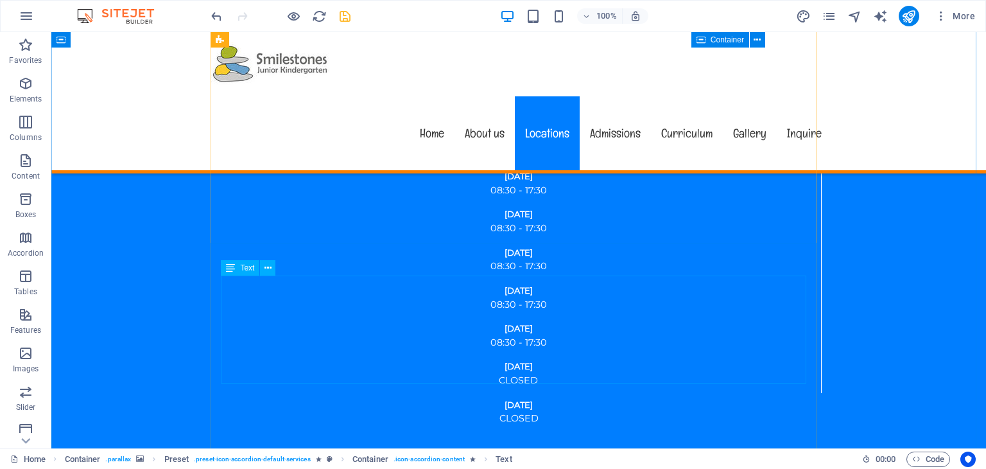
scroll to position [2005, 0]
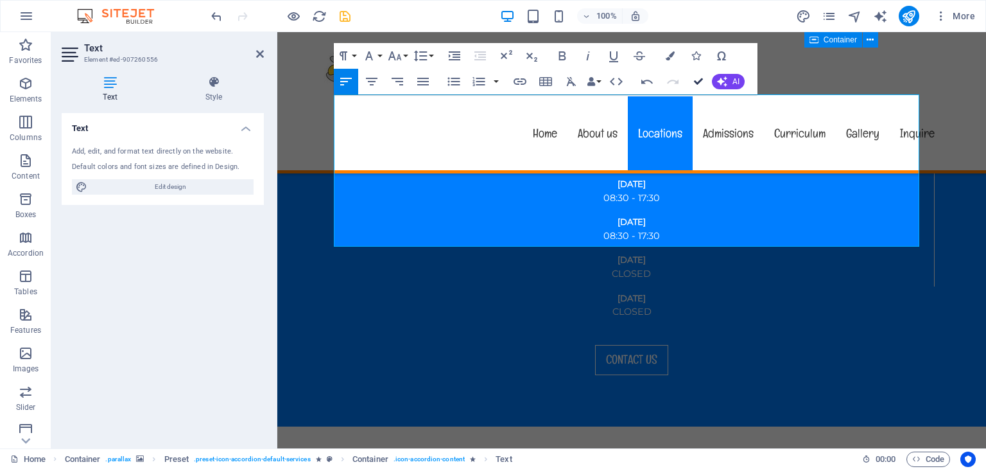
drag, startPoint x: 697, startPoint y: 80, endPoint x: 543, endPoint y: 113, distance: 157.6
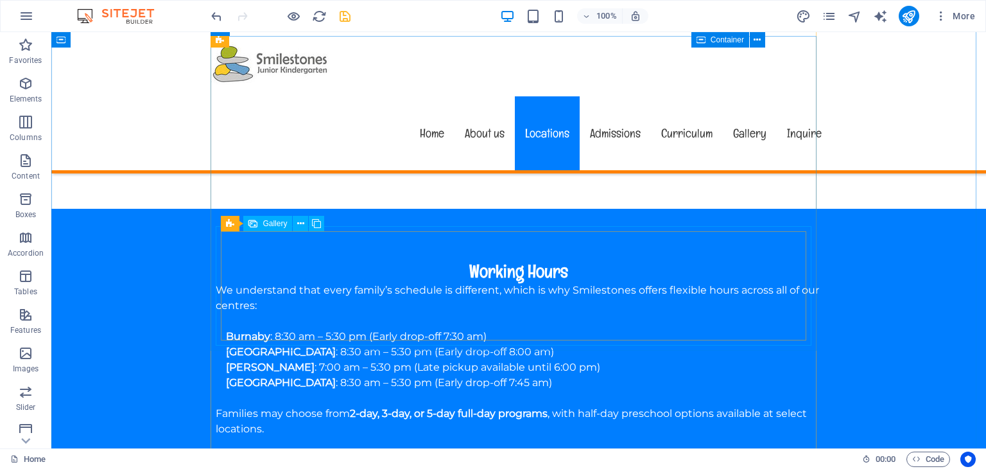
scroll to position [1620, 0]
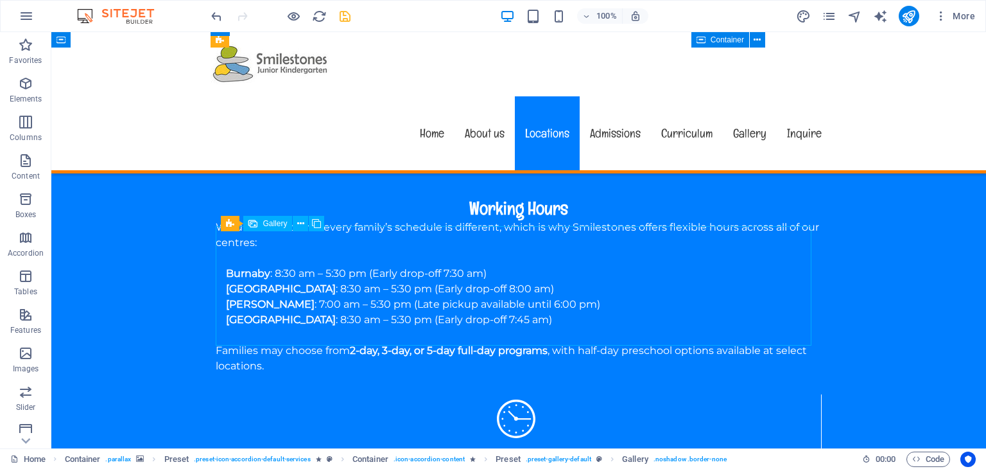
select select "4"
select select "px"
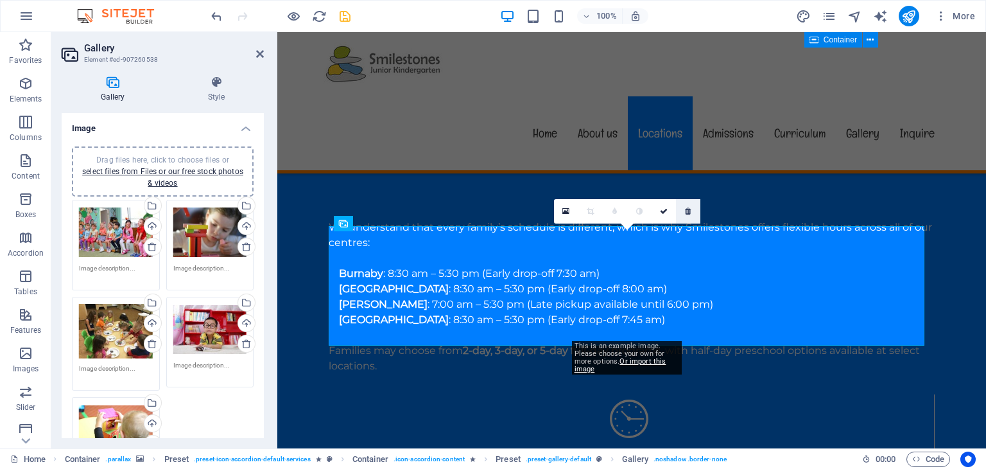
click at [689, 211] on icon at bounding box center [688, 211] width 6 height 8
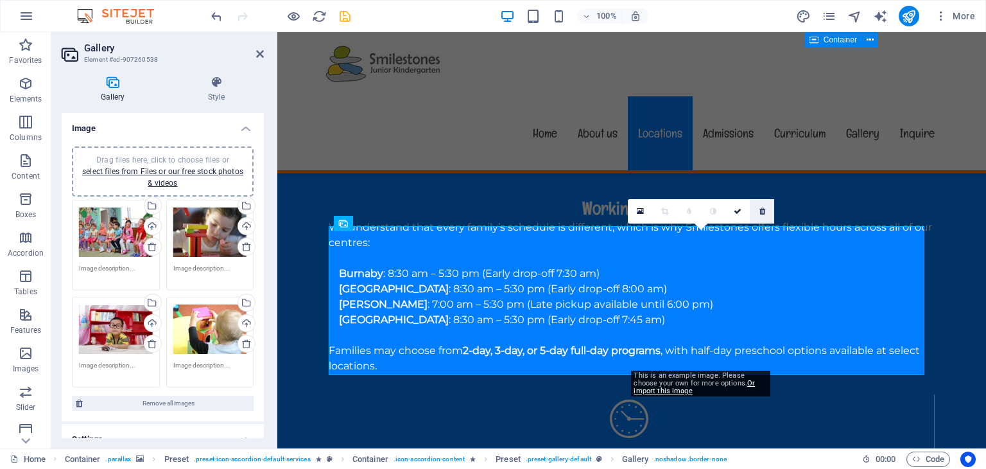
click at [765, 217] on link at bounding box center [762, 211] width 24 height 24
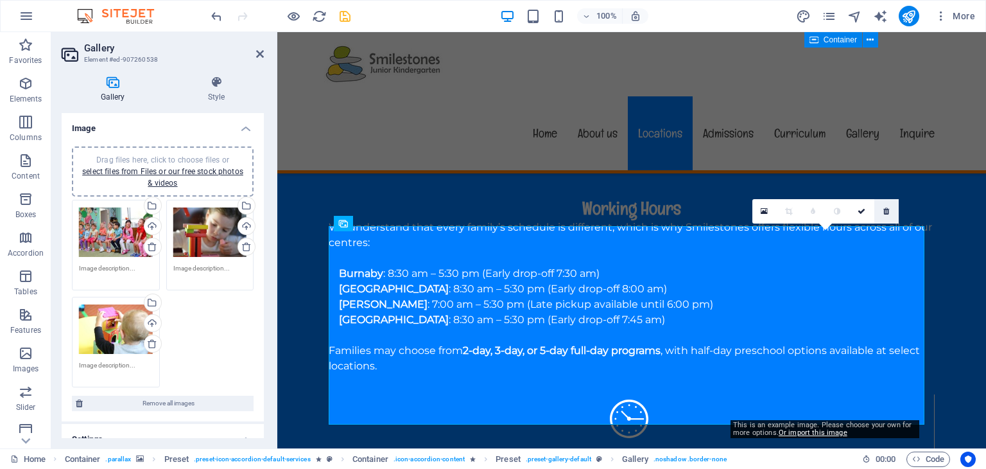
click at [880, 205] on link at bounding box center [886, 211] width 24 height 24
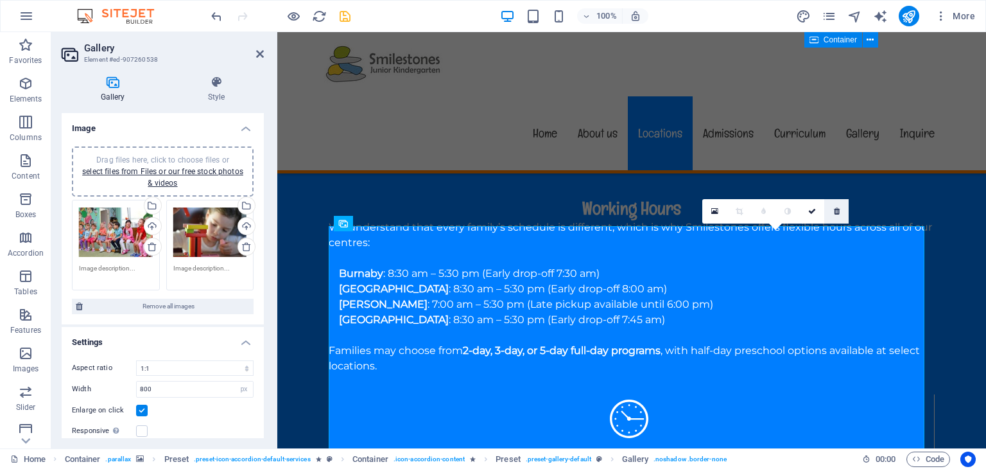
drag, startPoint x: 841, startPoint y: 214, endPoint x: 415, endPoint y: 297, distance: 433.7
click at [841, 214] on link at bounding box center [836, 211] width 24 height 24
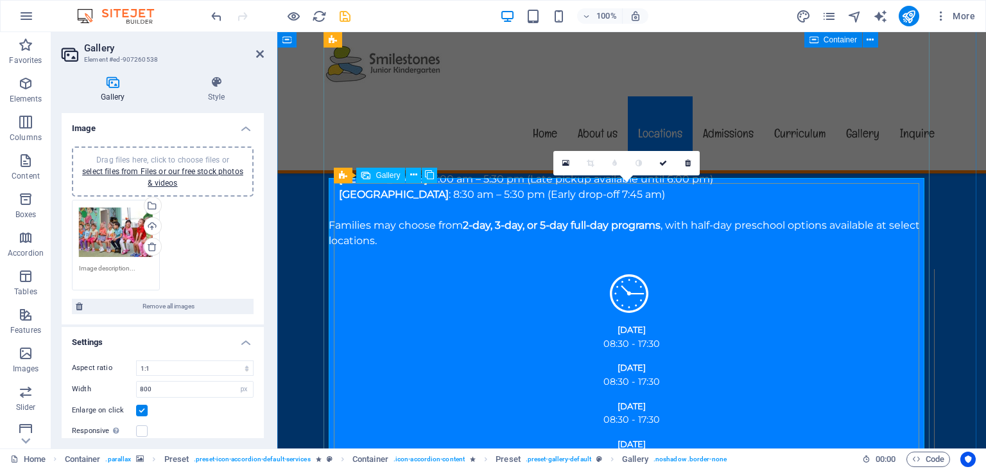
scroll to position [1748, 0]
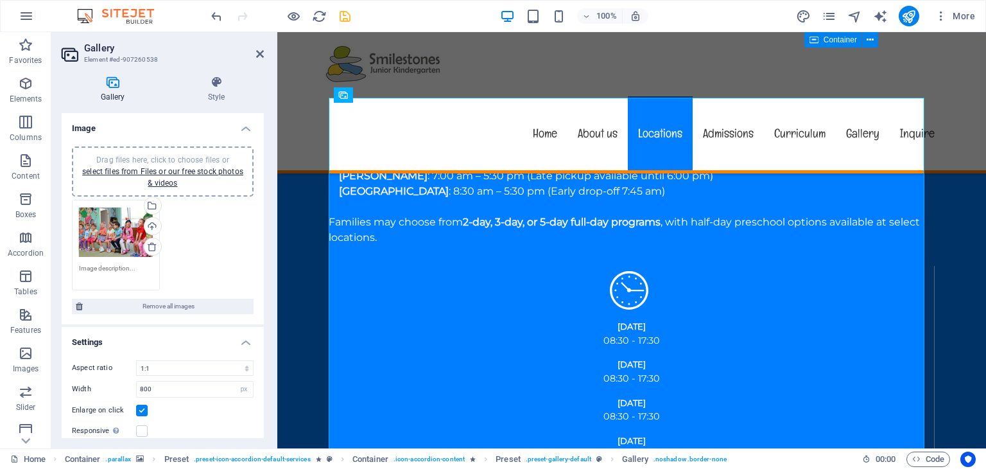
click at [117, 222] on div "Drag files here, click to choose files or select files from Files or our free s…" at bounding box center [116, 232] width 74 height 51
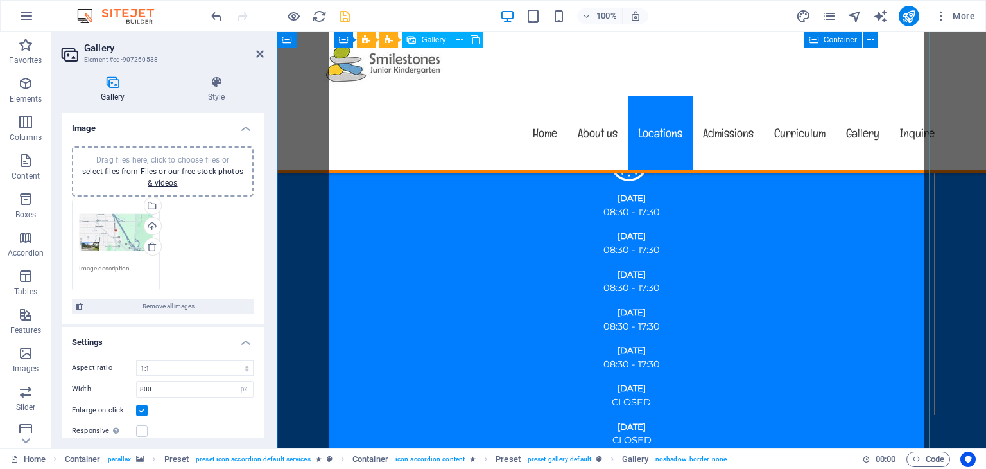
scroll to position [1620, 0]
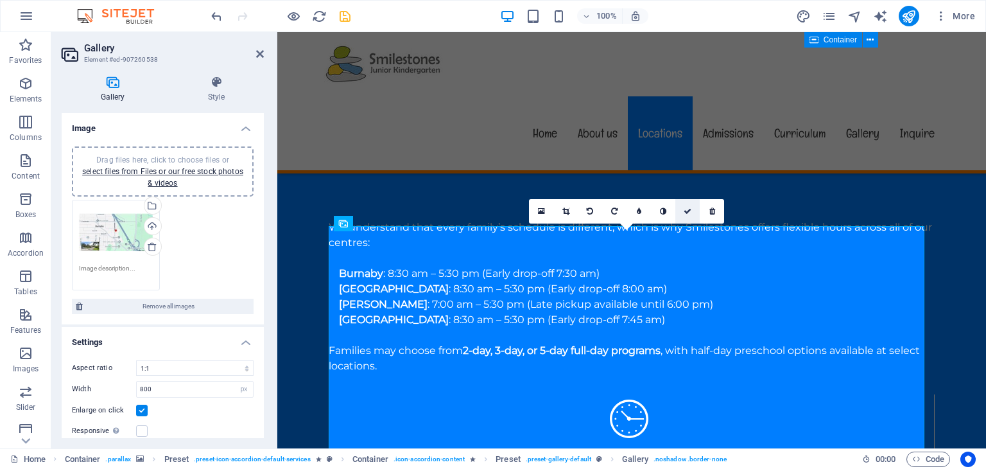
drag, startPoint x: 684, startPoint y: 207, endPoint x: 601, endPoint y: 174, distance: 89.0
click at [684, 207] on icon at bounding box center [688, 211] width 8 height 8
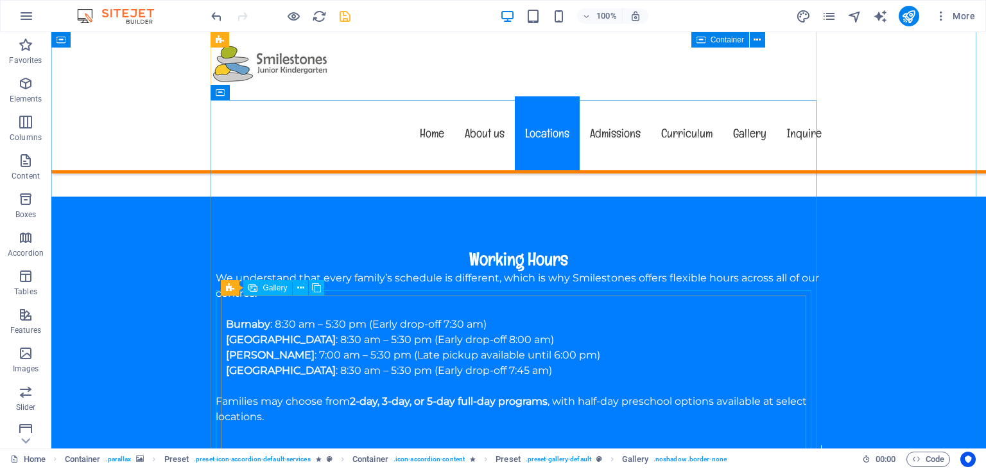
scroll to position [1556, 0]
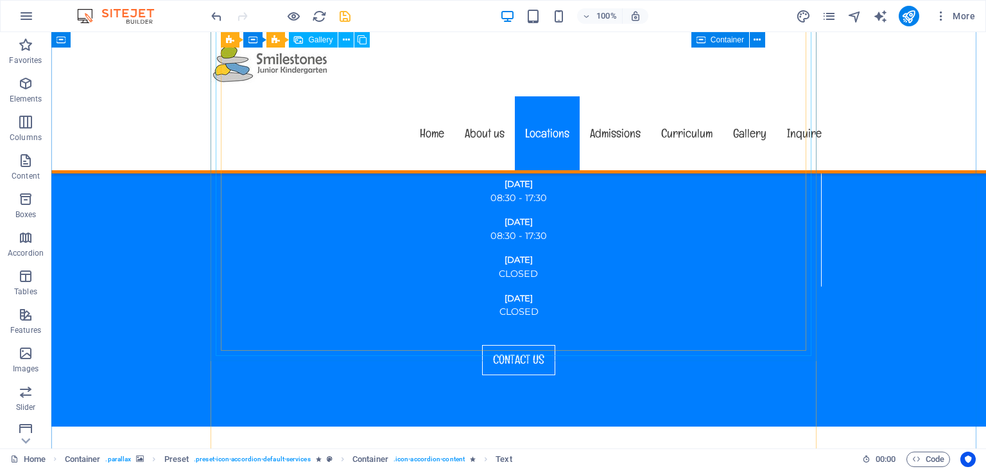
scroll to position [1813, 0]
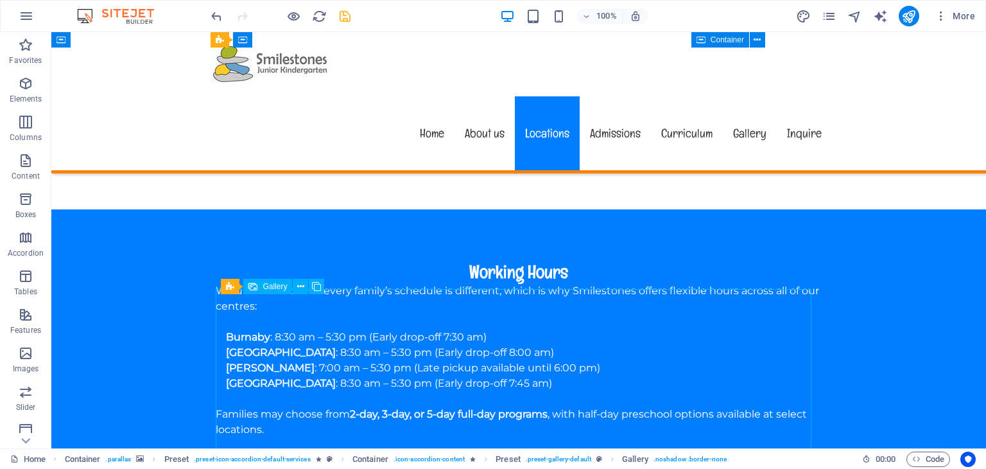
scroll to position [1556, 0]
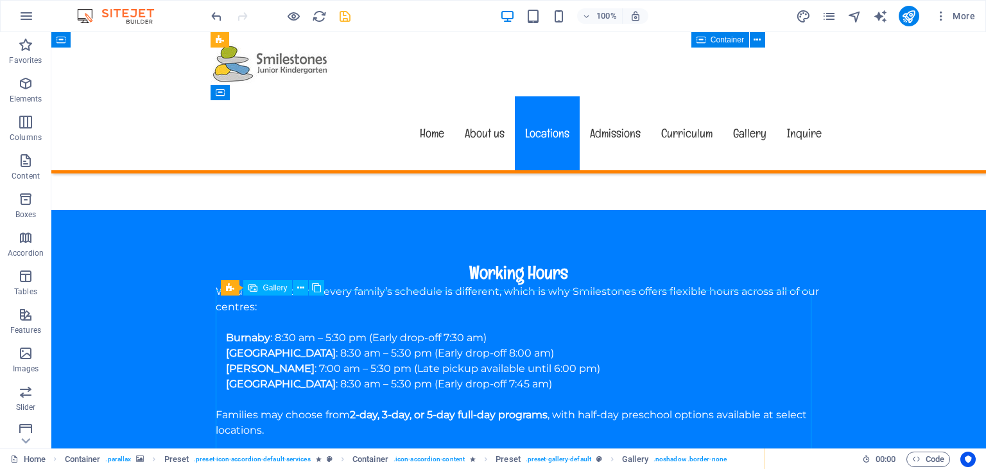
click at [298, 284] on icon at bounding box center [300, 287] width 7 height 13
select select "4"
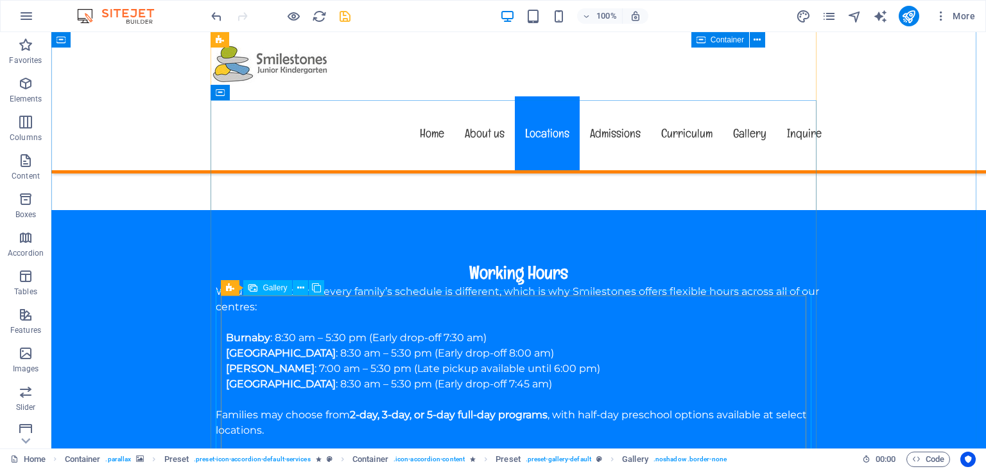
select select "px"
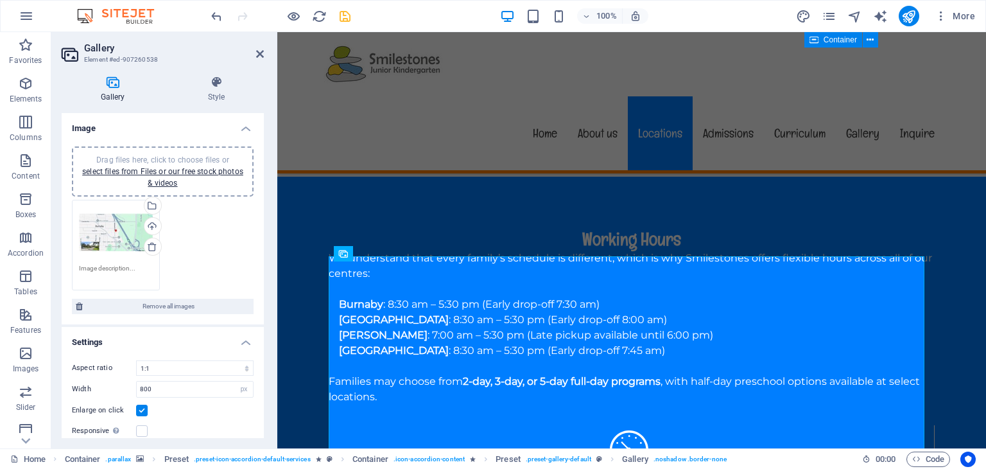
scroll to position [1684, 0]
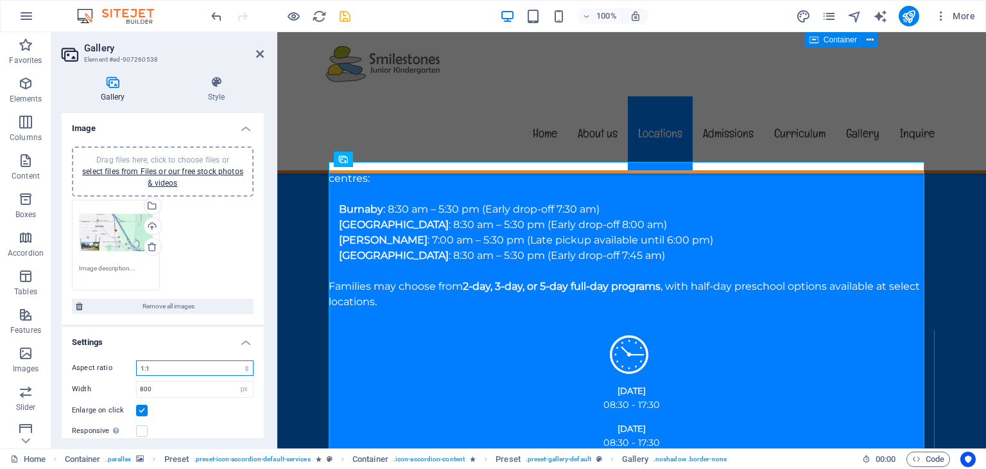
click at [227, 363] on select "No fixed aspect ratio 16:9 16:10 4:3 1:1 1:2 2:1" at bounding box center [194, 367] width 117 height 15
click at [136, 360] on select "No fixed aspect ratio 16:9 16:10 4:3 1:1 1:2 2:1" at bounding box center [194, 367] width 117 height 15
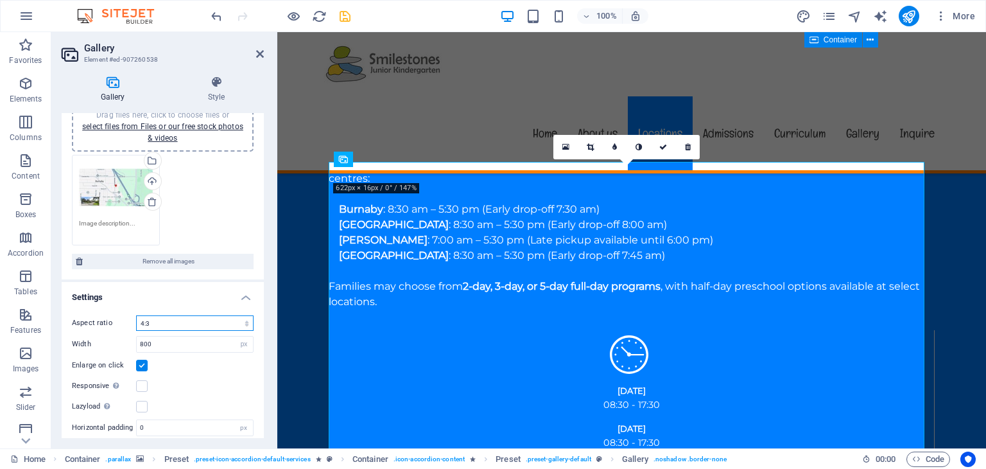
scroll to position [64, 0]
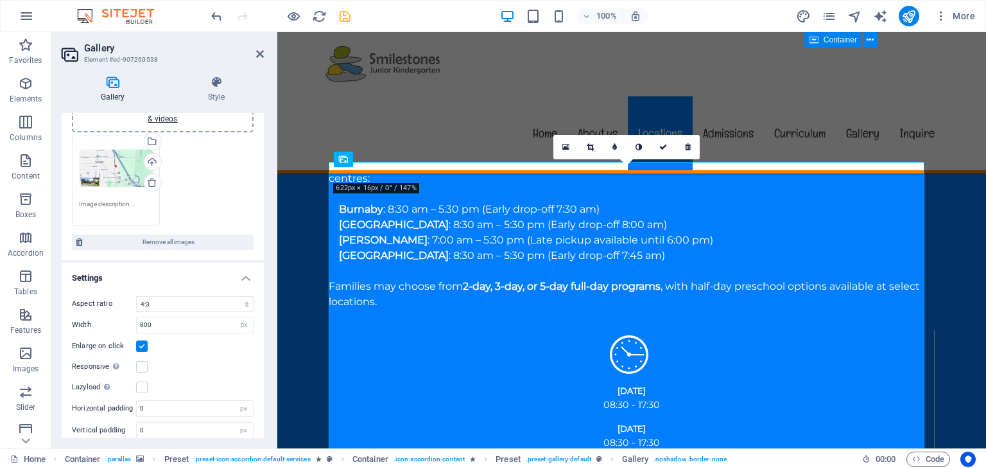
click at [141, 345] on label at bounding box center [142, 346] width 12 height 12
click at [0, 0] on input "Enlarge on click" at bounding box center [0, 0] width 0 height 0
click at [141, 343] on label at bounding box center [142, 346] width 12 height 12
click at [0, 0] on input "Enlarge on click" at bounding box center [0, 0] width 0 height 0
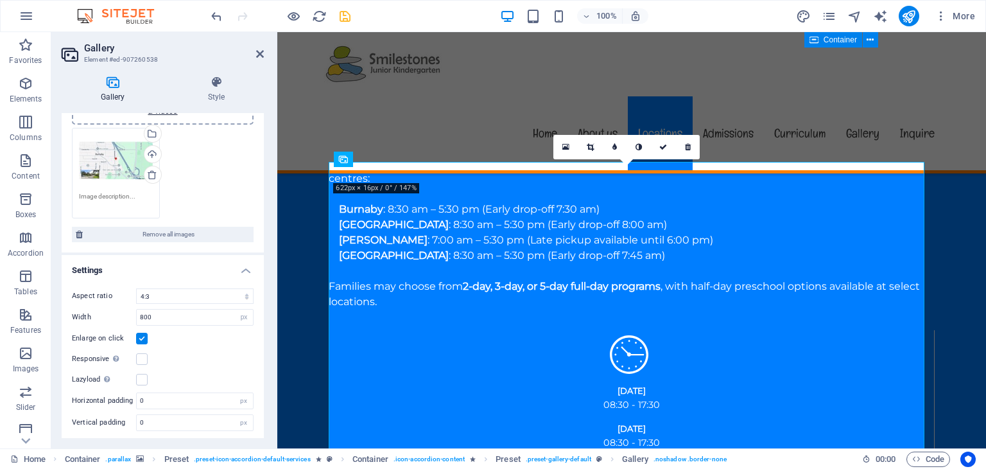
scroll to position [73, 0]
click at [142, 352] on label at bounding box center [142, 358] width 12 height 12
click at [0, 0] on input "Responsive Automatically load retina image and smartphone optimized sizes." at bounding box center [0, 0] width 0 height 0
click at [185, 291] on select "No fixed aspect ratio 16:9 16:10 4:3 1:1 1:2 2:1" at bounding box center [194, 294] width 117 height 15
click at [136, 287] on select "No fixed aspect ratio 16:9 16:10 4:3 1:1 1:2 2:1" at bounding box center [194, 294] width 117 height 15
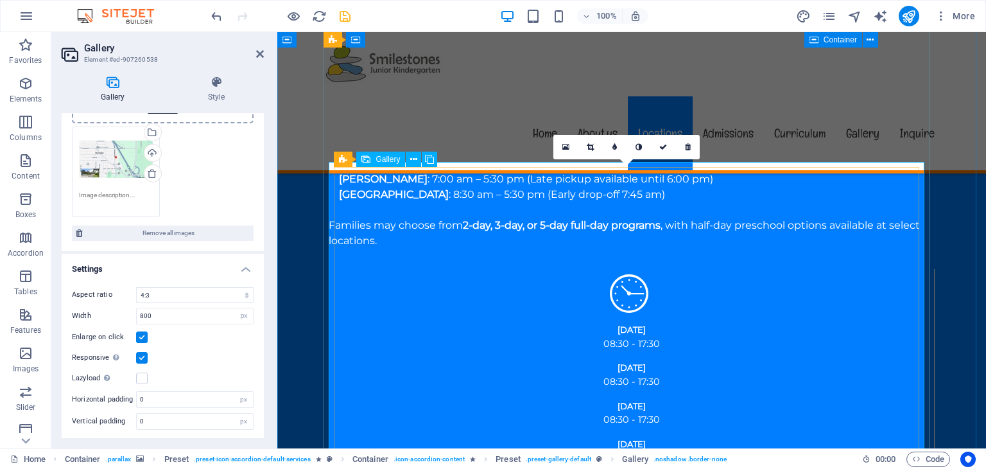
scroll to position [1813, 0]
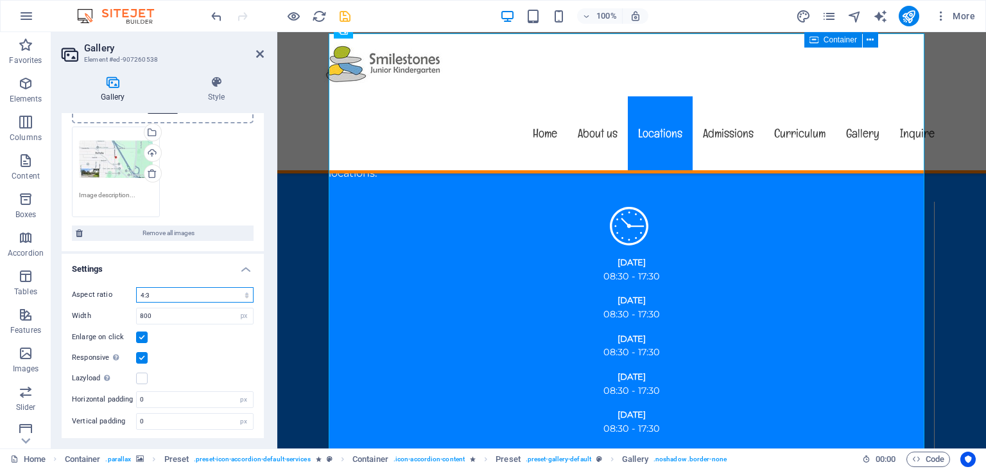
click at [180, 290] on select "No fixed aspect ratio 16:9 16:10 4:3 1:1 1:2 2:1" at bounding box center [194, 294] width 117 height 15
click at [136, 287] on select "No fixed aspect ratio 16:9 16:10 4:3 1:1 1:2 2:1" at bounding box center [194, 294] width 117 height 15
click at [193, 292] on select "No fixed aspect ratio 16:9 16:10 4:3 1:1 1:2 2:1" at bounding box center [194, 294] width 117 height 15
click at [136, 287] on select "No fixed aspect ratio 16:9 16:10 4:3 1:1 1:2 2:1" at bounding box center [194, 294] width 117 height 15
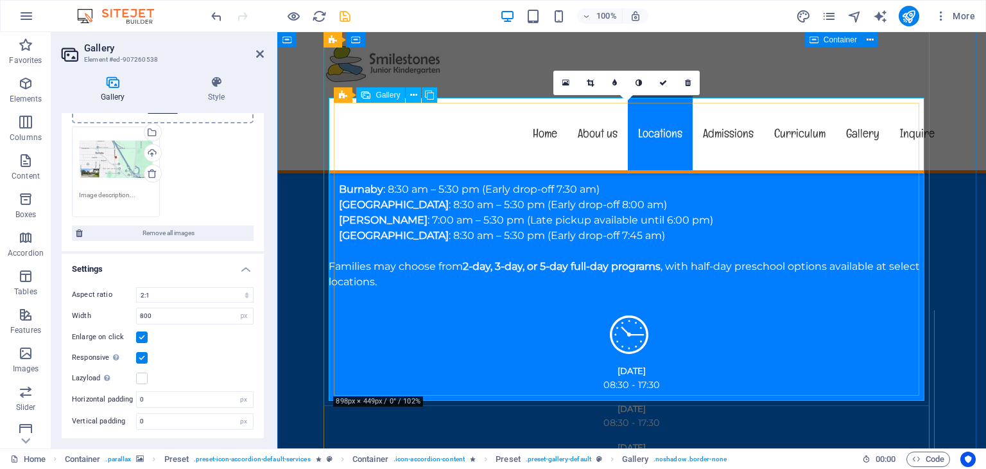
scroll to position [1684, 0]
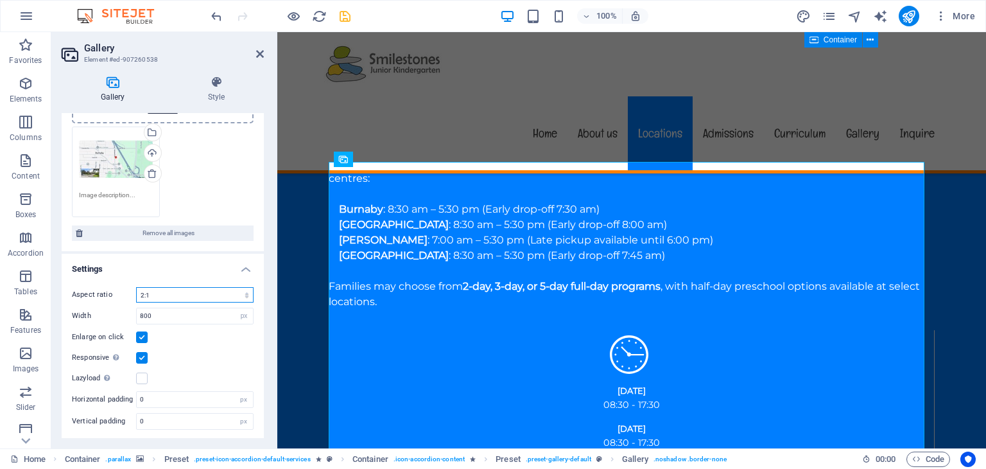
click at [186, 293] on select "No fixed aspect ratio 16:9 16:10 4:3 1:1 1:2 2:1" at bounding box center [194, 294] width 117 height 15
select select "2"
click at [136, 287] on select "No fixed aspect ratio 16:9 16:10 4:3 1:1 1:2 2:1" at bounding box center [194, 294] width 117 height 15
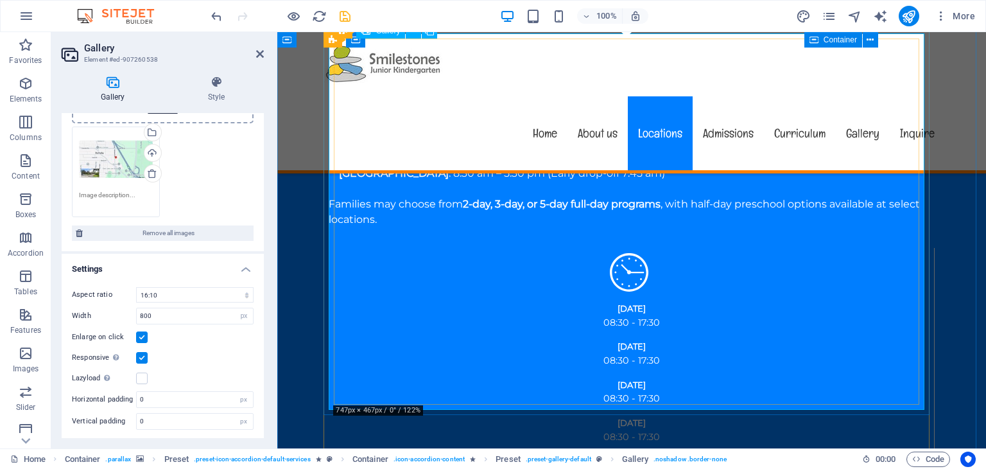
scroll to position [1748, 0]
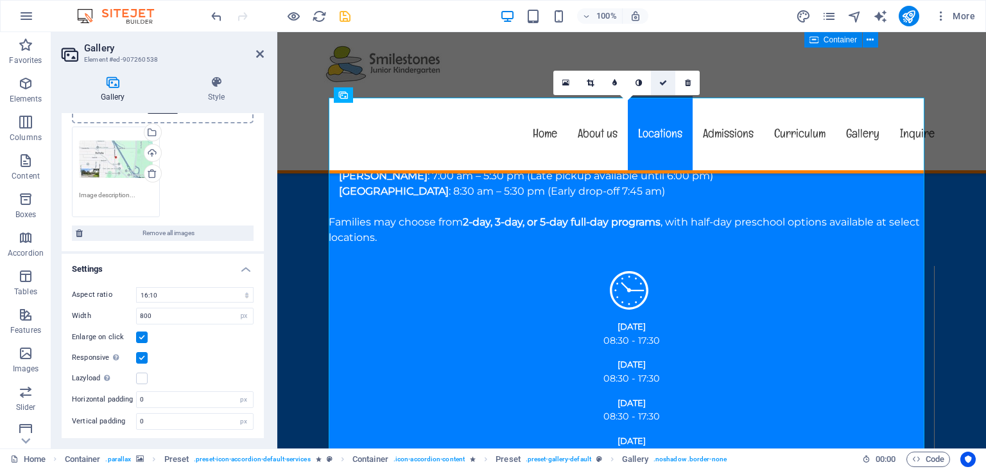
click at [664, 79] on icon at bounding box center [663, 83] width 8 height 8
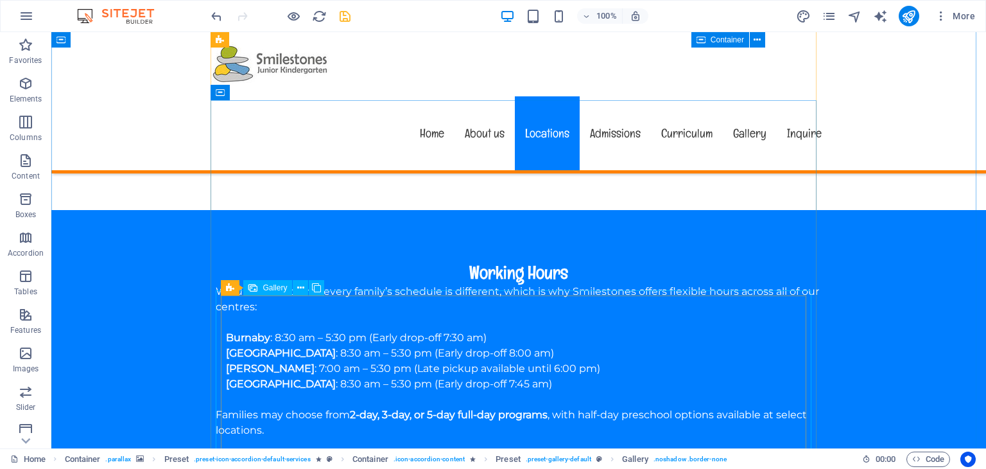
scroll to position [1363, 0]
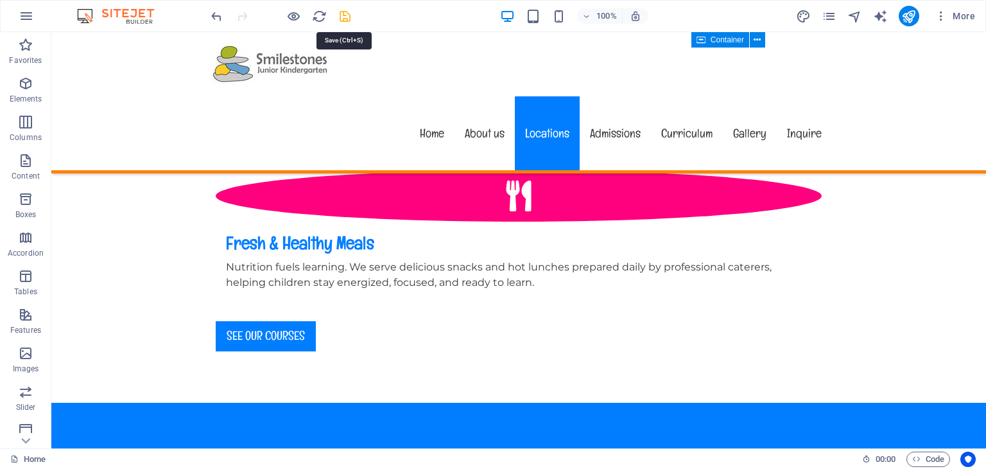
click at [345, 13] on icon "save" at bounding box center [345, 16] width 15 height 15
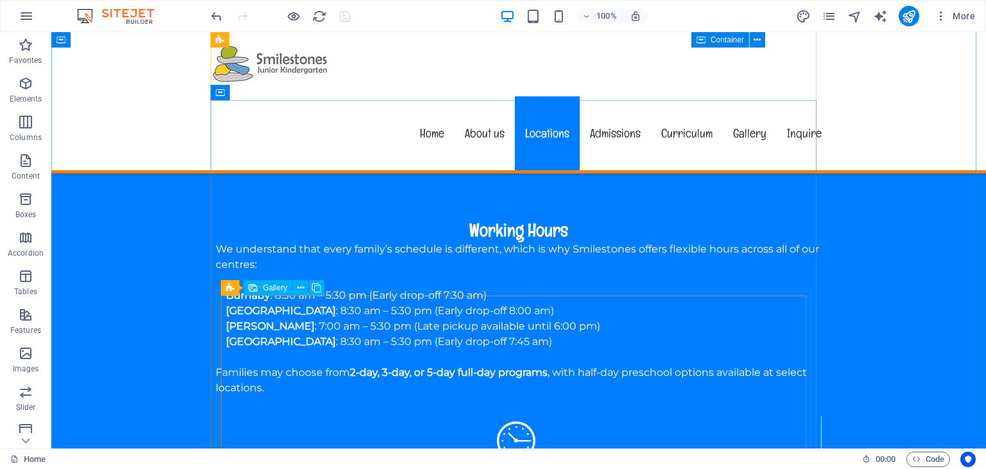
scroll to position [1620, 0]
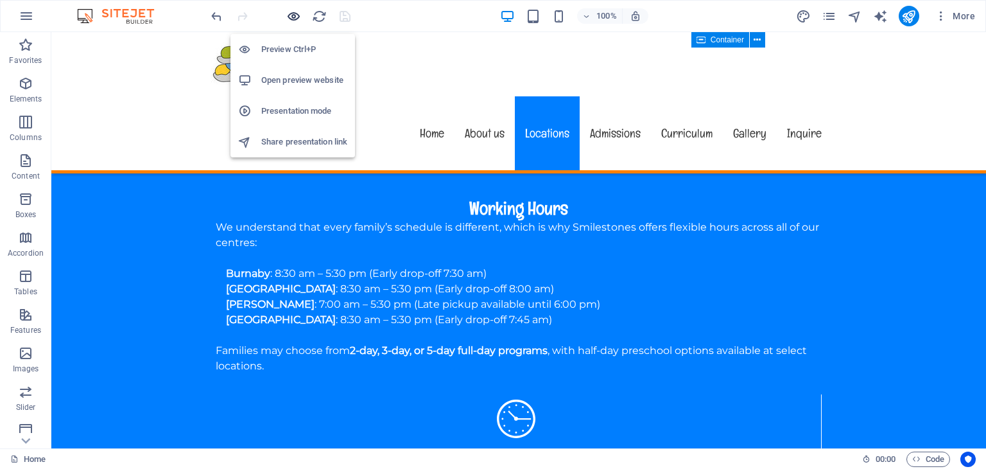
click at [290, 13] on icon "button" at bounding box center [293, 16] width 15 height 15
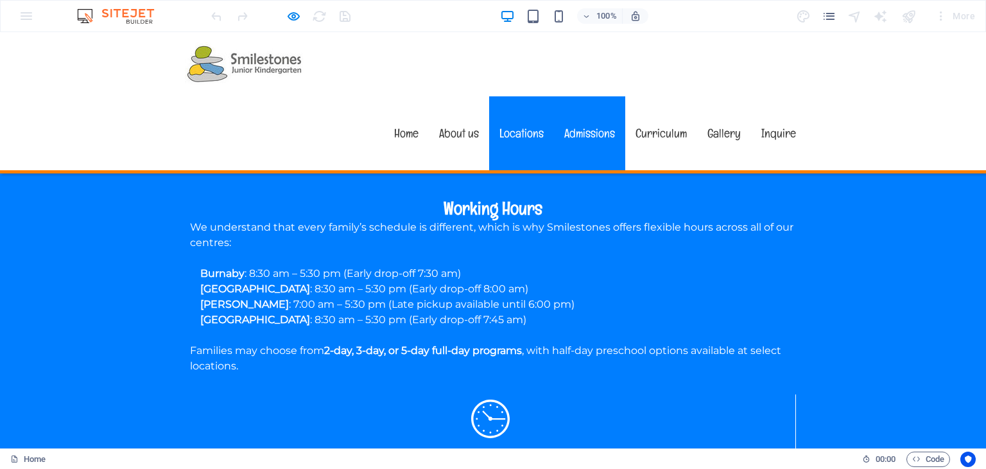
click at [585, 96] on link "Admissions" at bounding box center [589, 133] width 71 height 74
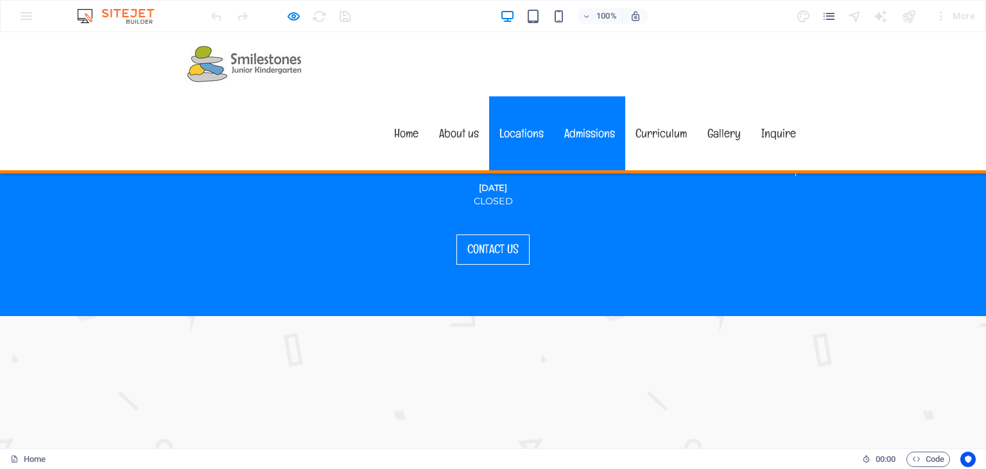
click at [518, 96] on link "Locations" at bounding box center [521, 133] width 65 height 74
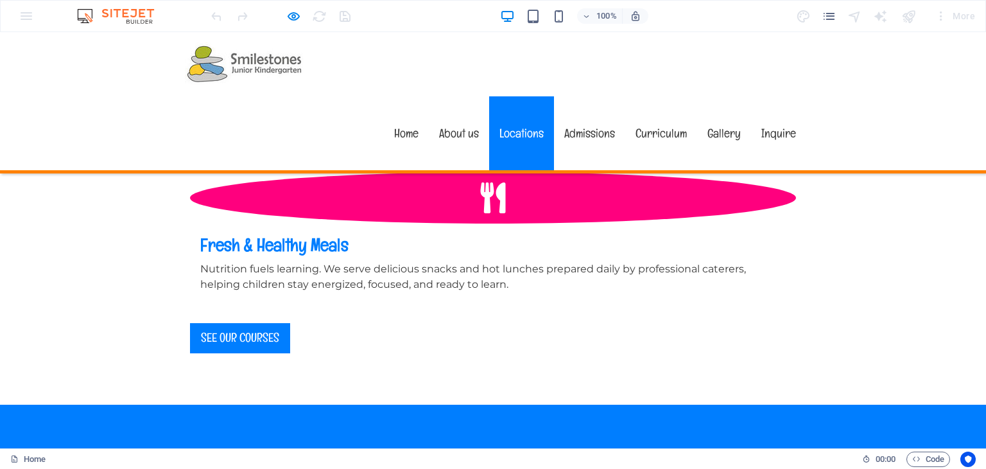
scroll to position [1350, 0]
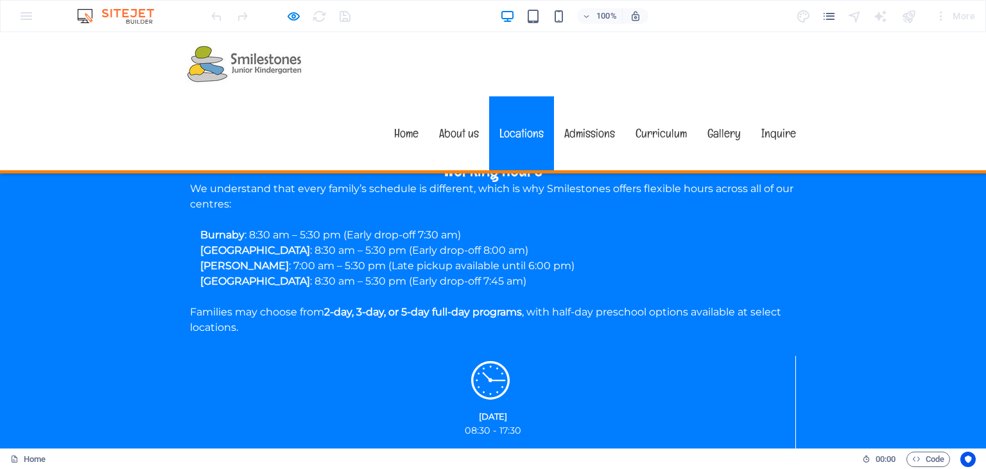
scroll to position [1607, 0]
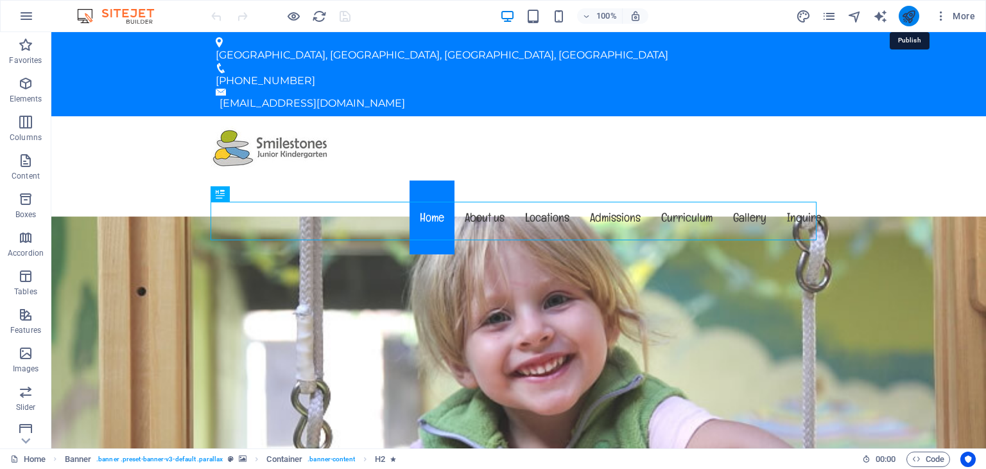
click at [910, 19] on icon "publish" at bounding box center [908, 16] width 15 height 15
